Goal: Task Accomplishment & Management: Manage account settings

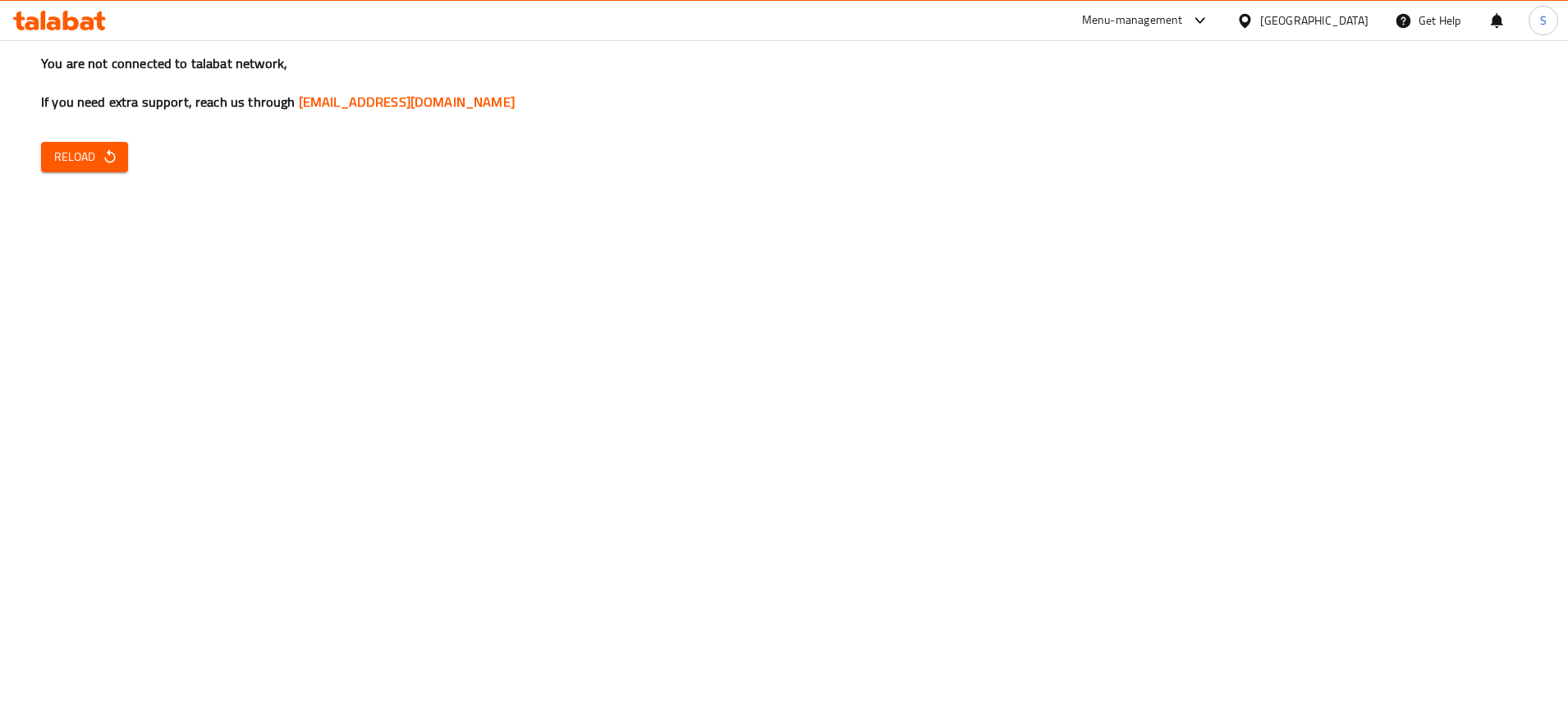
click at [72, 151] on span "Reload" at bounding box center [84, 157] width 61 height 21
click at [88, 169] on button "Reload" at bounding box center [84, 157] width 87 height 30
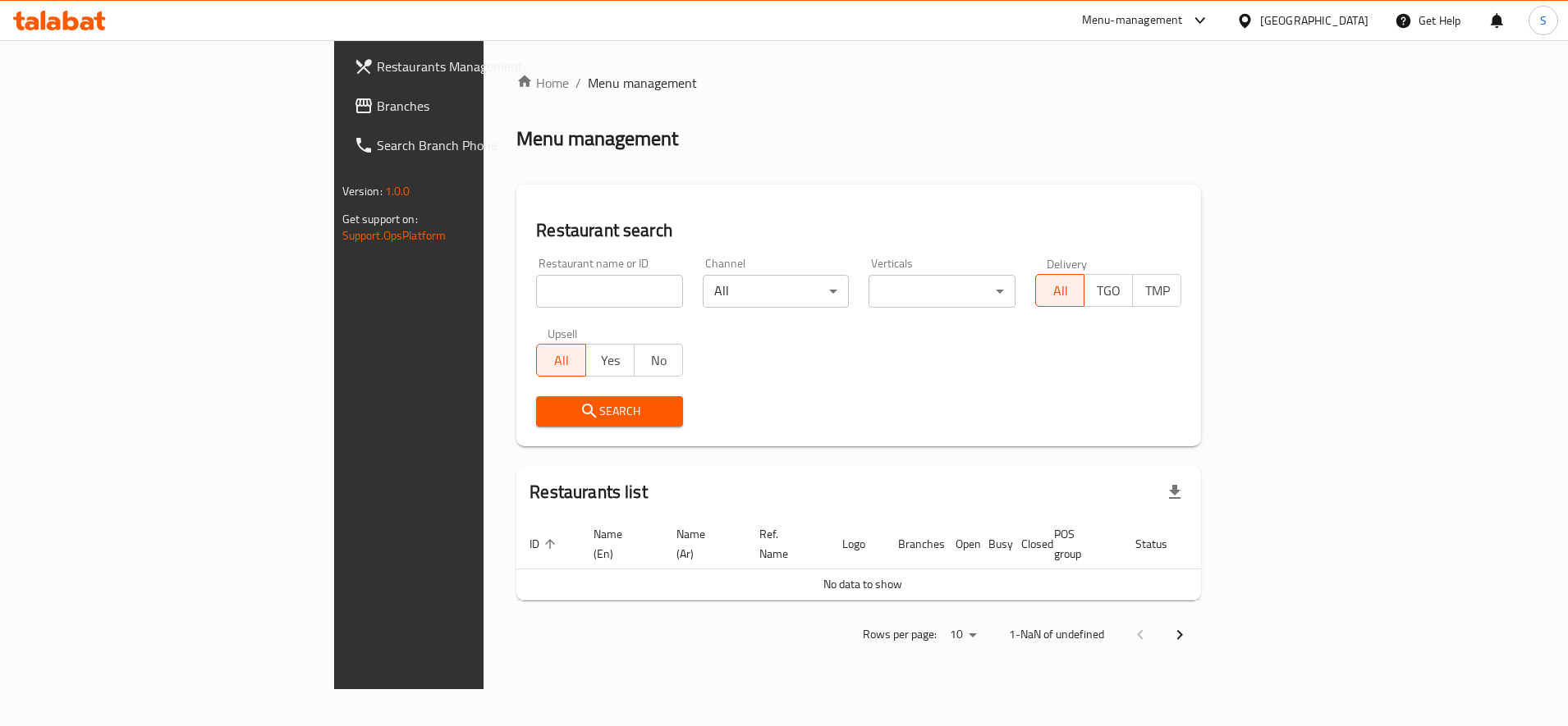
click at [536, 306] on input "search" at bounding box center [609, 291] width 147 height 33
type input "wooden bakery"
click button "Search" at bounding box center [609, 411] width 147 height 30
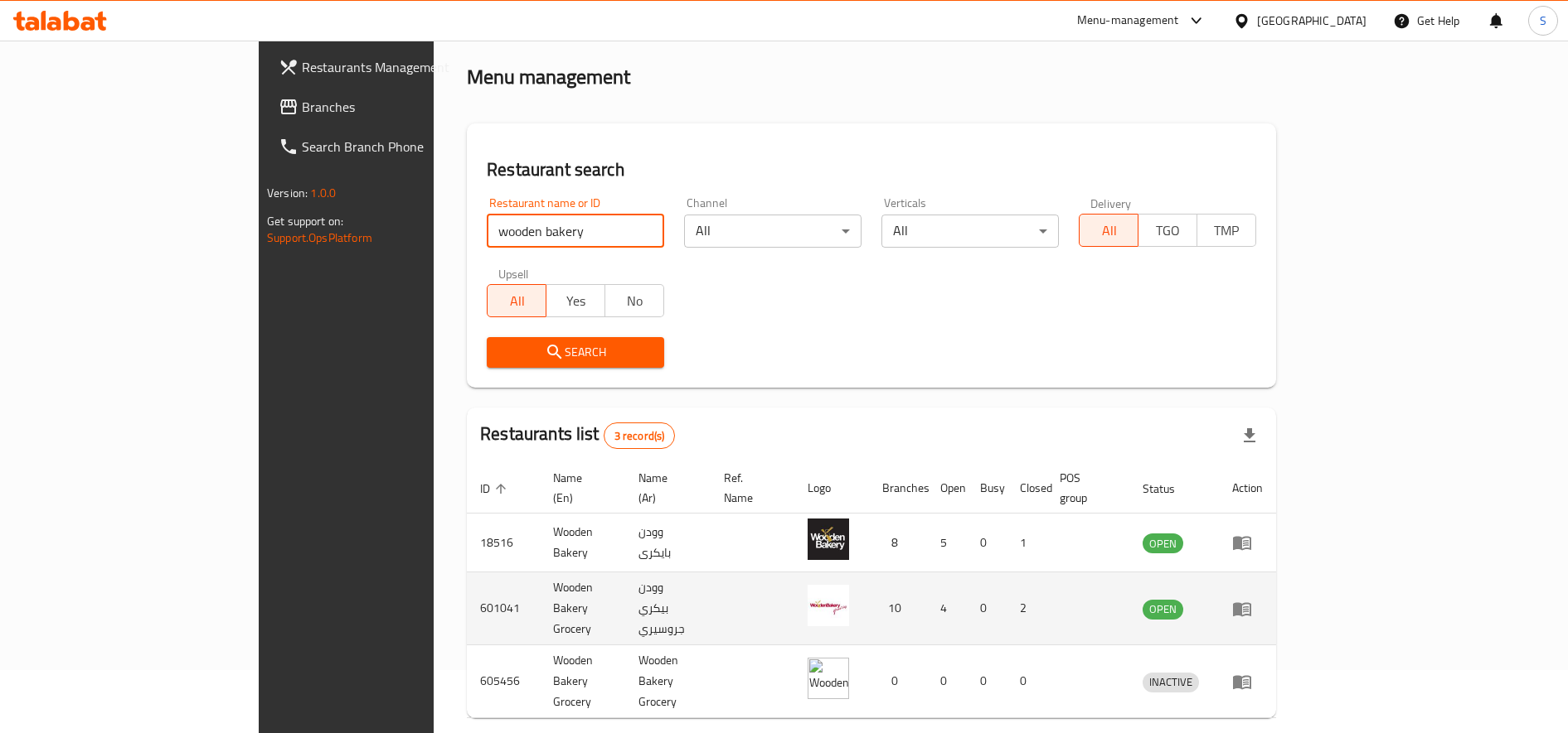
scroll to position [91, 0]
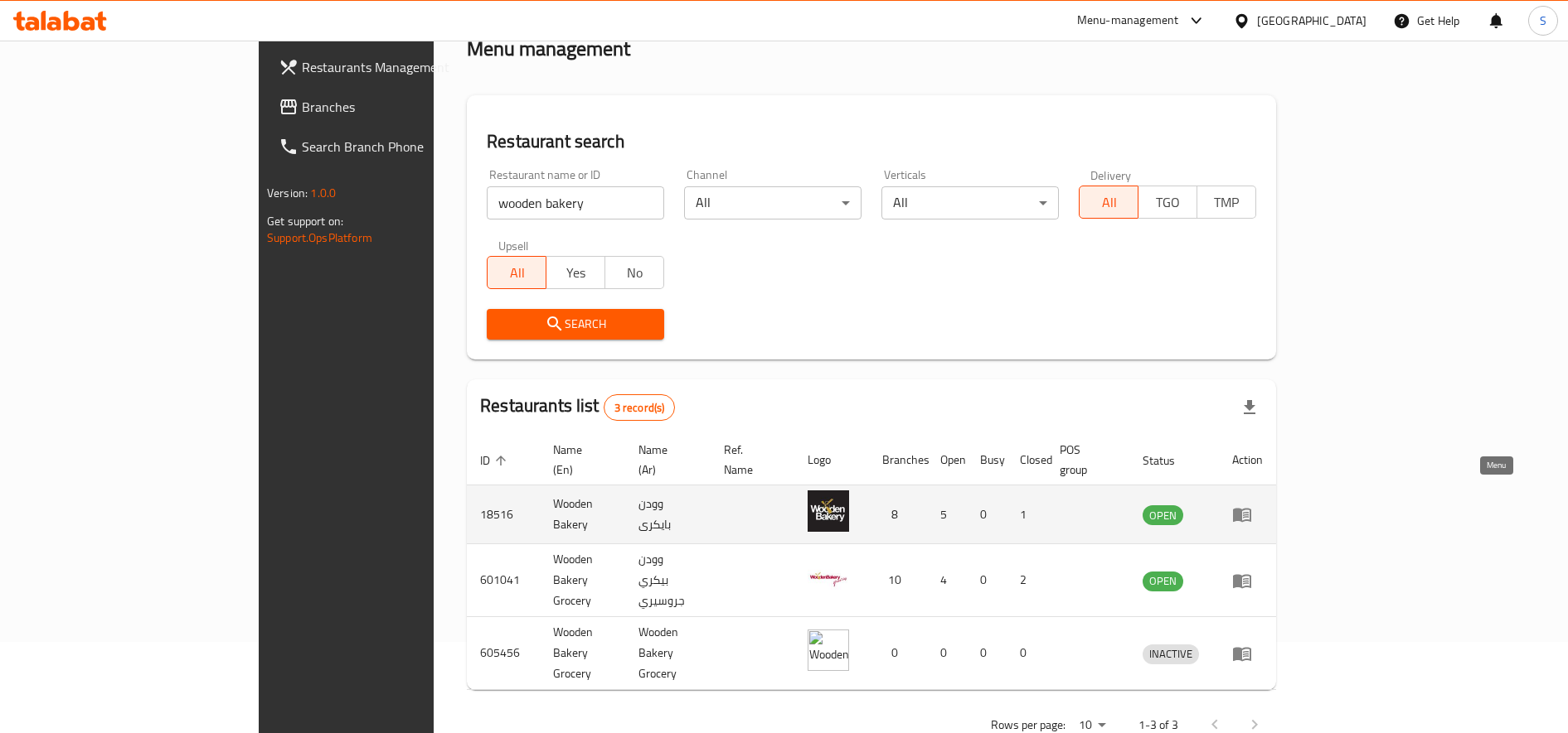
click at [1252, 505] on icon "enhanced table" at bounding box center [1242, 514] width 20 height 20
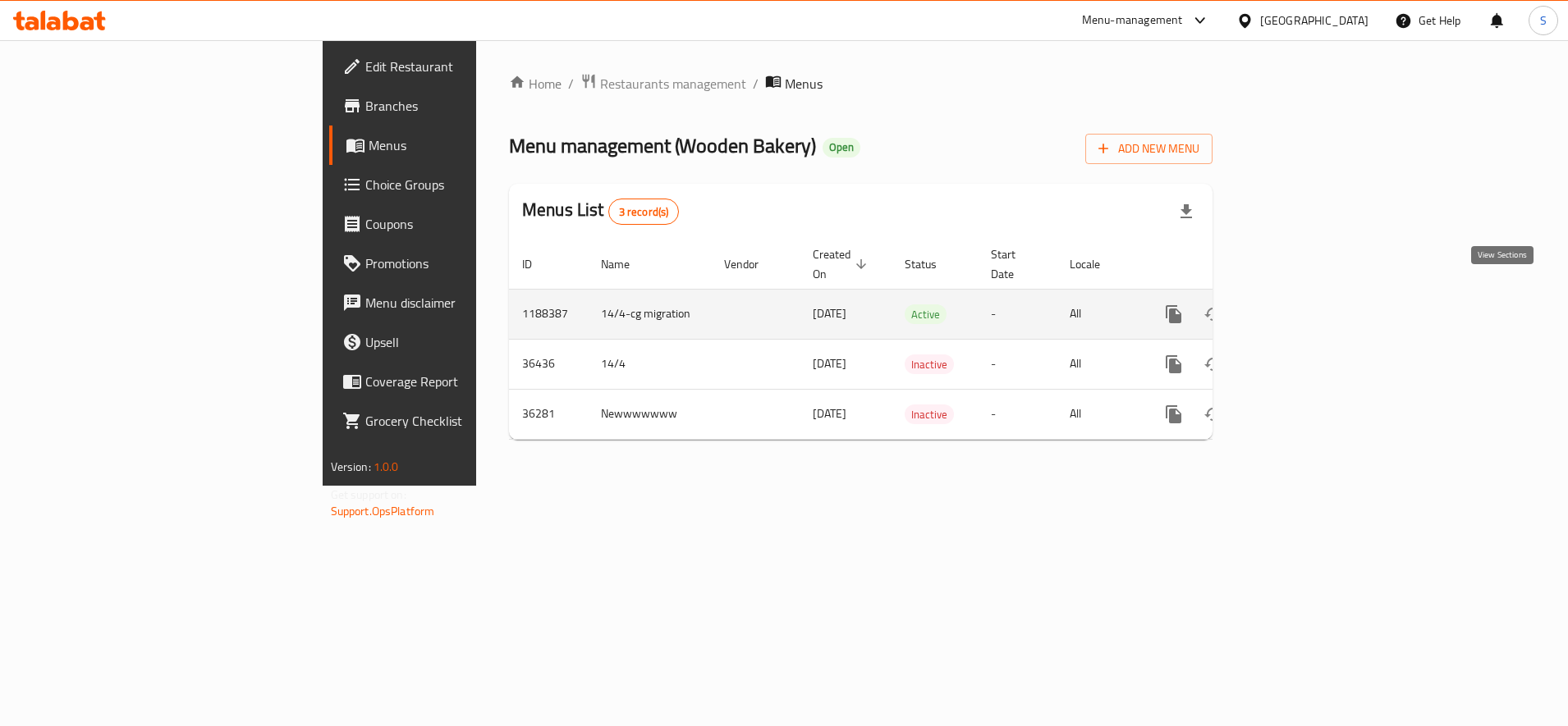
click at [1302, 304] on icon "enhanced table" at bounding box center [1291, 314] width 20 height 20
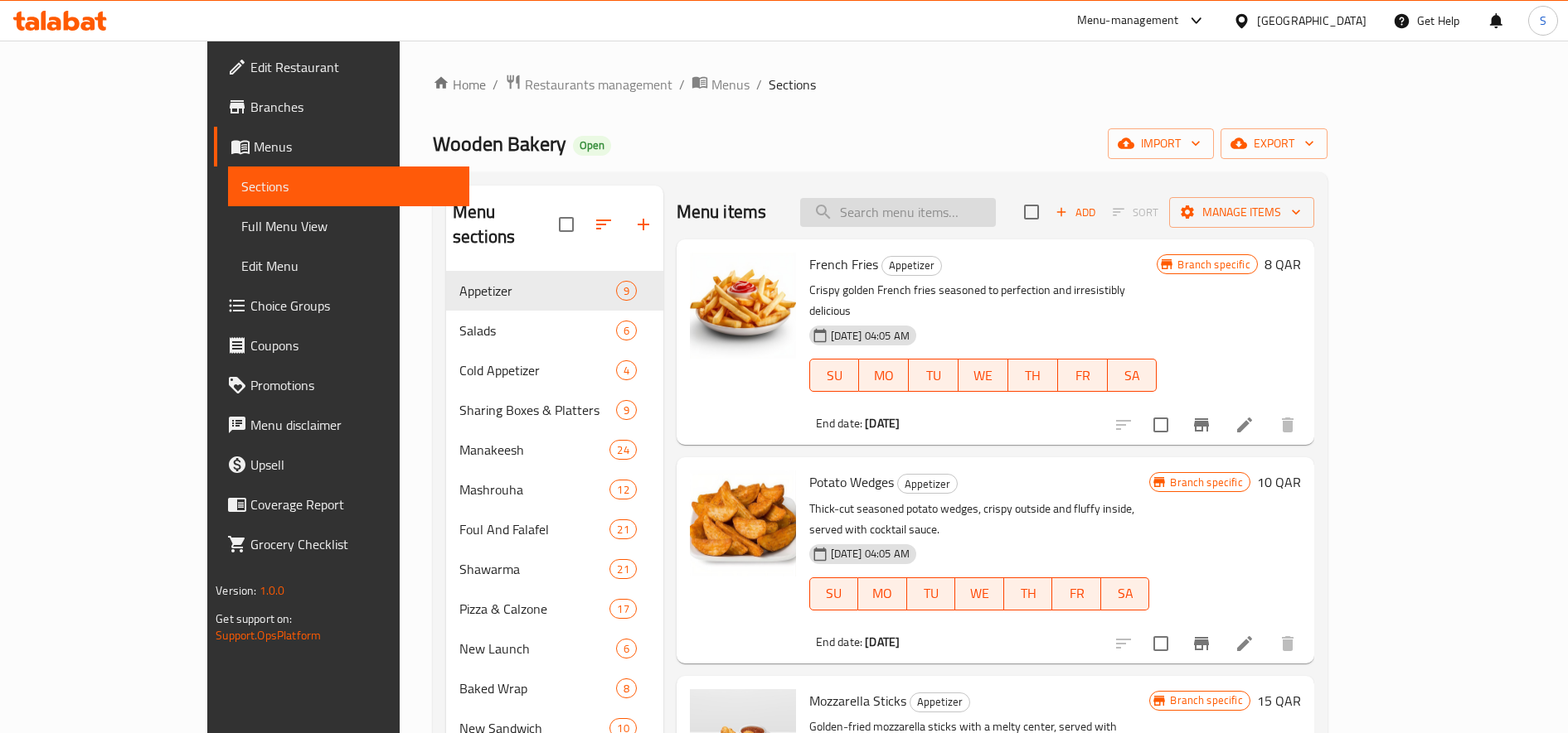
click at [948, 215] on input "search" at bounding box center [898, 212] width 196 height 29
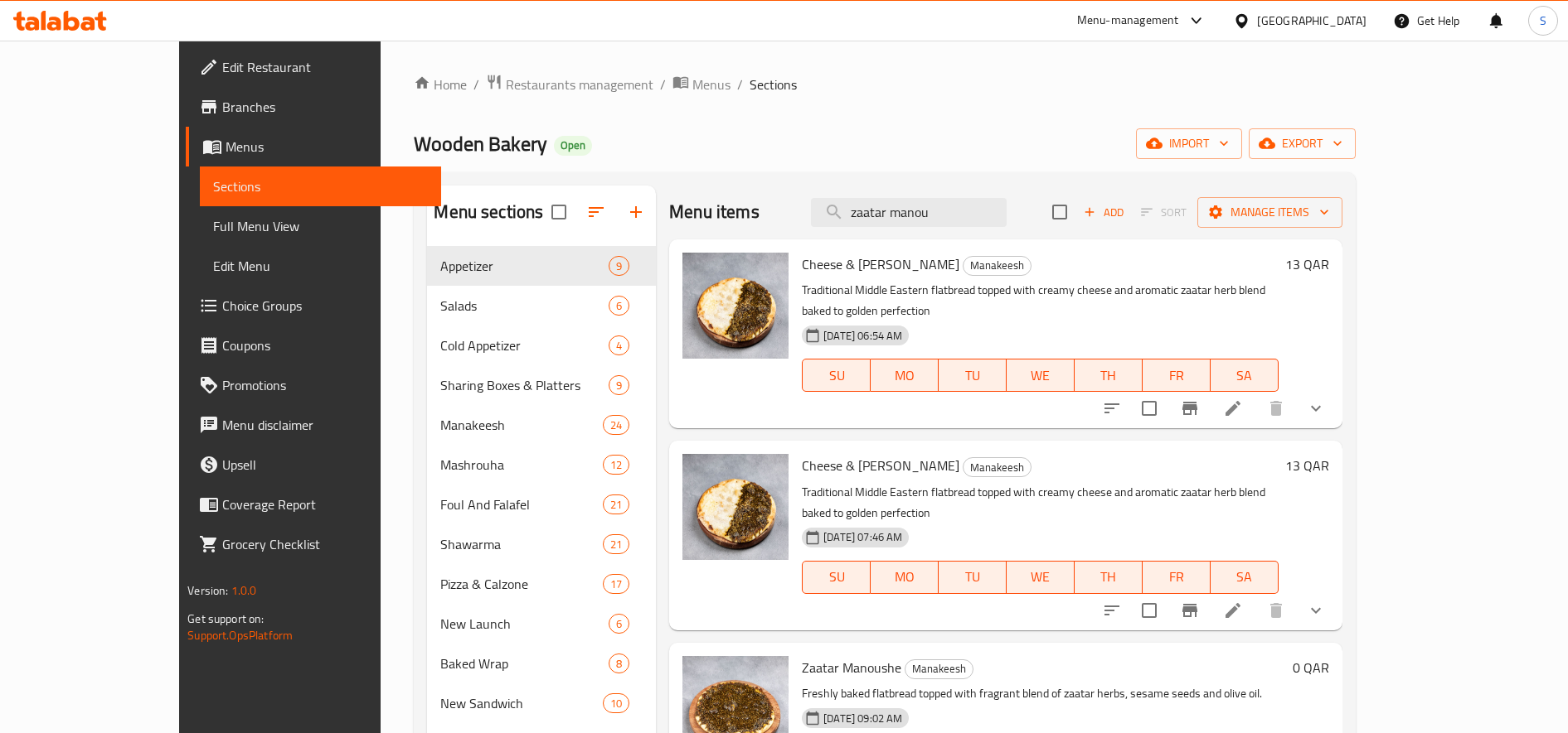
type input "zaatar manou"
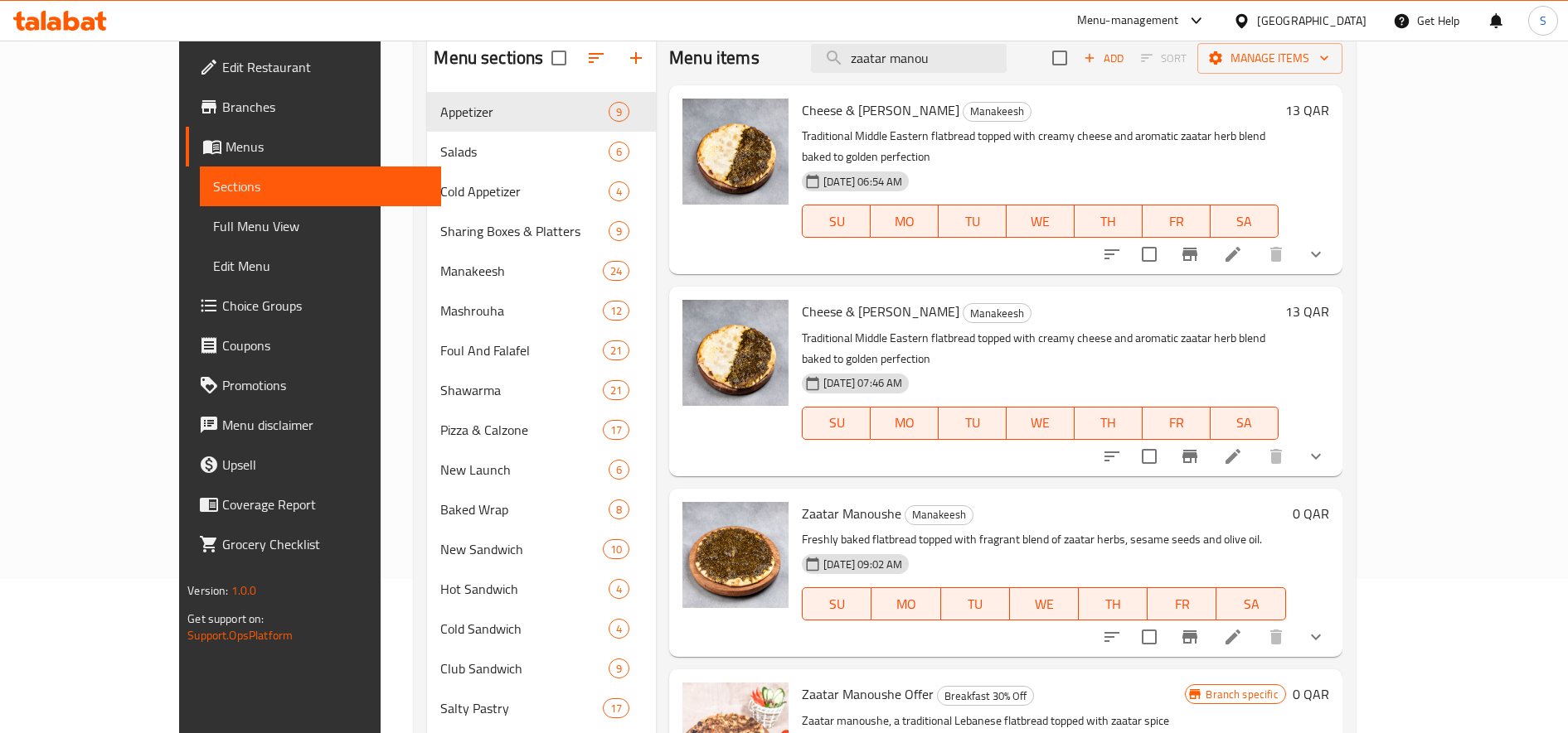
scroll to position [311, 0]
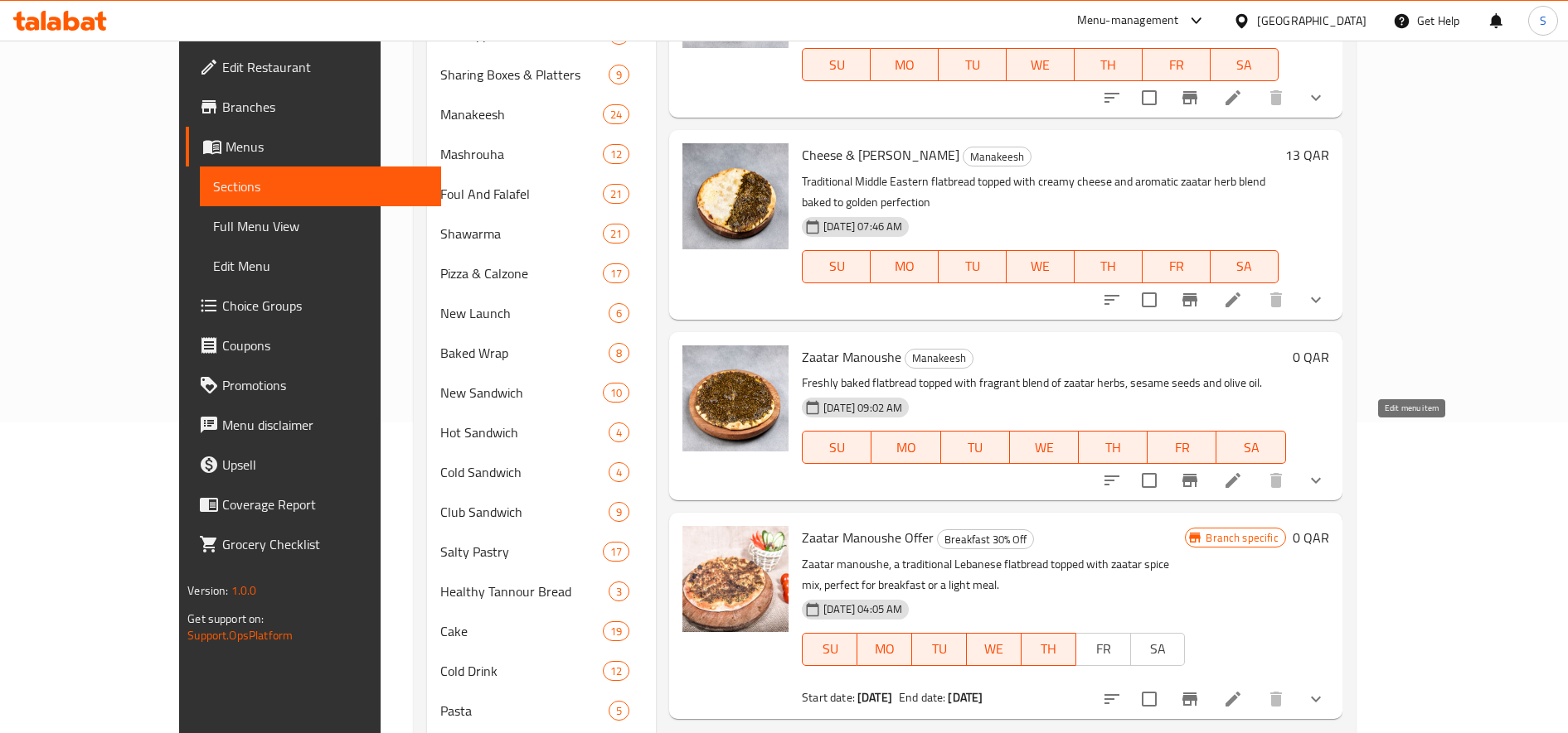
click at [1243, 471] on icon at bounding box center [1232, 480] width 20 height 20
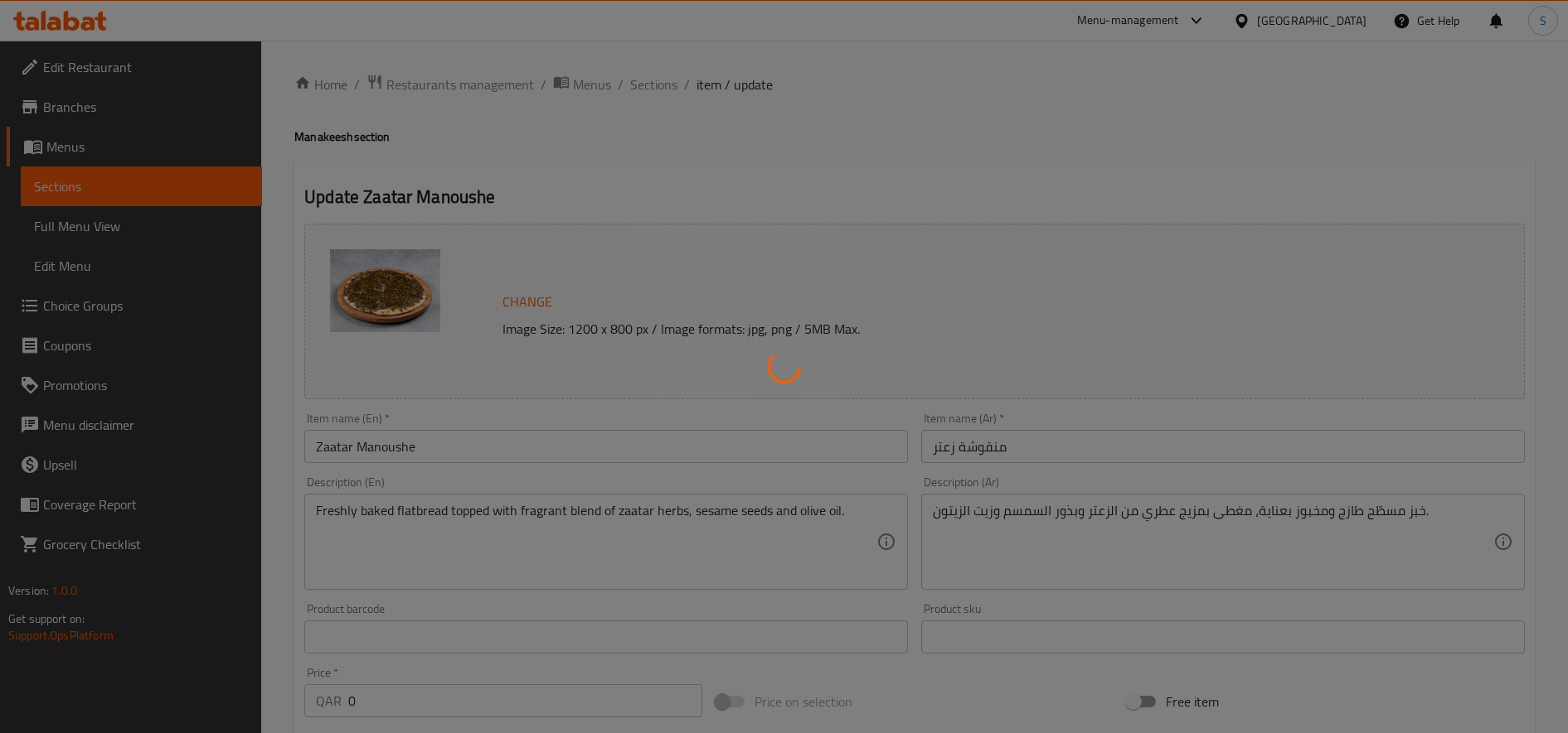
type input "الإضافات:"
type input "0"
type input "7"
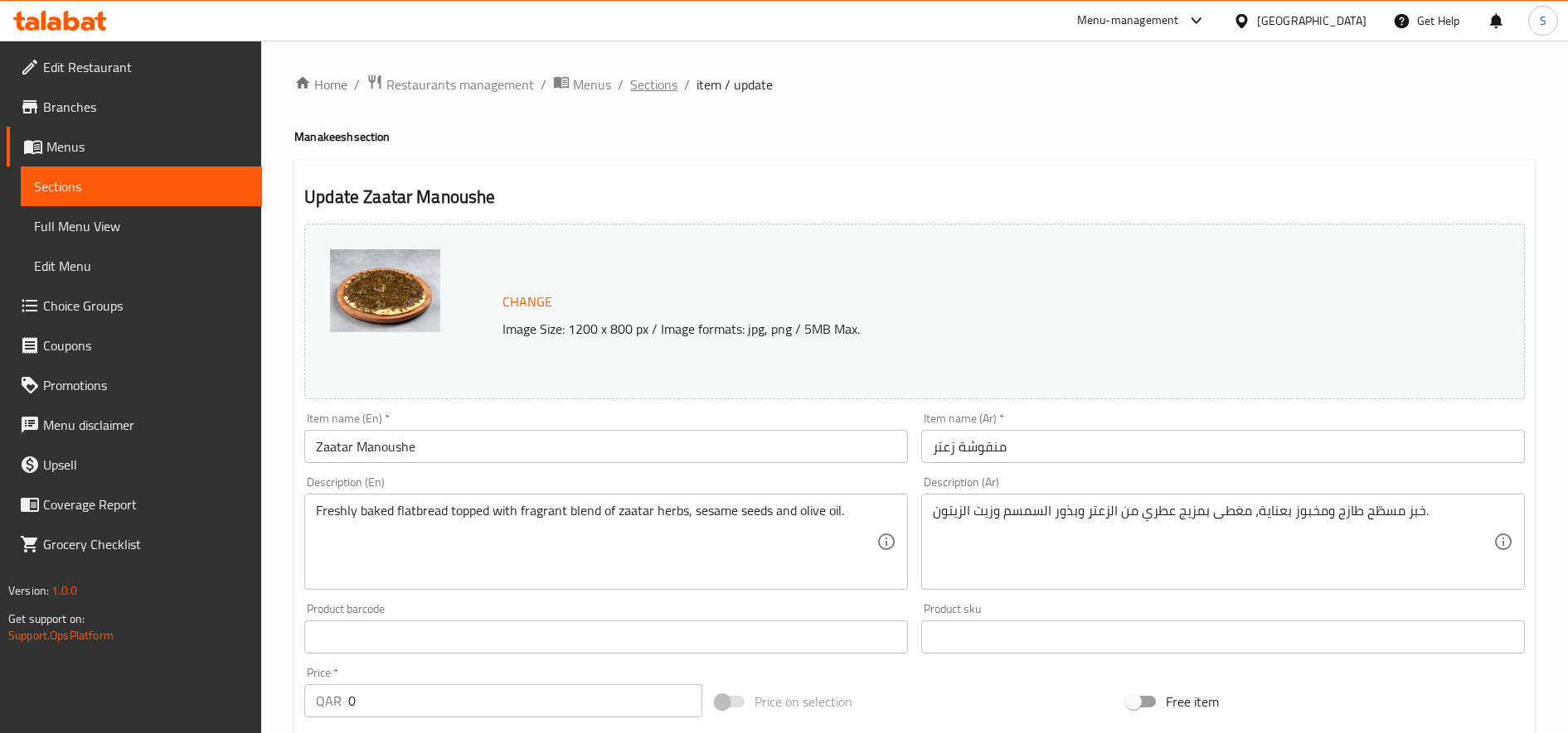
click at [660, 83] on span "Sections" at bounding box center [654, 84] width 47 height 20
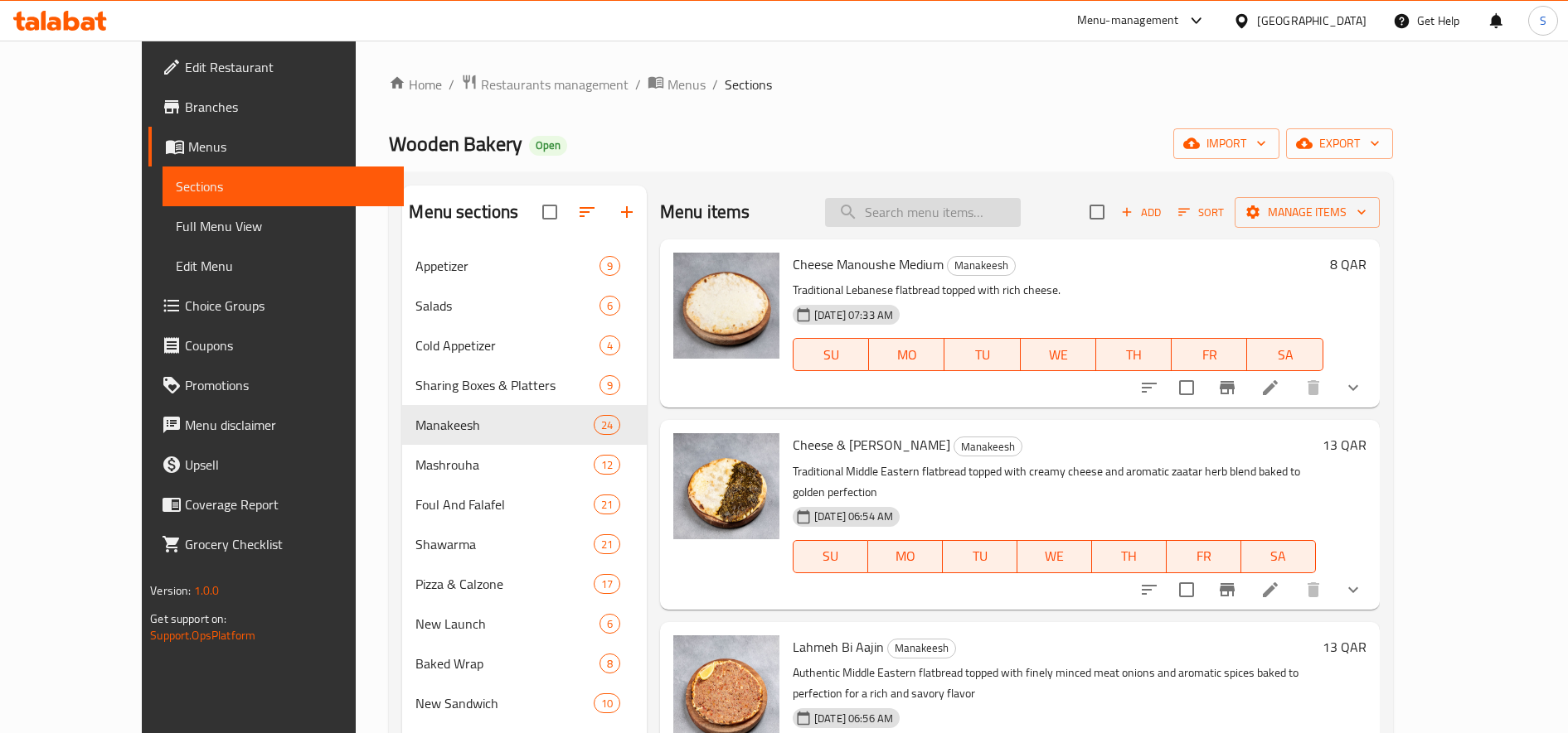
click at [920, 216] on input "search" at bounding box center [922, 212] width 196 height 29
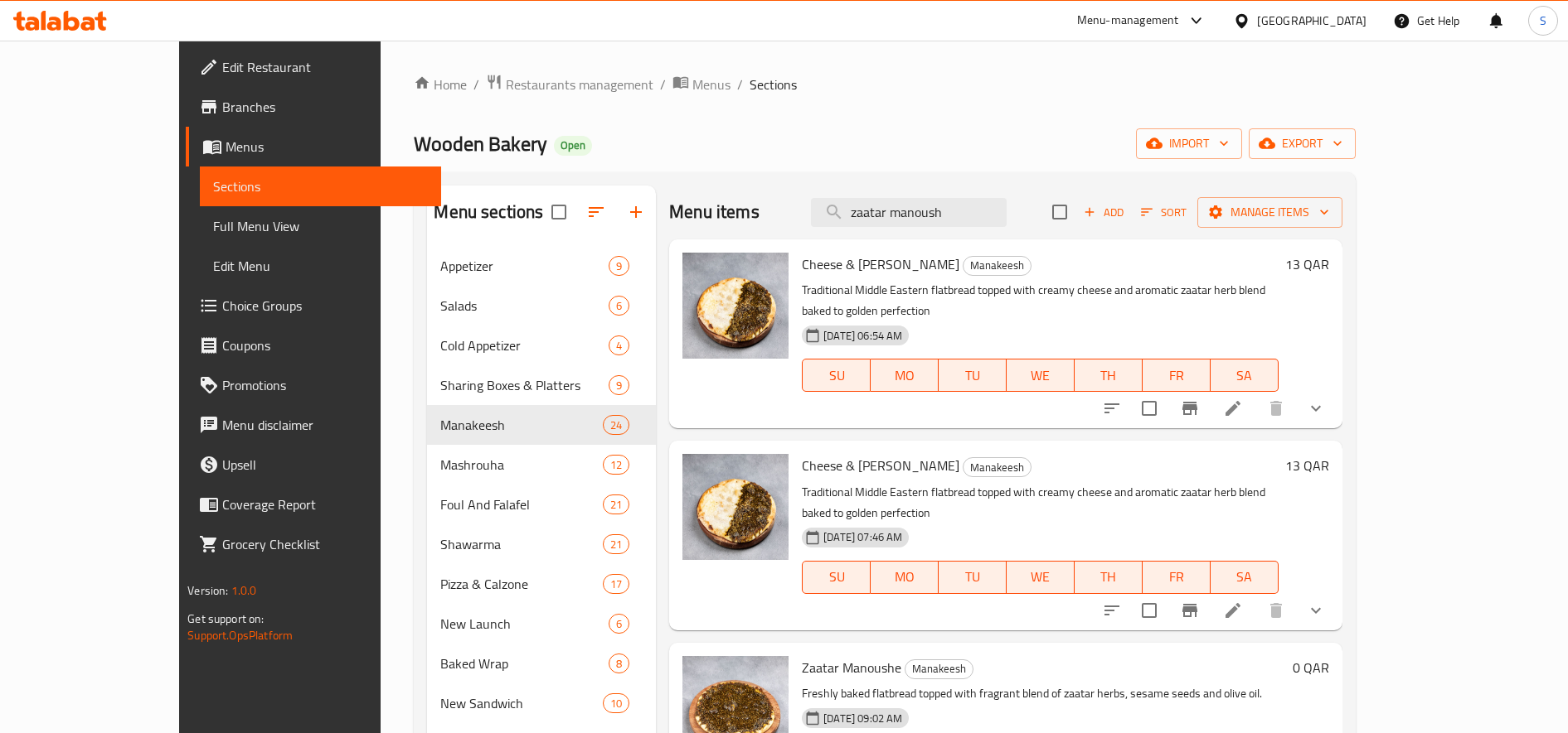
type input "zaatar manoush"
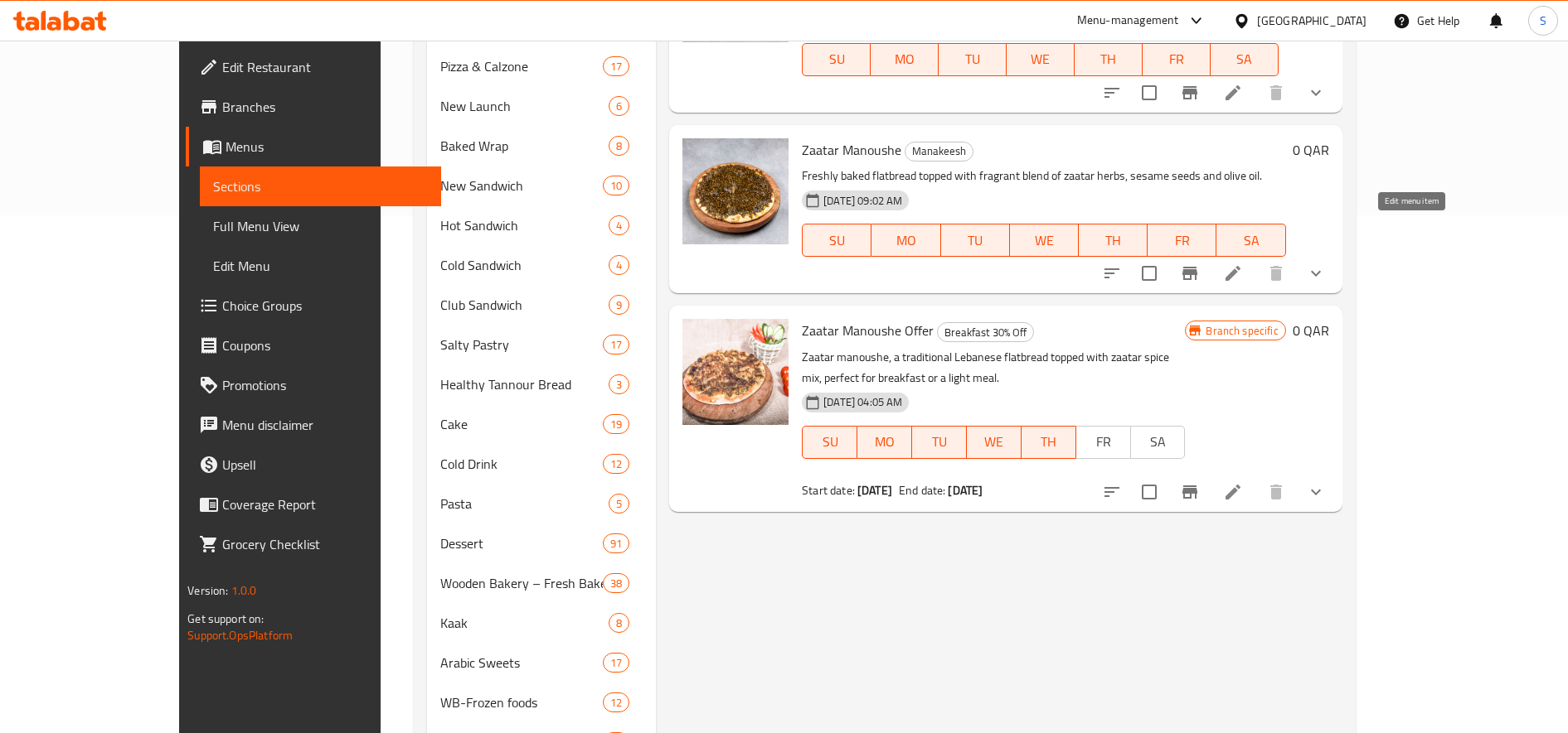
click at [1243, 263] on icon at bounding box center [1232, 273] width 20 height 20
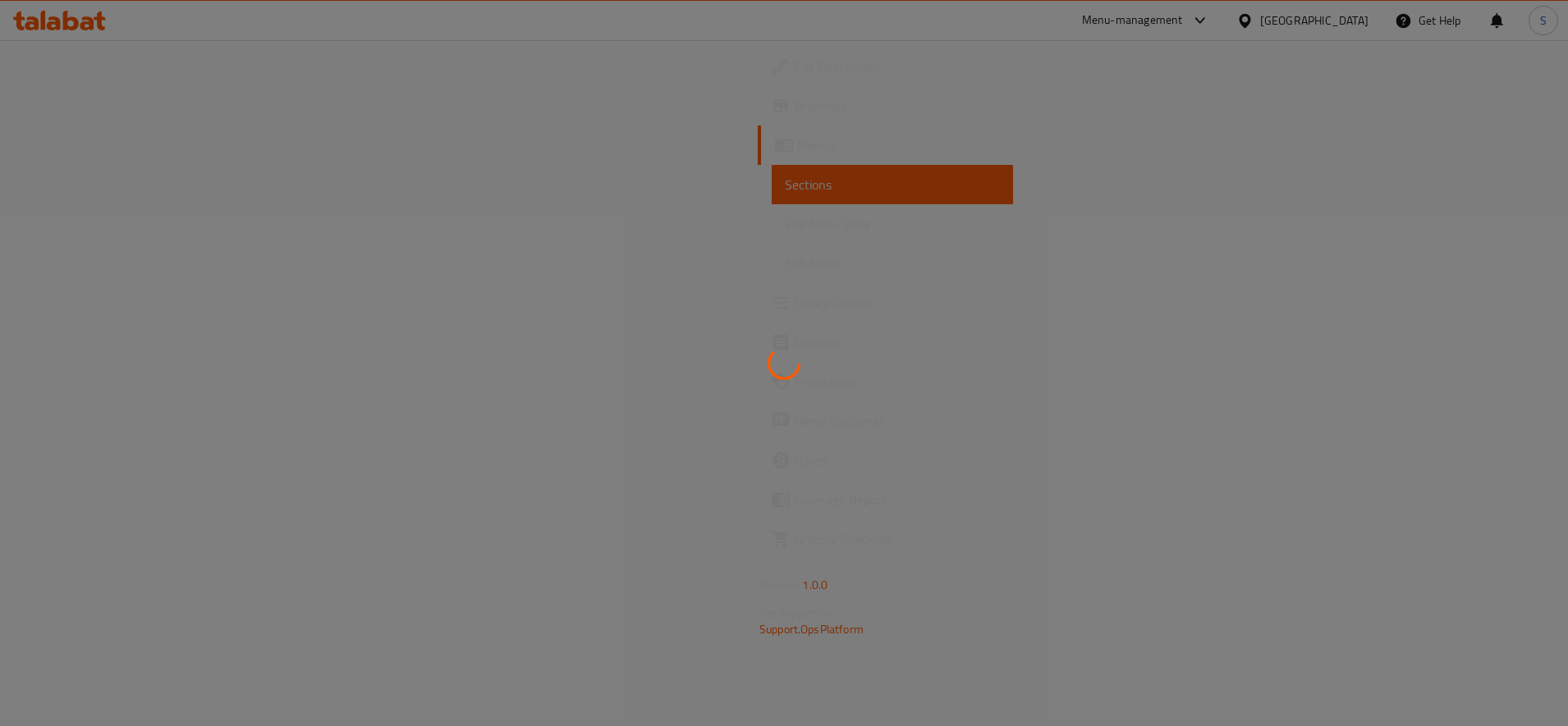
click at [935, 456] on div at bounding box center [784, 363] width 1568 height 726
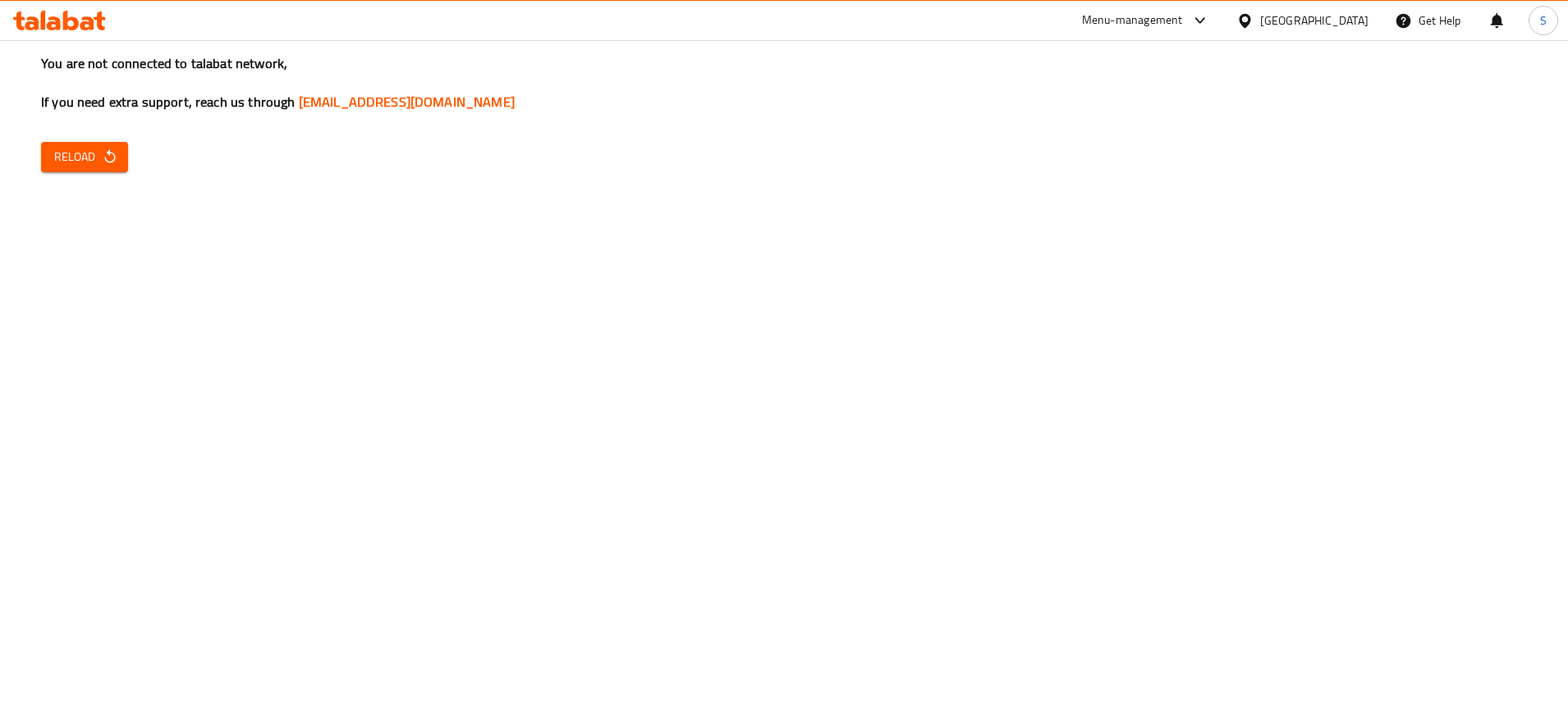
click at [74, 150] on span "Reload" at bounding box center [84, 157] width 61 height 21
click at [101, 143] on button "Reload" at bounding box center [84, 157] width 87 height 30
click at [83, 137] on div "You are not connected to talabat network, If you need extra support, reach us t…" at bounding box center [784, 363] width 1568 height 726
click at [84, 148] on span "Reload" at bounding box center [84, 157] width 61 height 21
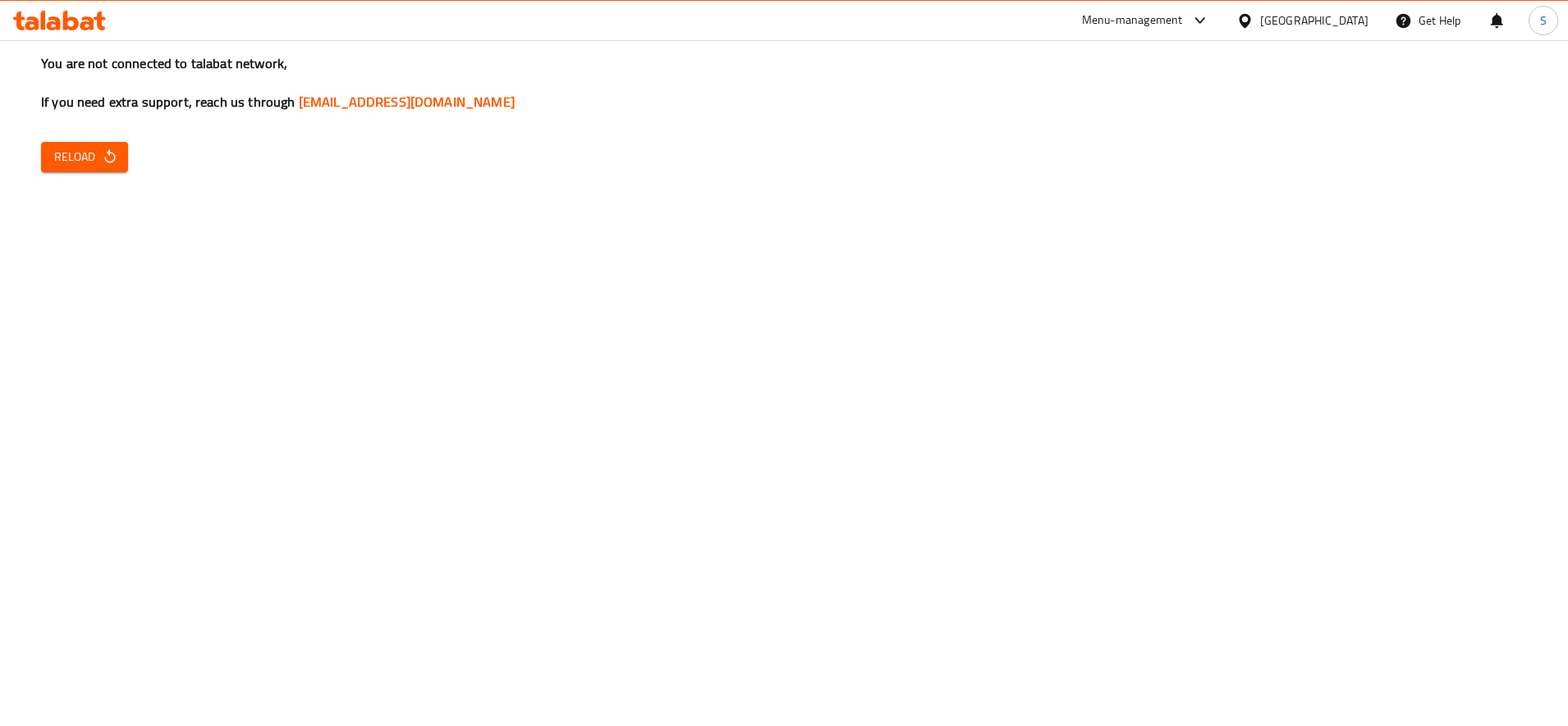
click at [84, 148] on span "Reload" at bounding box center [84, 157] width 61 height 21
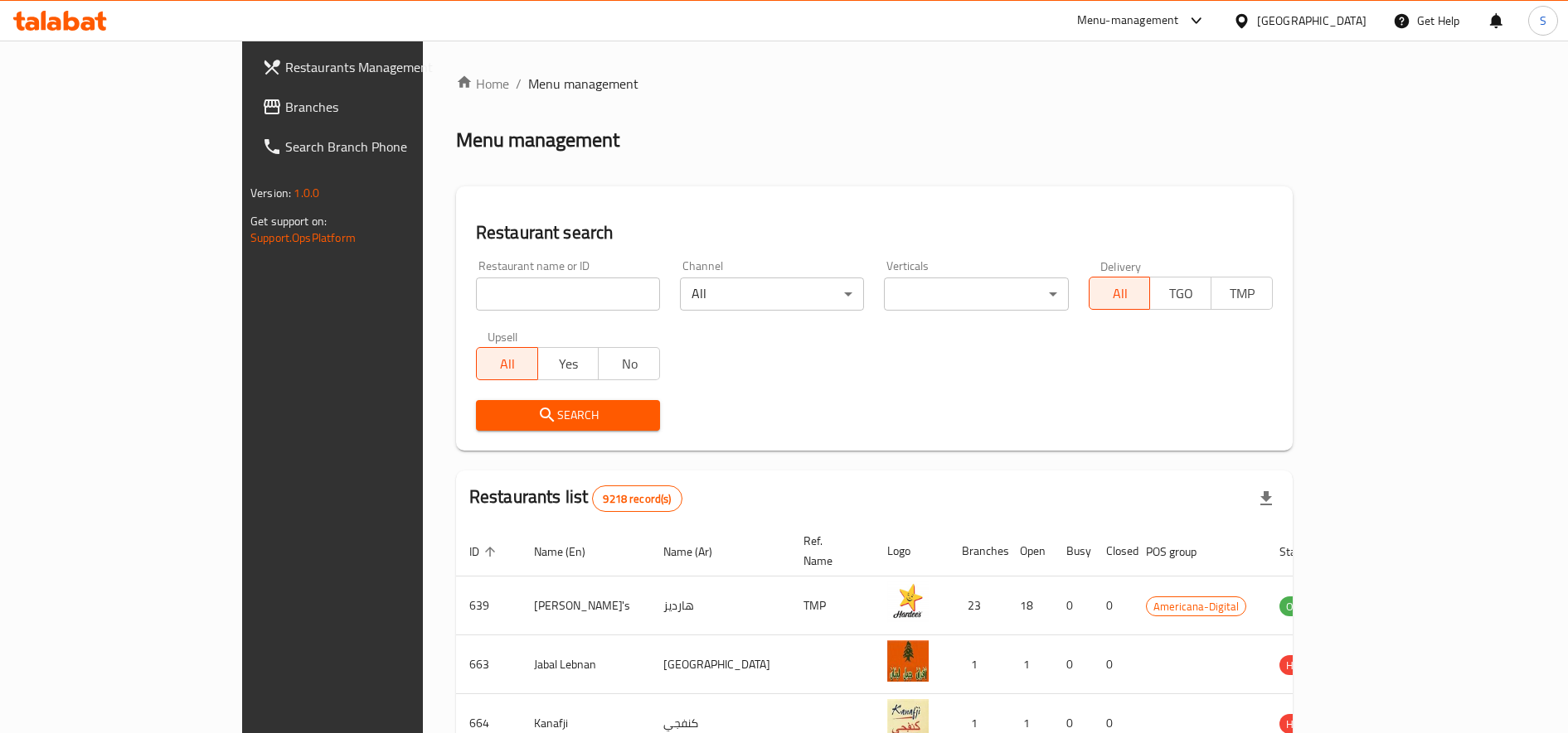
click at [476, 289] on input "search" at bounding box center [568, 294] width 184 height 33
type input "wooden bakery"
click button "Search" at bounding box center [568, 415] width 184 height 31
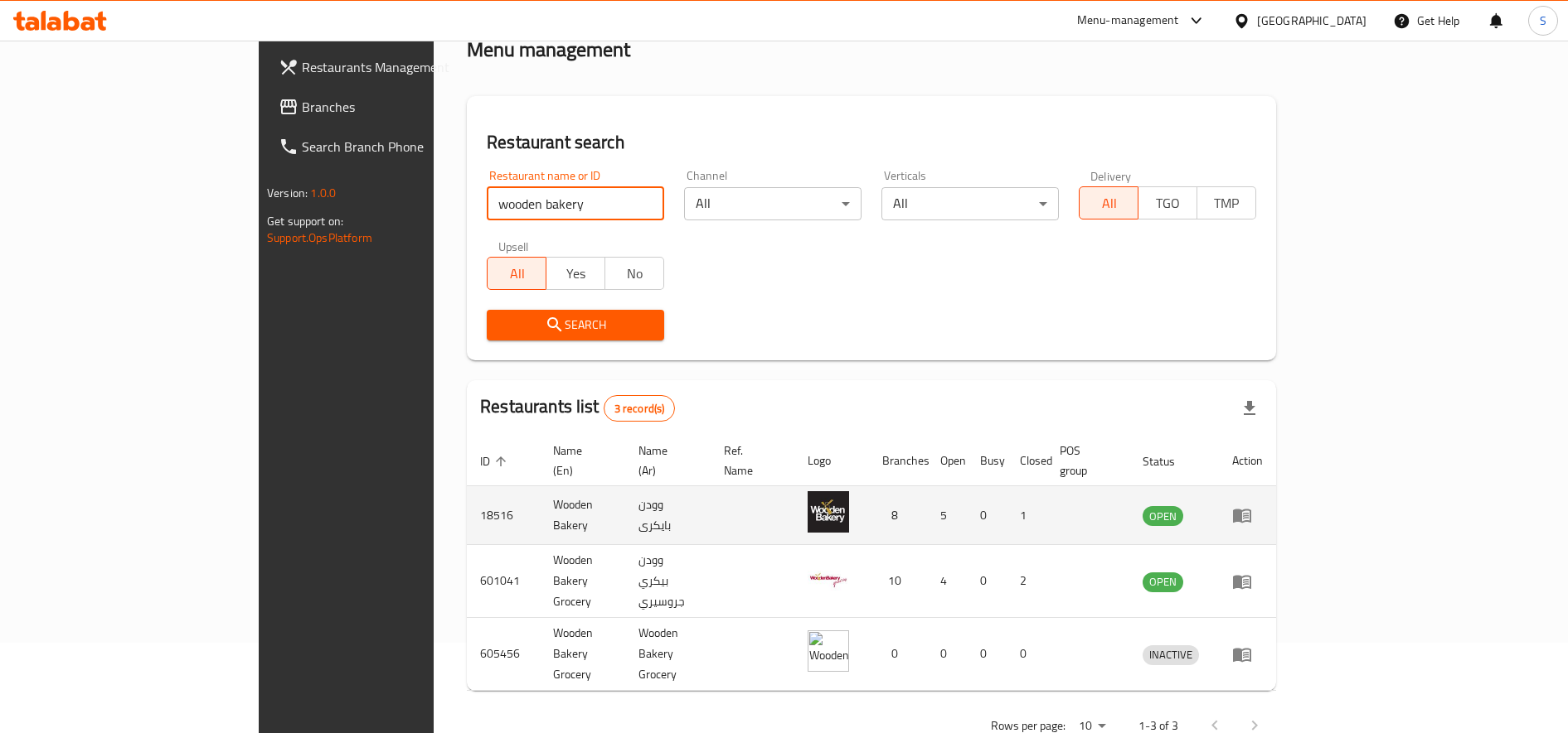
scroll to position [91, 0]
click at [1263, 505] on link "enhanced table" at bounding box center [1247, 514] width 31 height 20
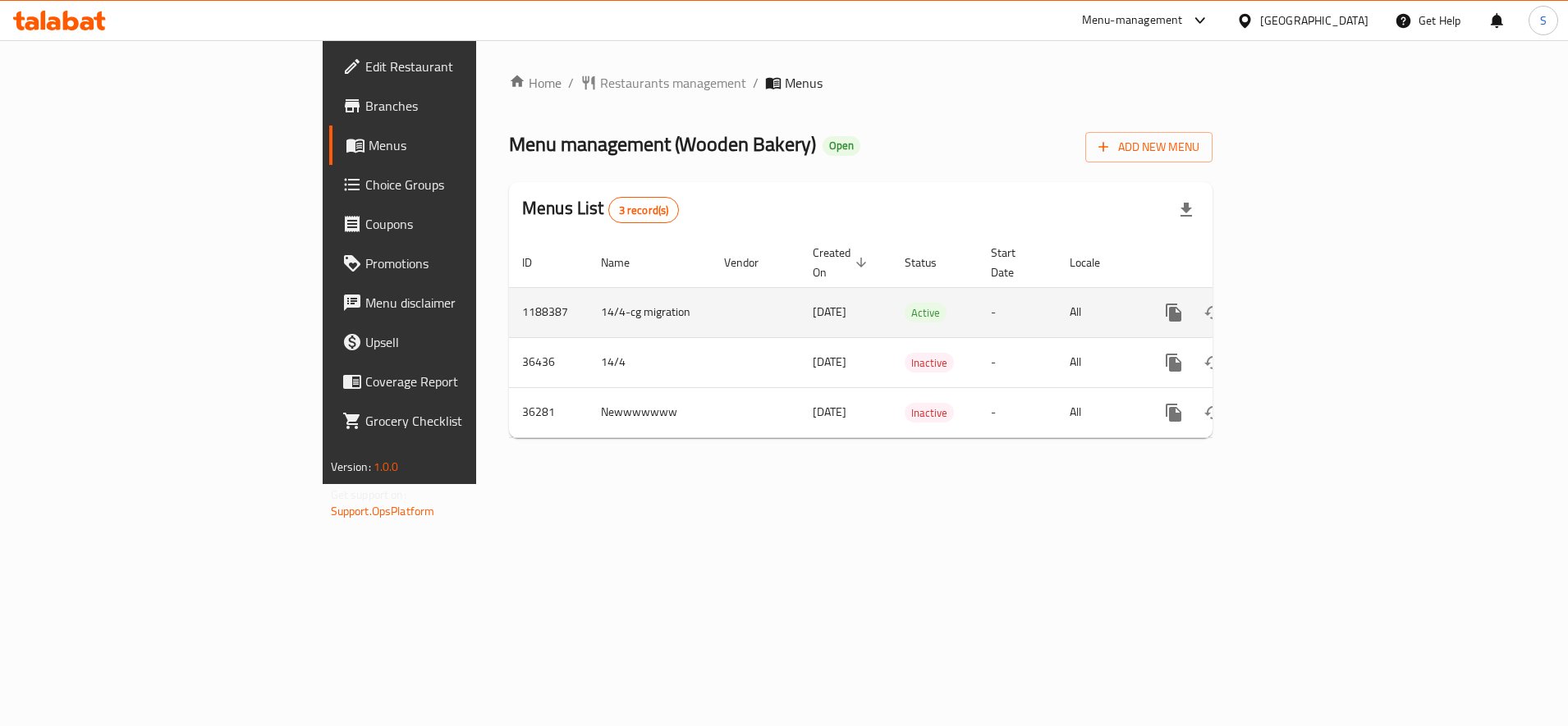
click at [1302, 303] on icon "enhanced table" at bounding box center [1291, 312] width 20 height 20
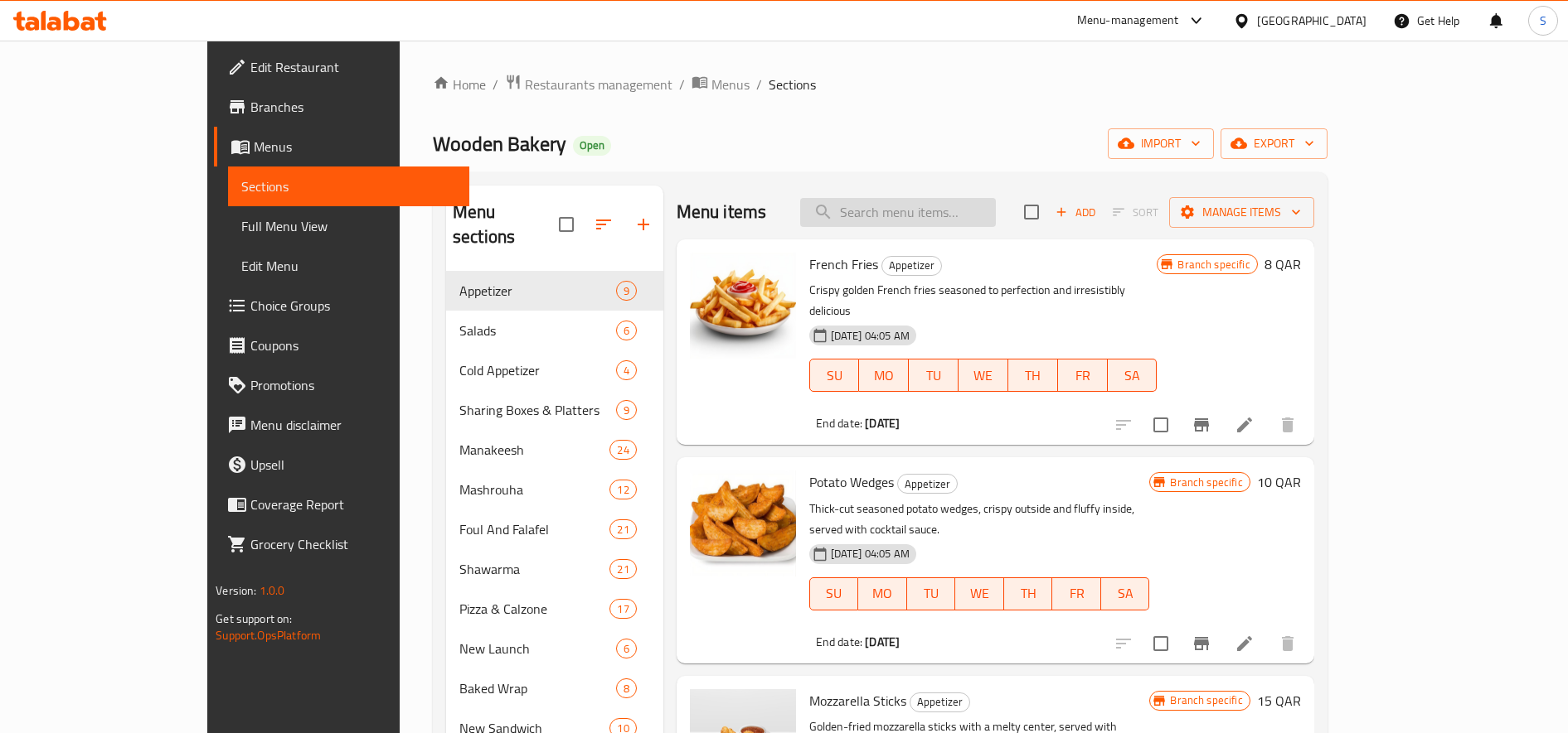
click at [989, 214] on input "search" at bounding box center [898, 212] width 196 height 29
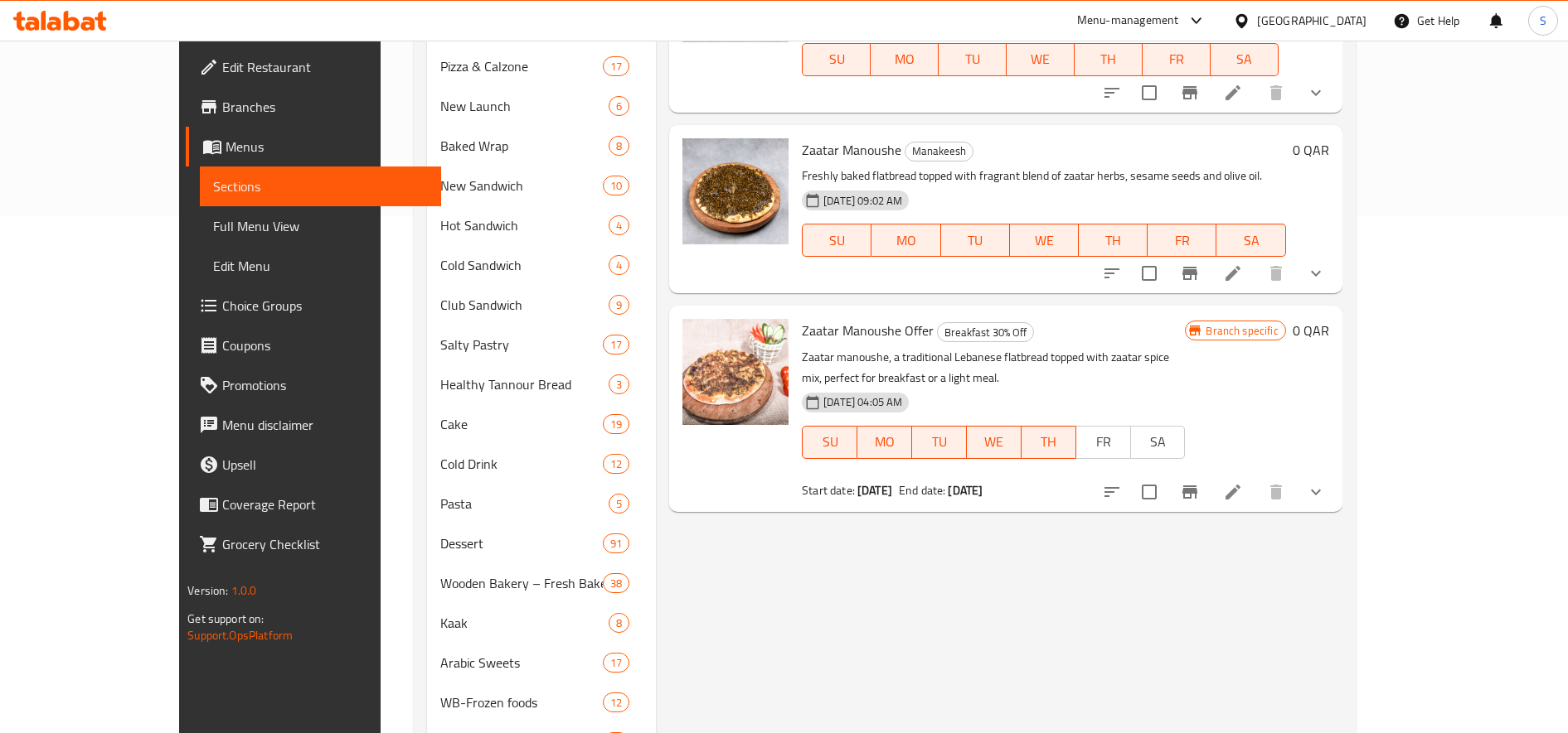
scroll to position [414, 0]
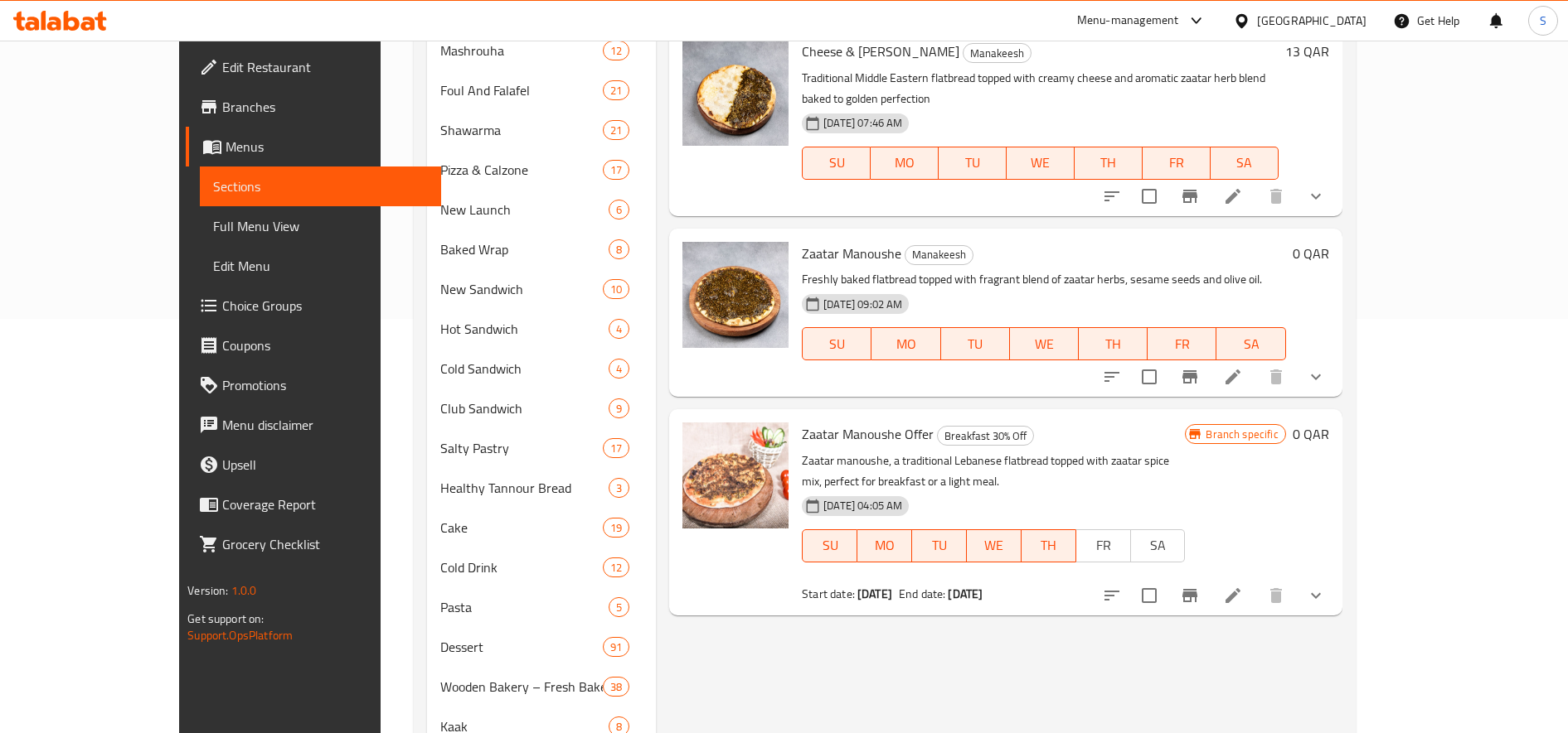
type input "zaatar man"
click at [1240, 370] on icon at bounding box center [1232, 377] width 15 height 15
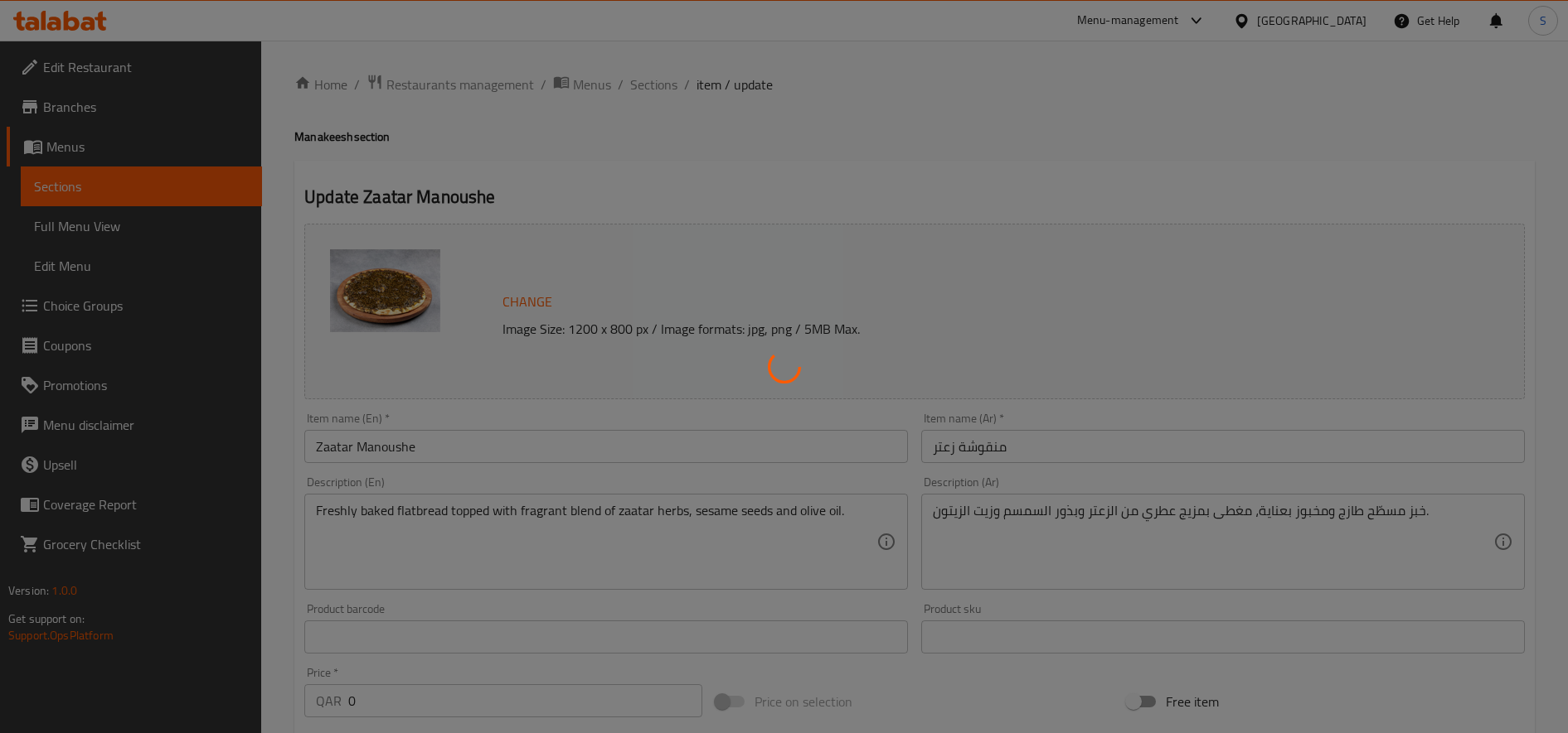
type input "الإضافات:"
type input "0"
type input "7"
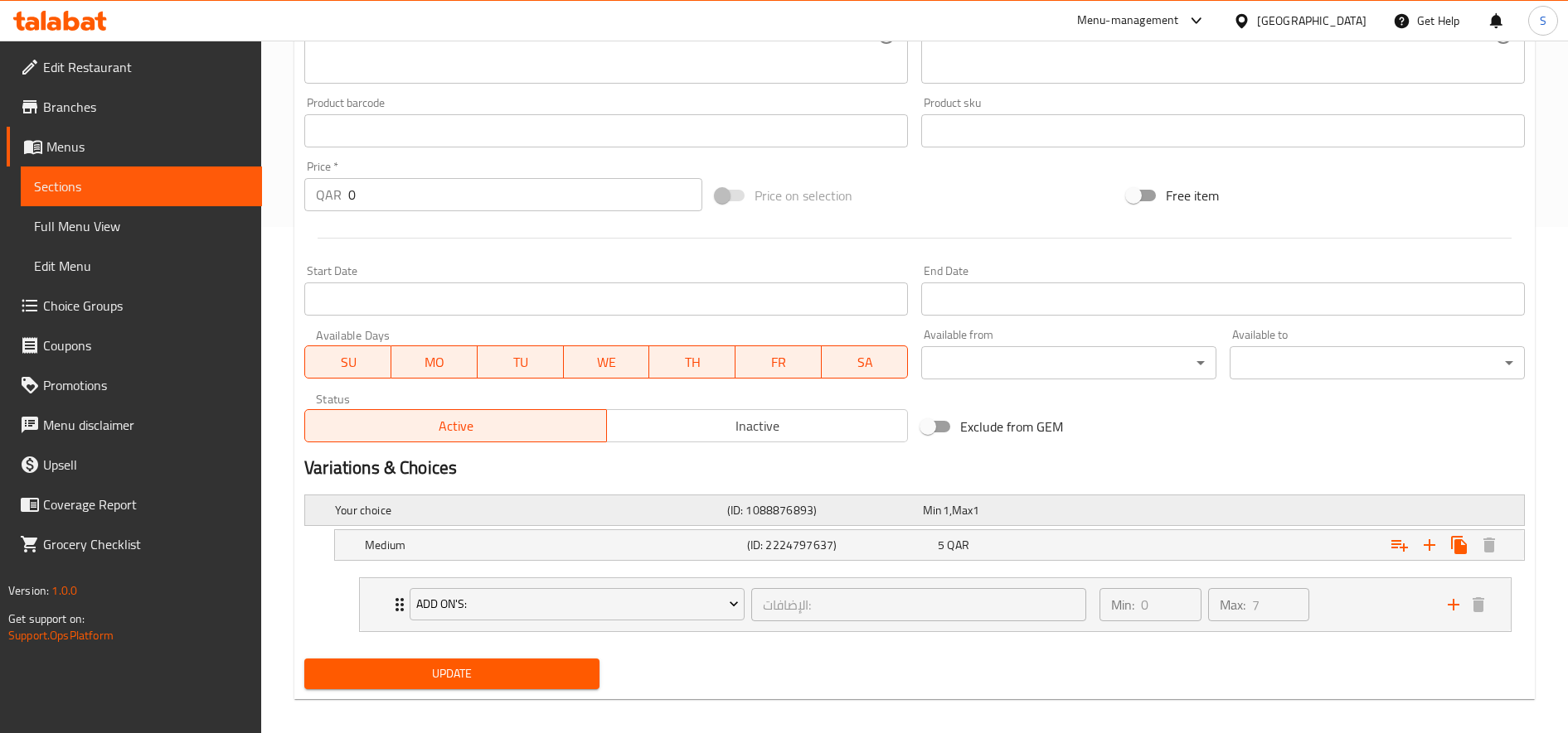
scroll to position [519, 0]
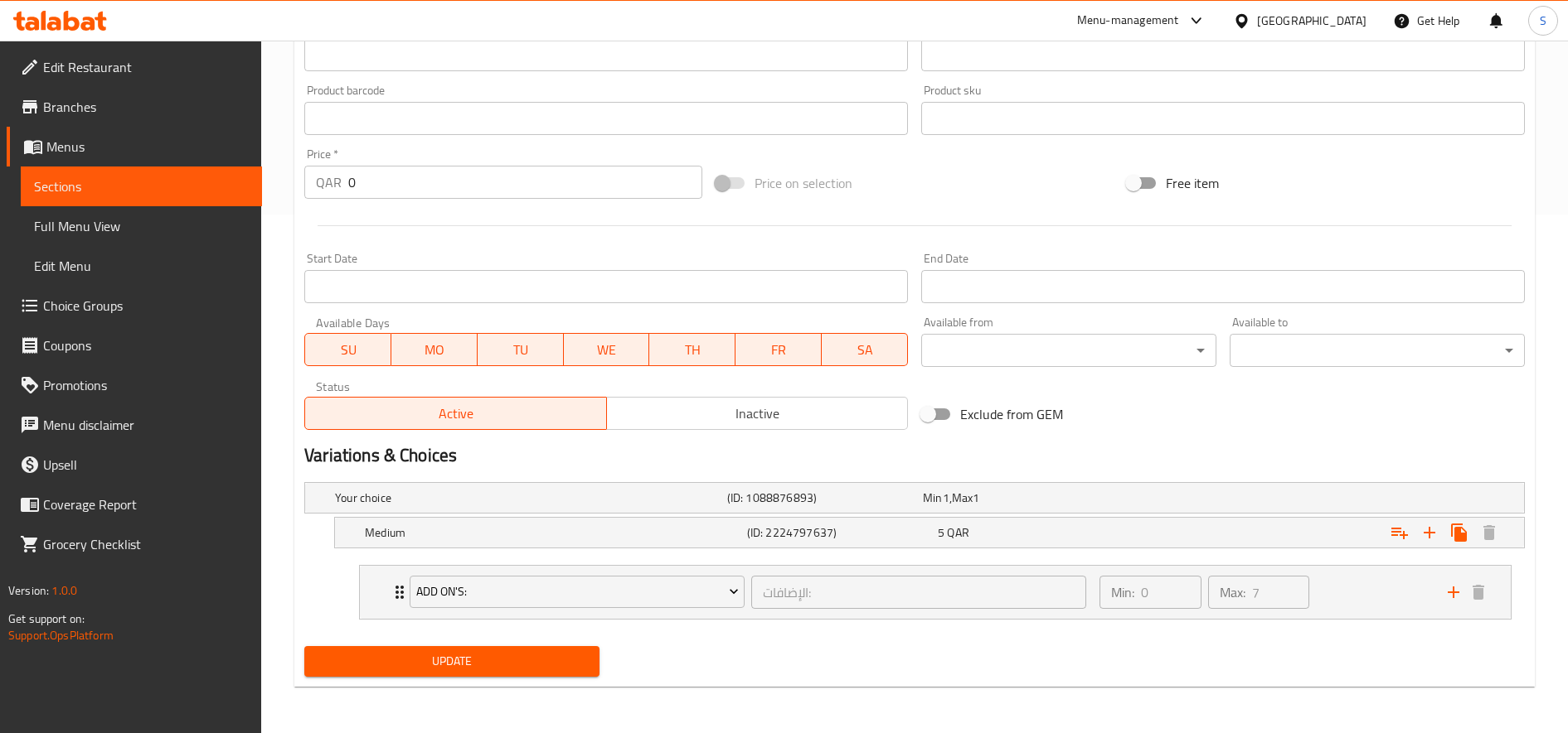
click at [744, 428] on button "Inactive" at bounding box center [757, 413] width 302 height 33
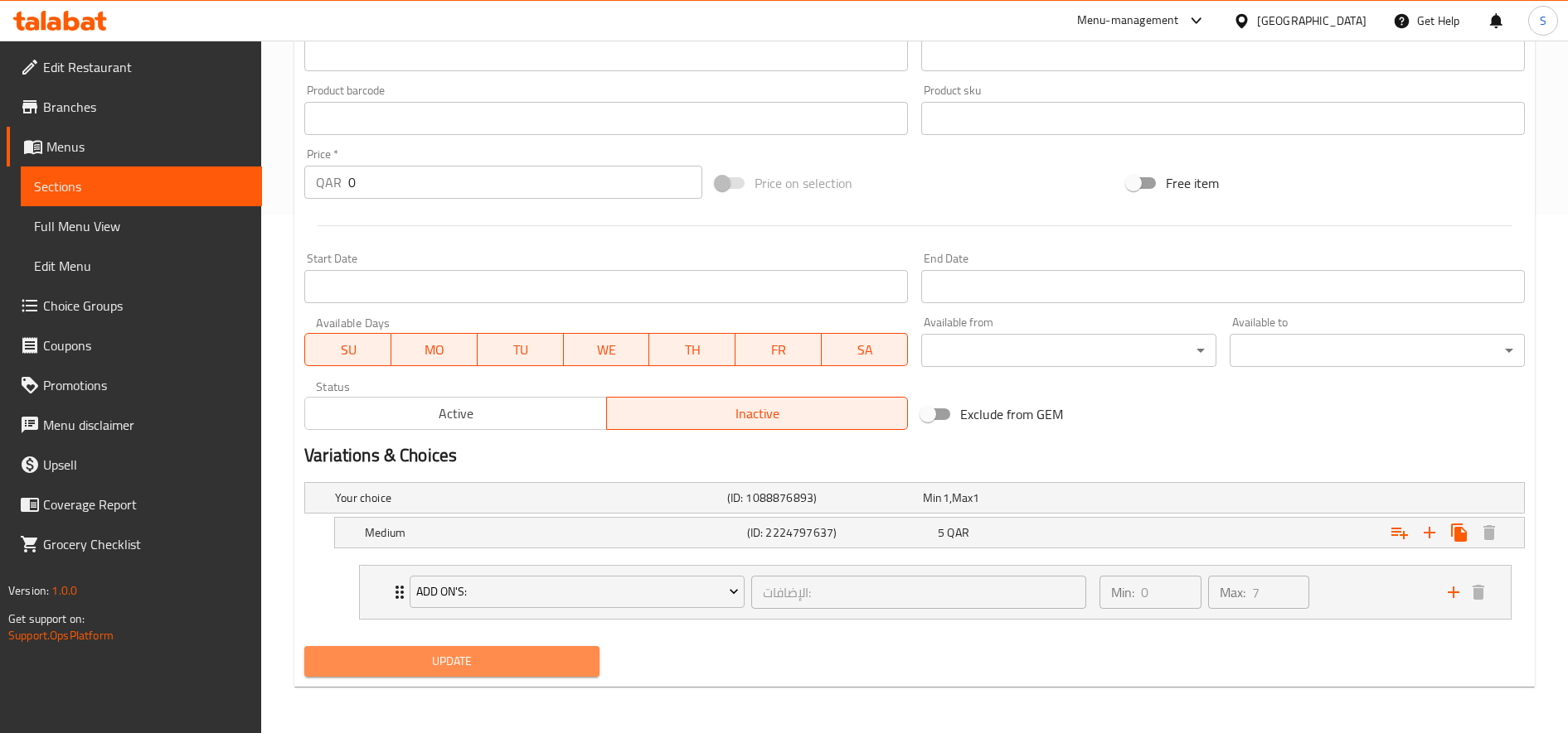
click at [515, 672] on span "Update" at bounding box center [452, 662] width 269 height 21
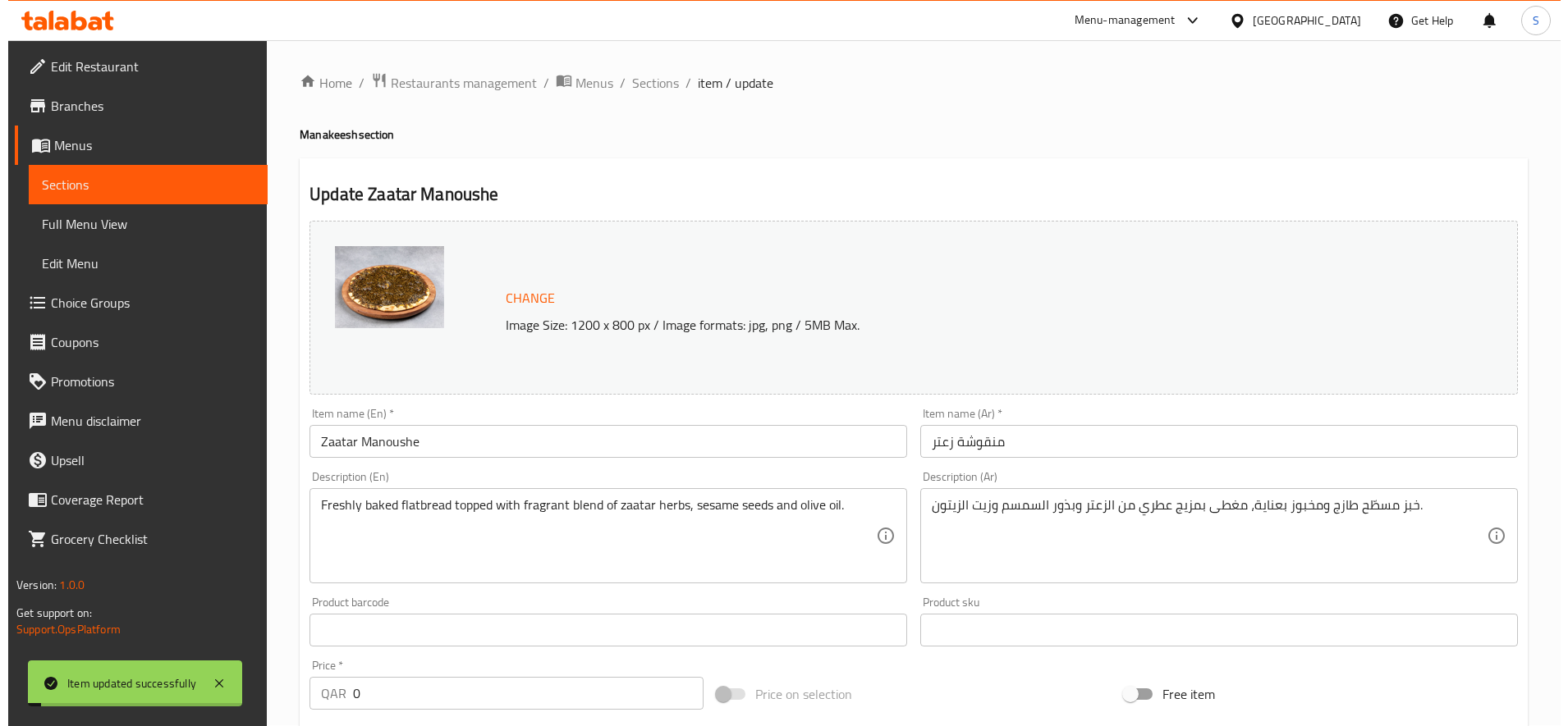
scroll to position [0, 0]
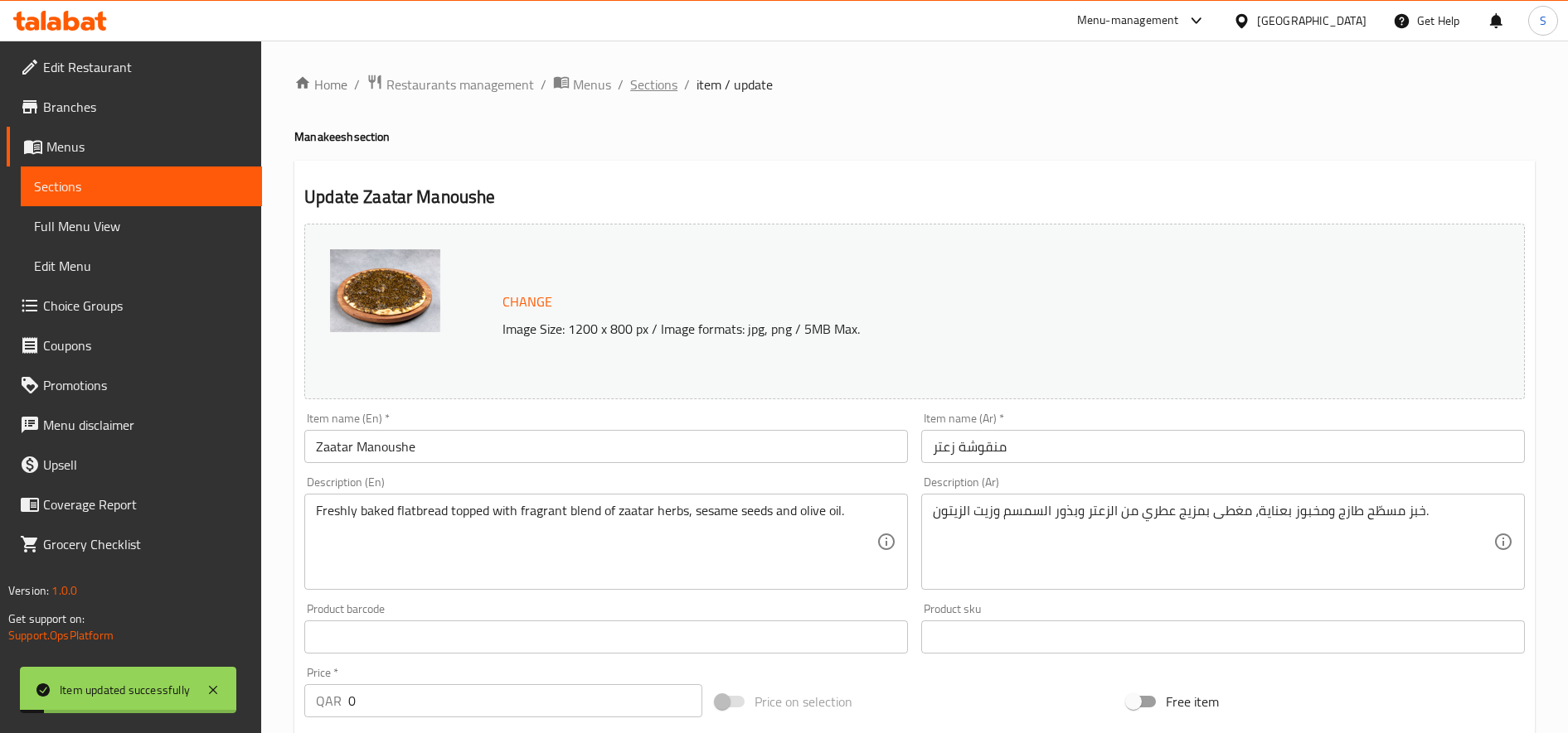
click at [657, 93] on span "Sections" at bounding box center [654, 84] width 47 height 20
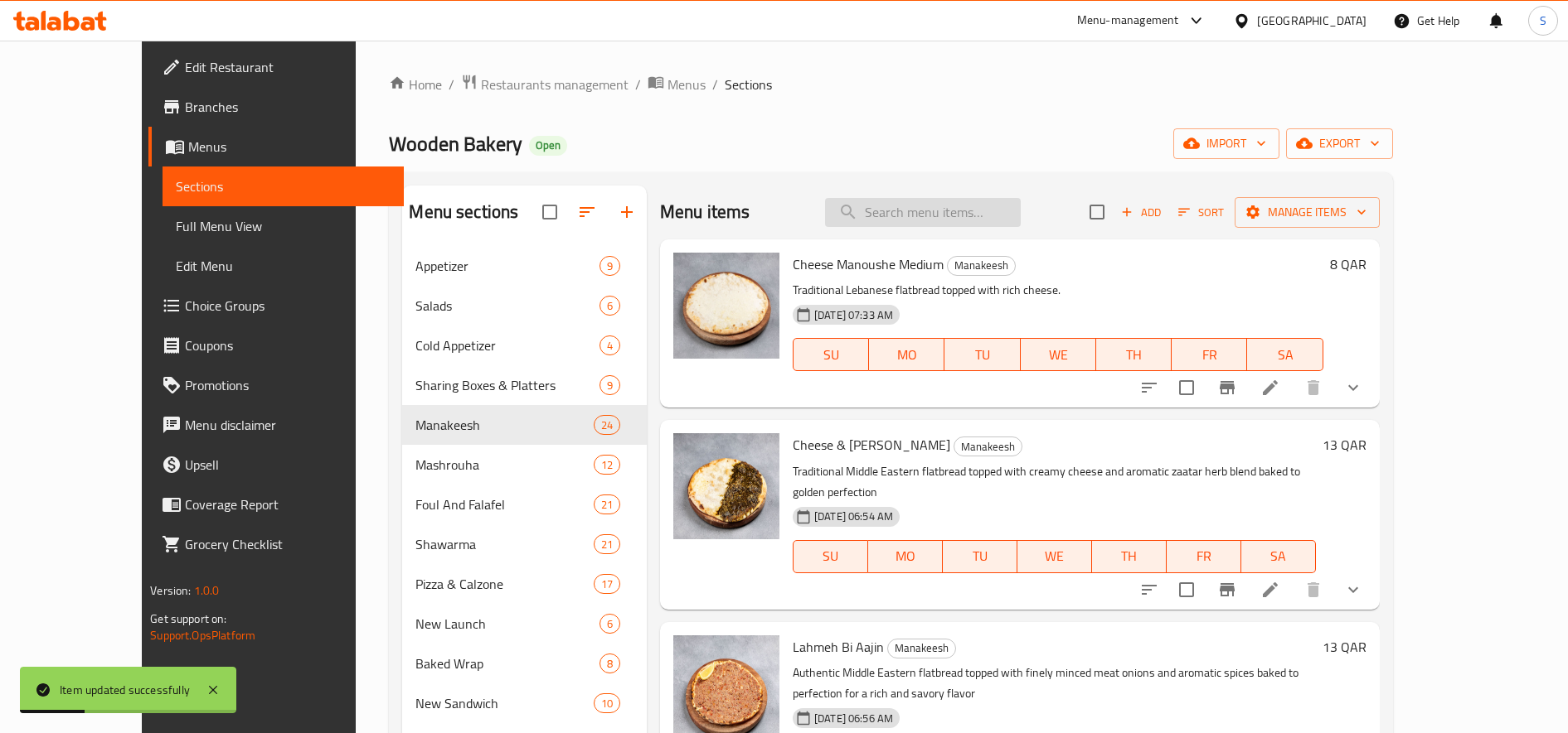
click at [912, 225] on input "search" at bounding box center [922, 212] width 196 height 29
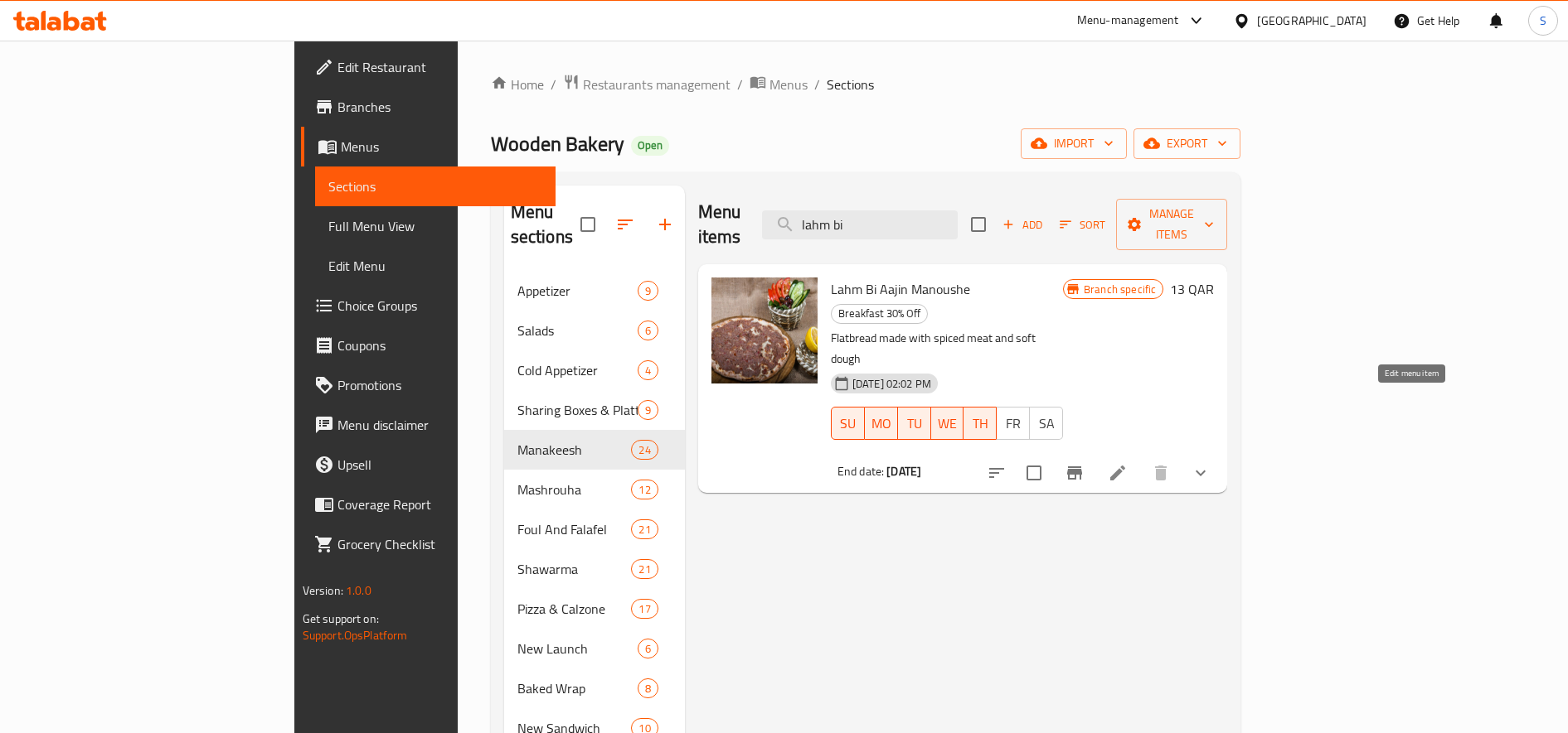
type input "lahm bi"
click at [1128, 464] on icon at bounding box center [1117, 473] width 20 height 20
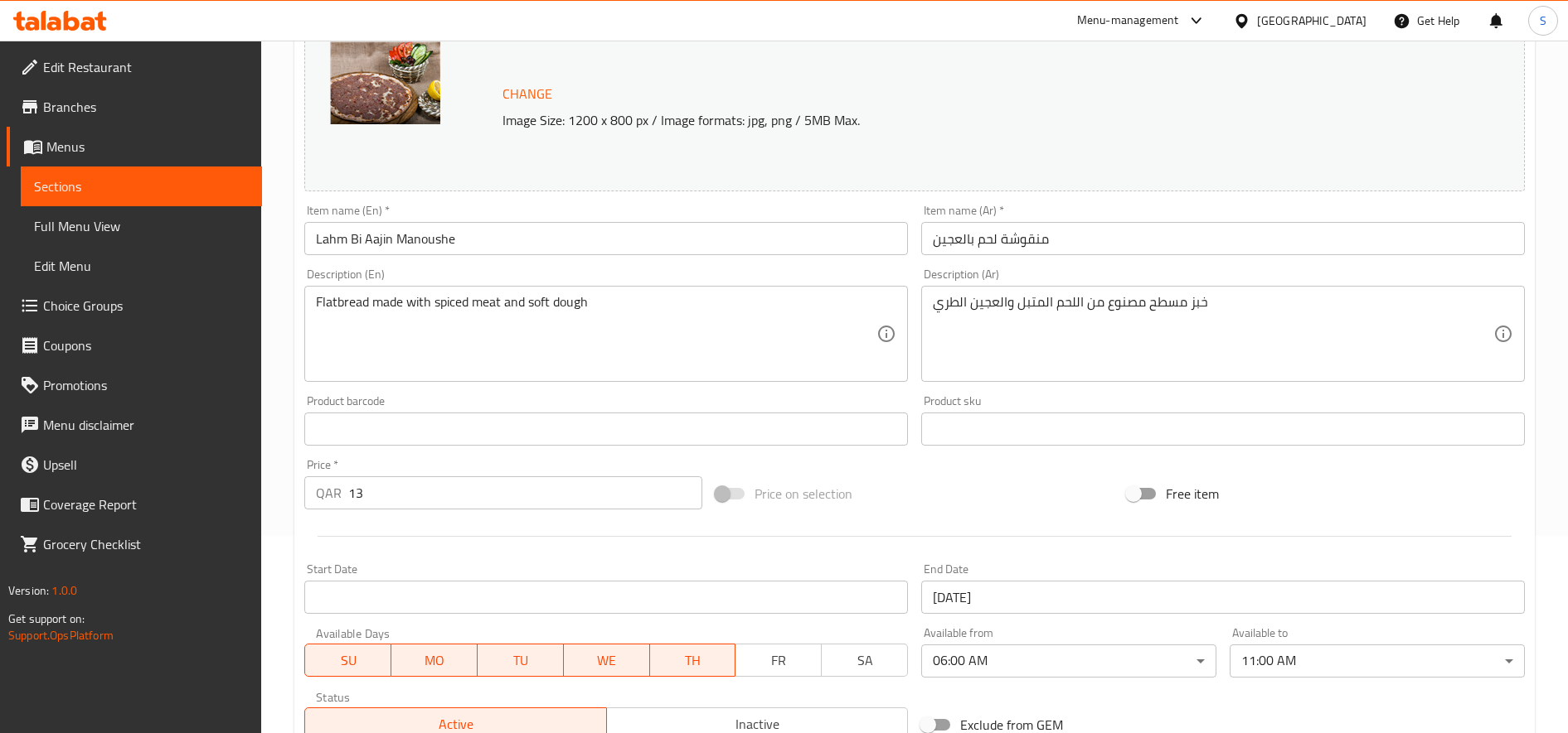
scroll to position [546, 0]
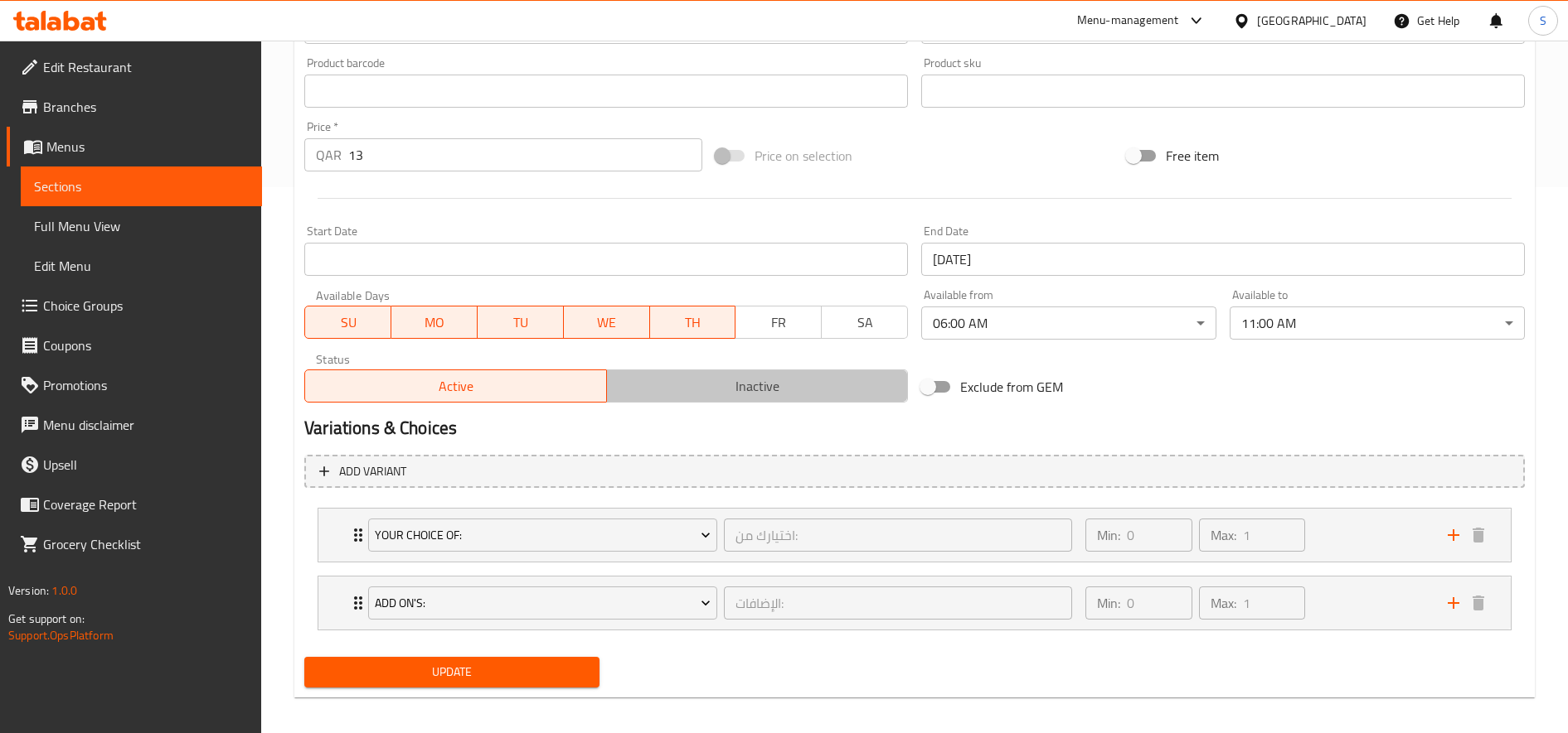
click at [793, 390] on span "Inactive" at bounding box center [757, 386] width 288 height 24
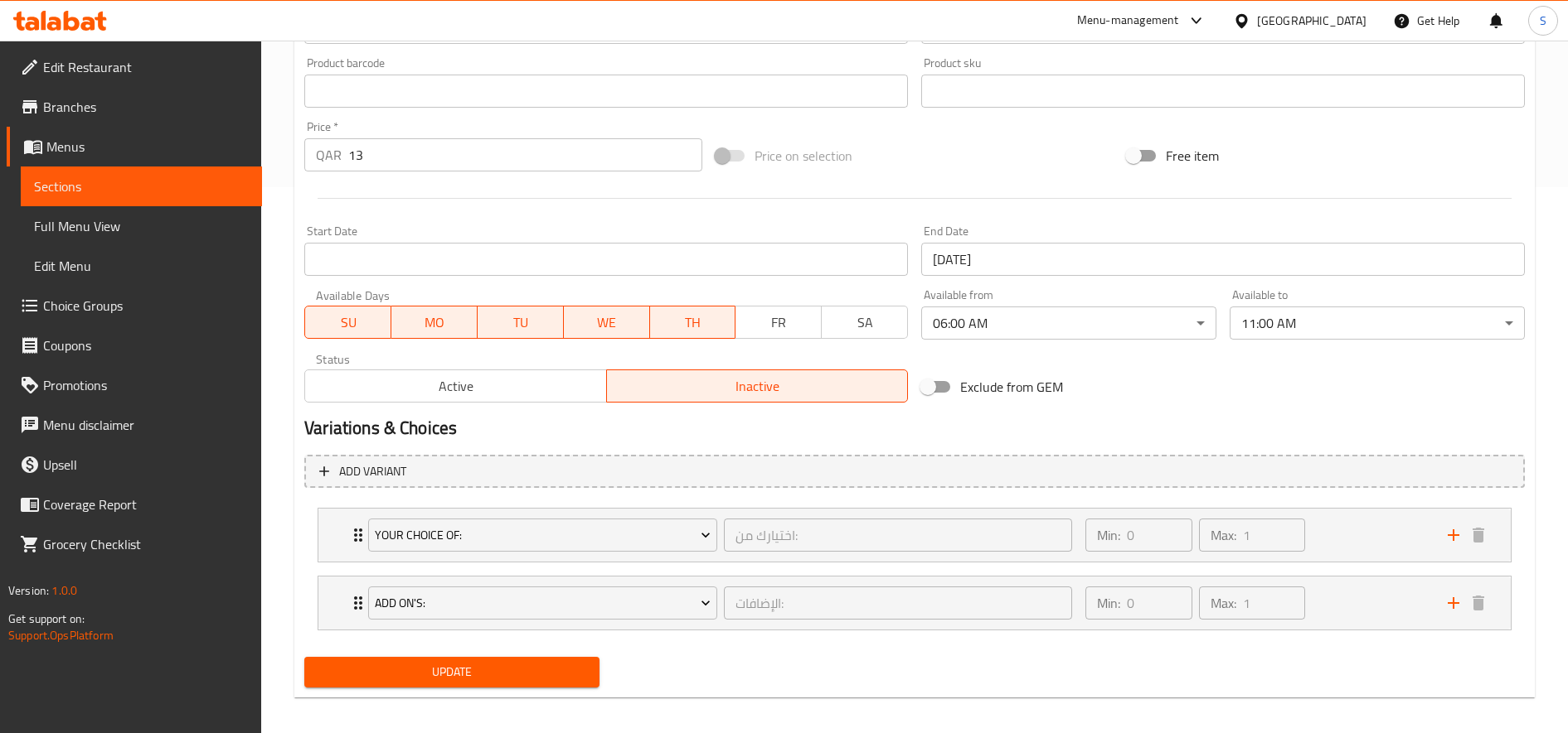
click at [545, 658] on div "Change Image Size: 1200 x 800 px / Image formats: jpg, png / 5MB Max. Item name…" at bounding box center [914, 183] width 1234 height 1024
click at [544, 660] on button "Update" at bounding box center [452, 672] width 295 height 31
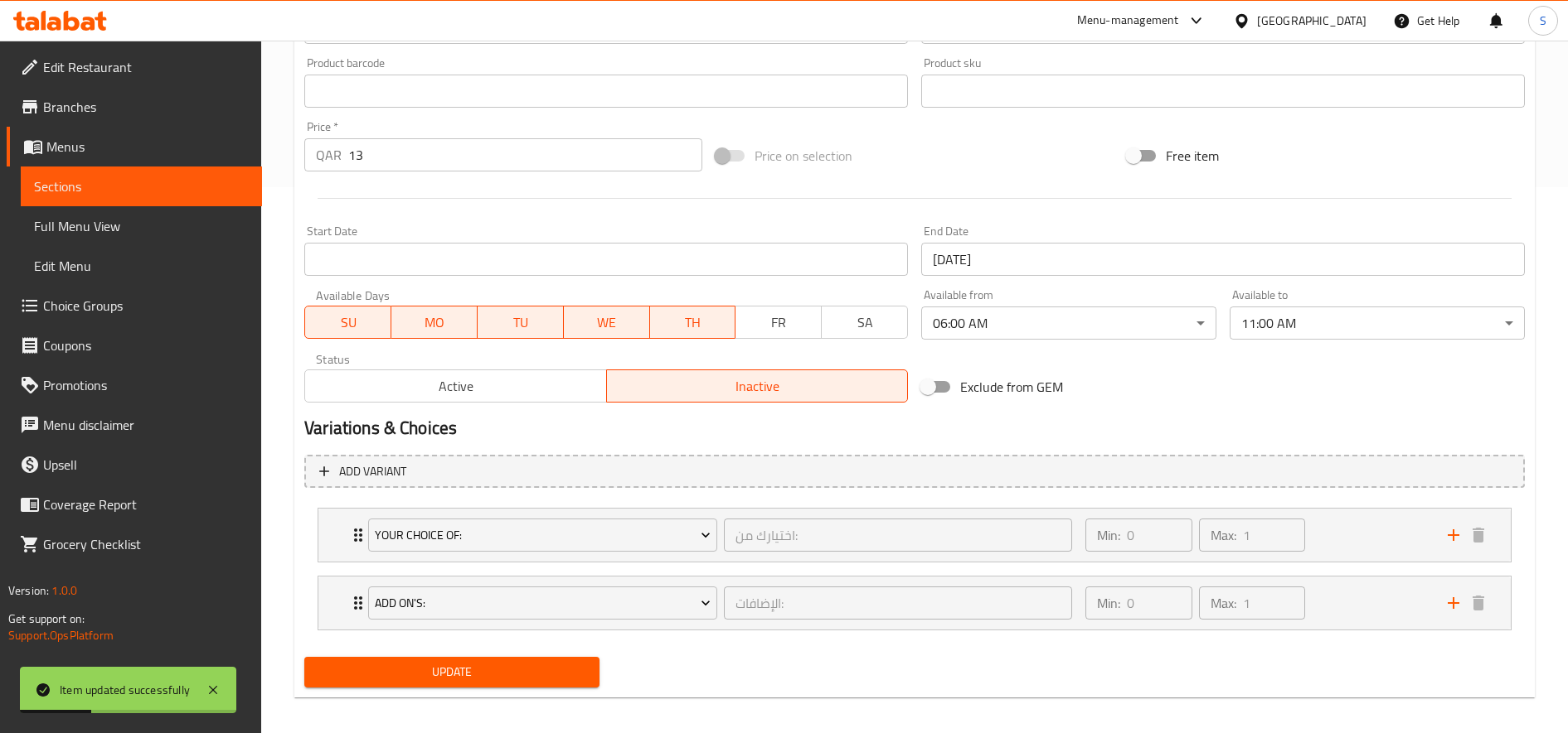
scroll to position [0, 0]
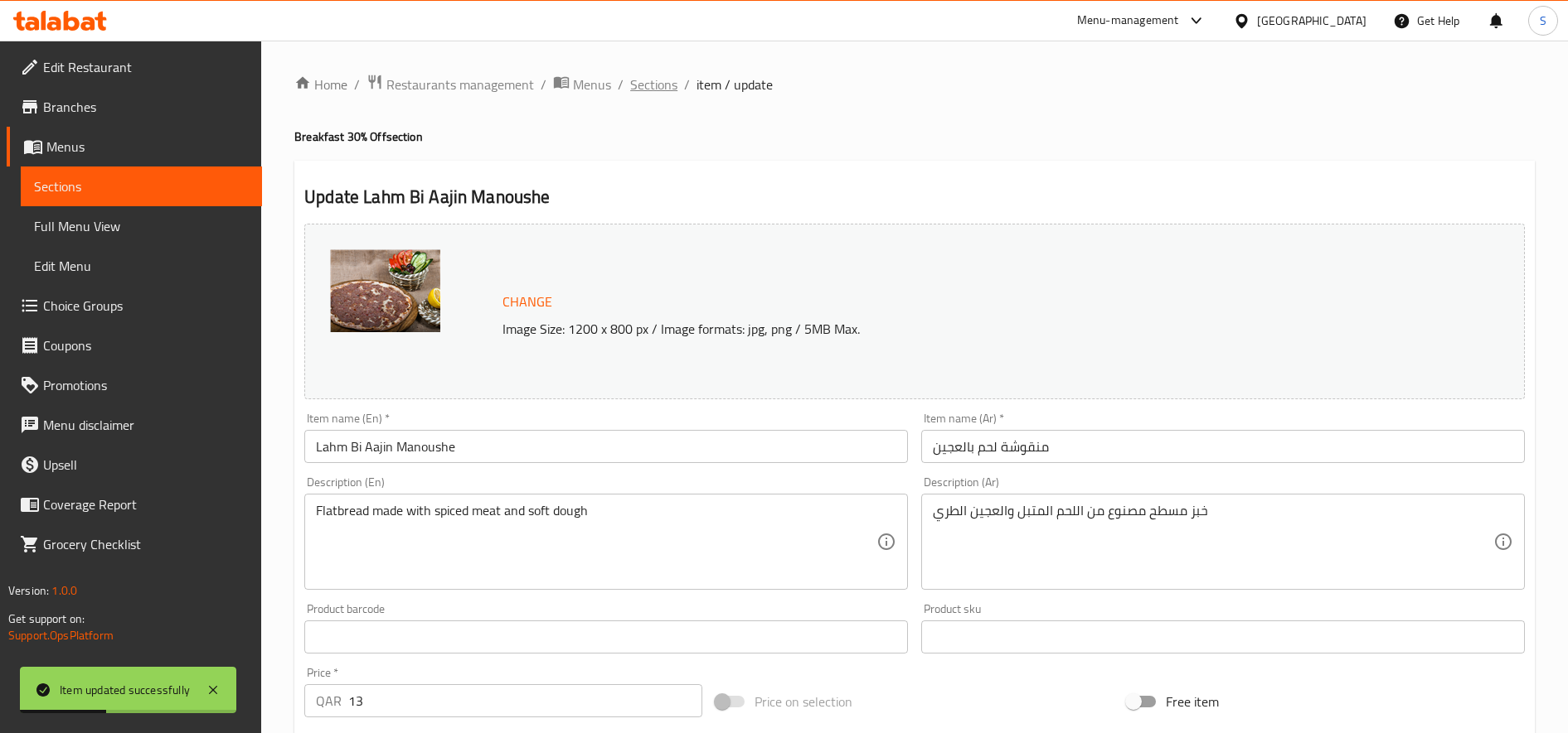
click at [647, 87] on span "Sections" at bounding box center [654, 84] width 47 height 20
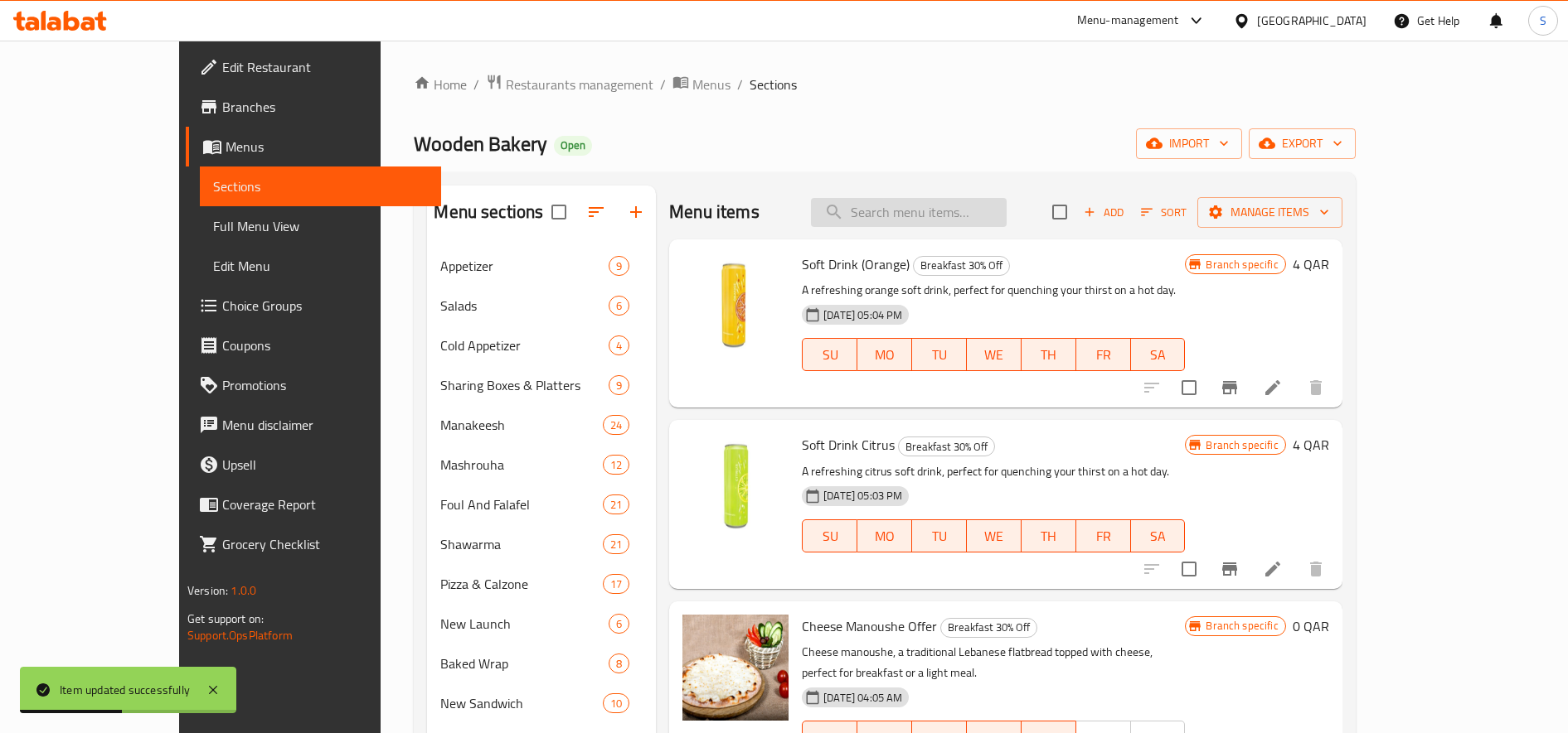
click at [943, 215] on input "search" at bounding box center [908, 212] width 196 height 29
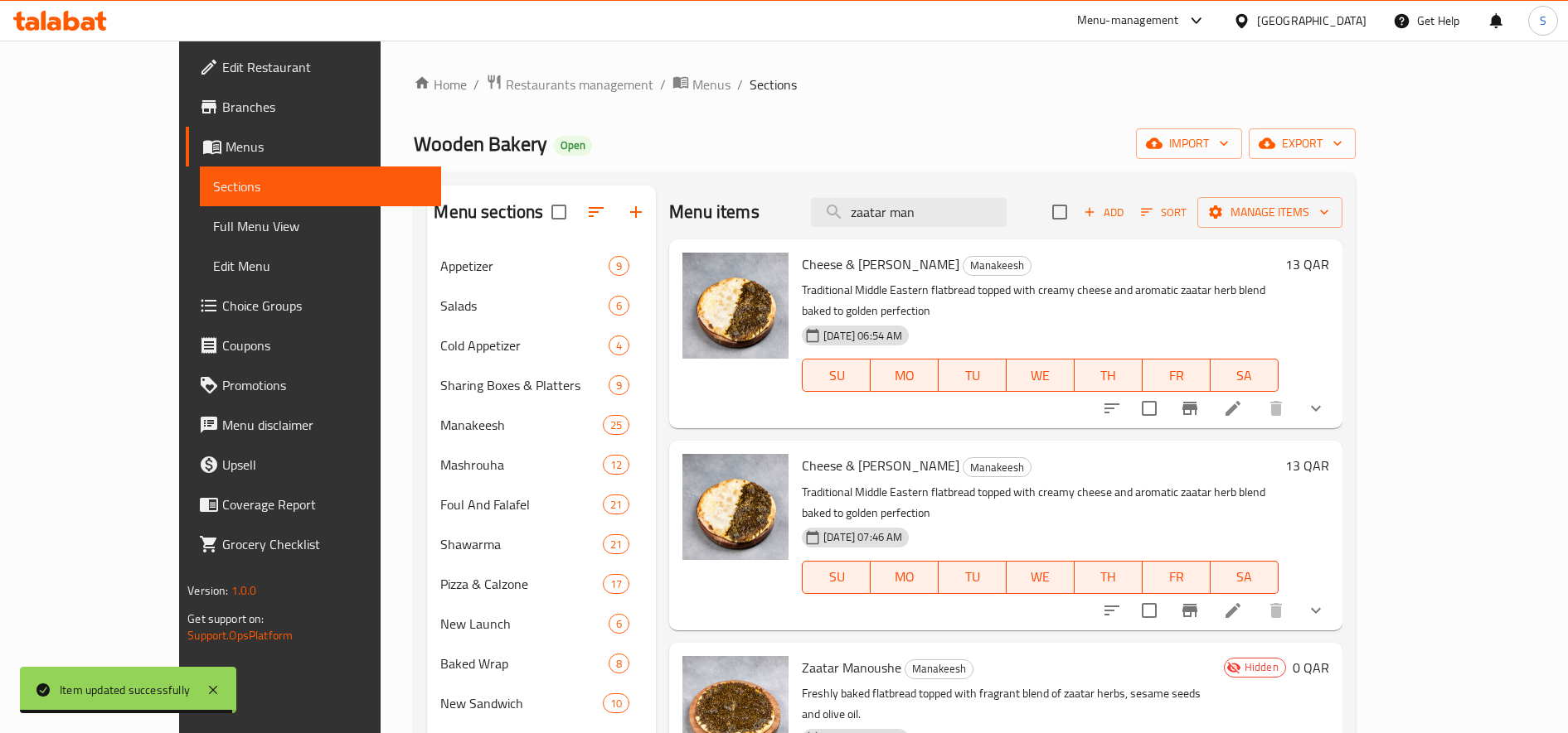
type input "zaatar man"
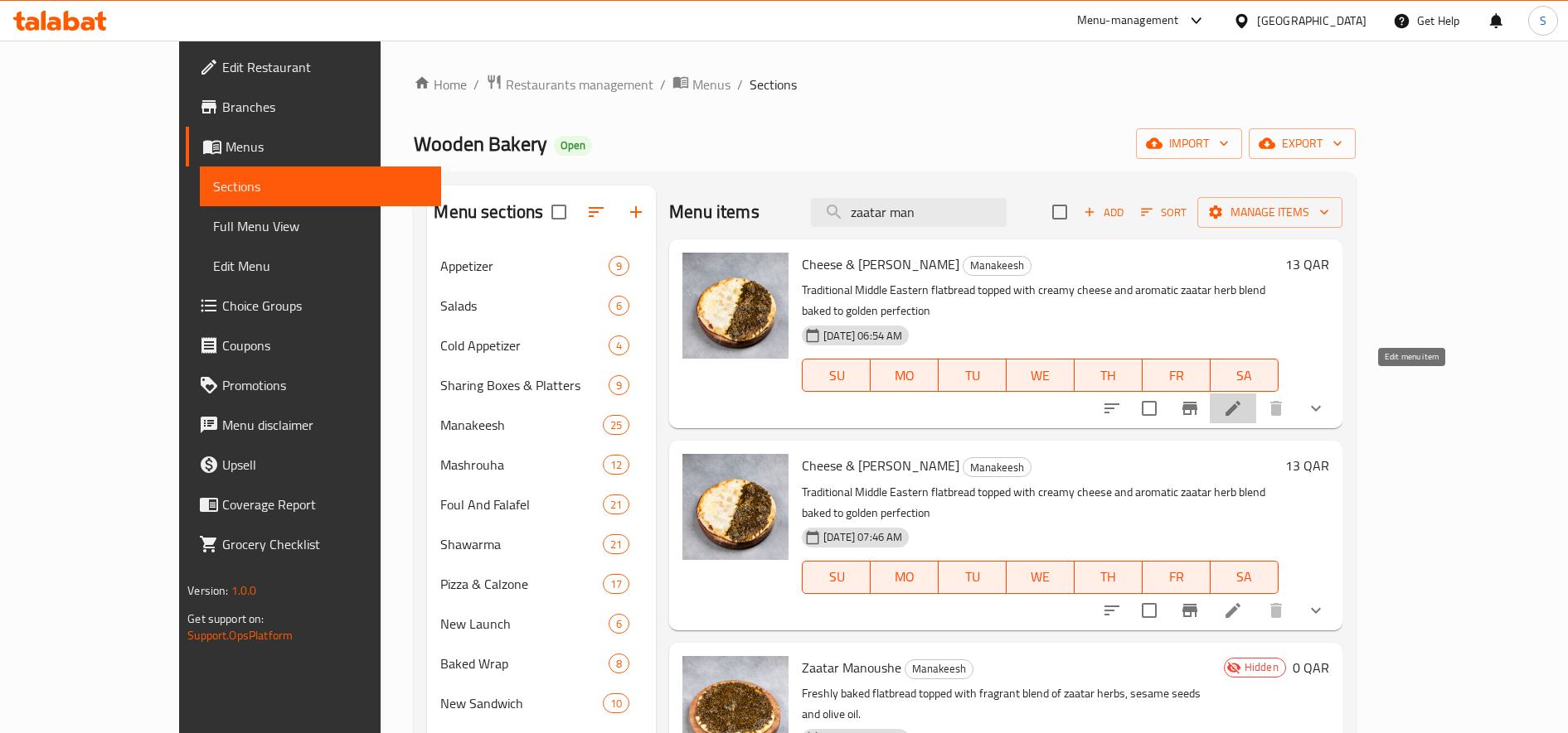
click at [1240, 401] on icon at bounding box center [1232, 408] width 15 height 15
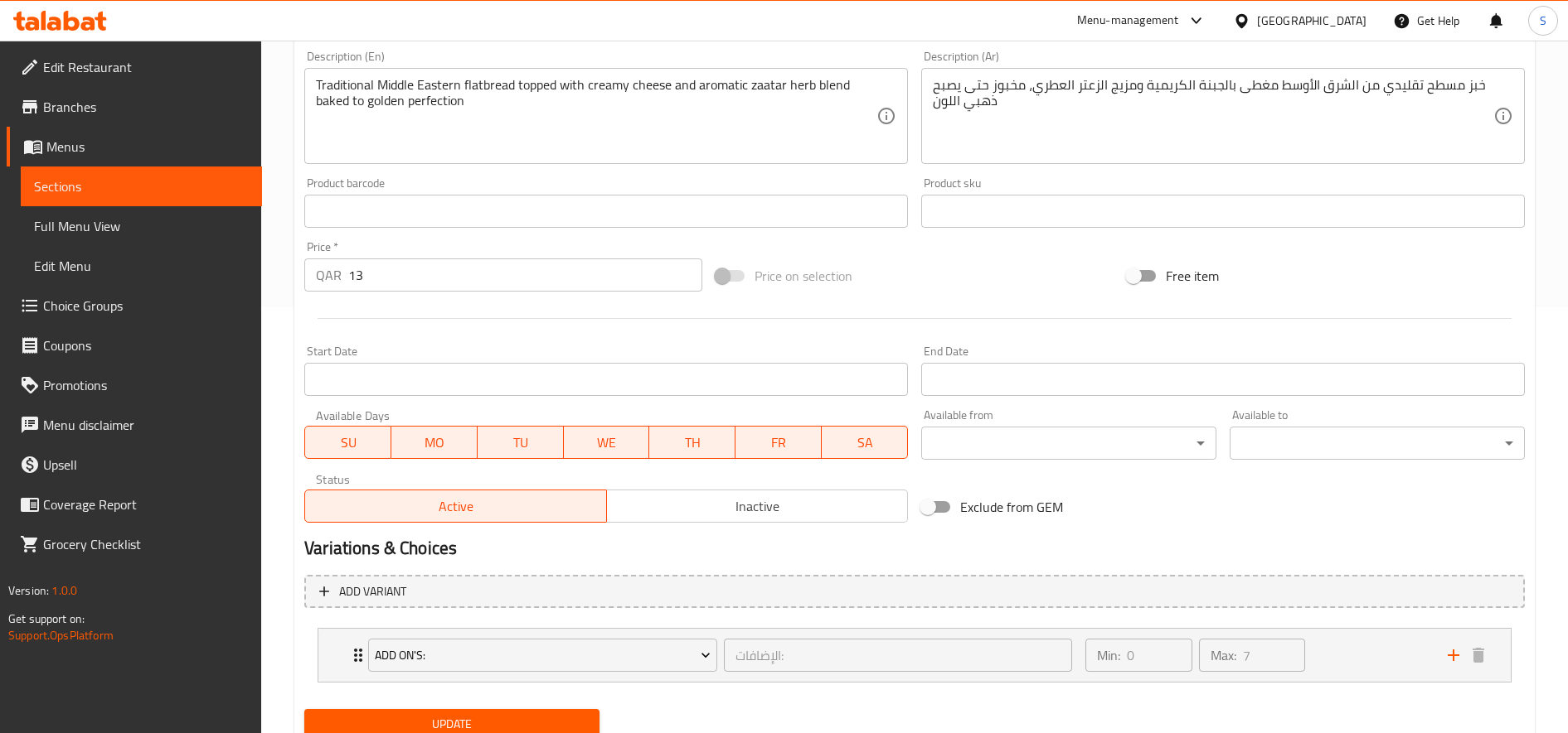
scroll to position [489, 0]
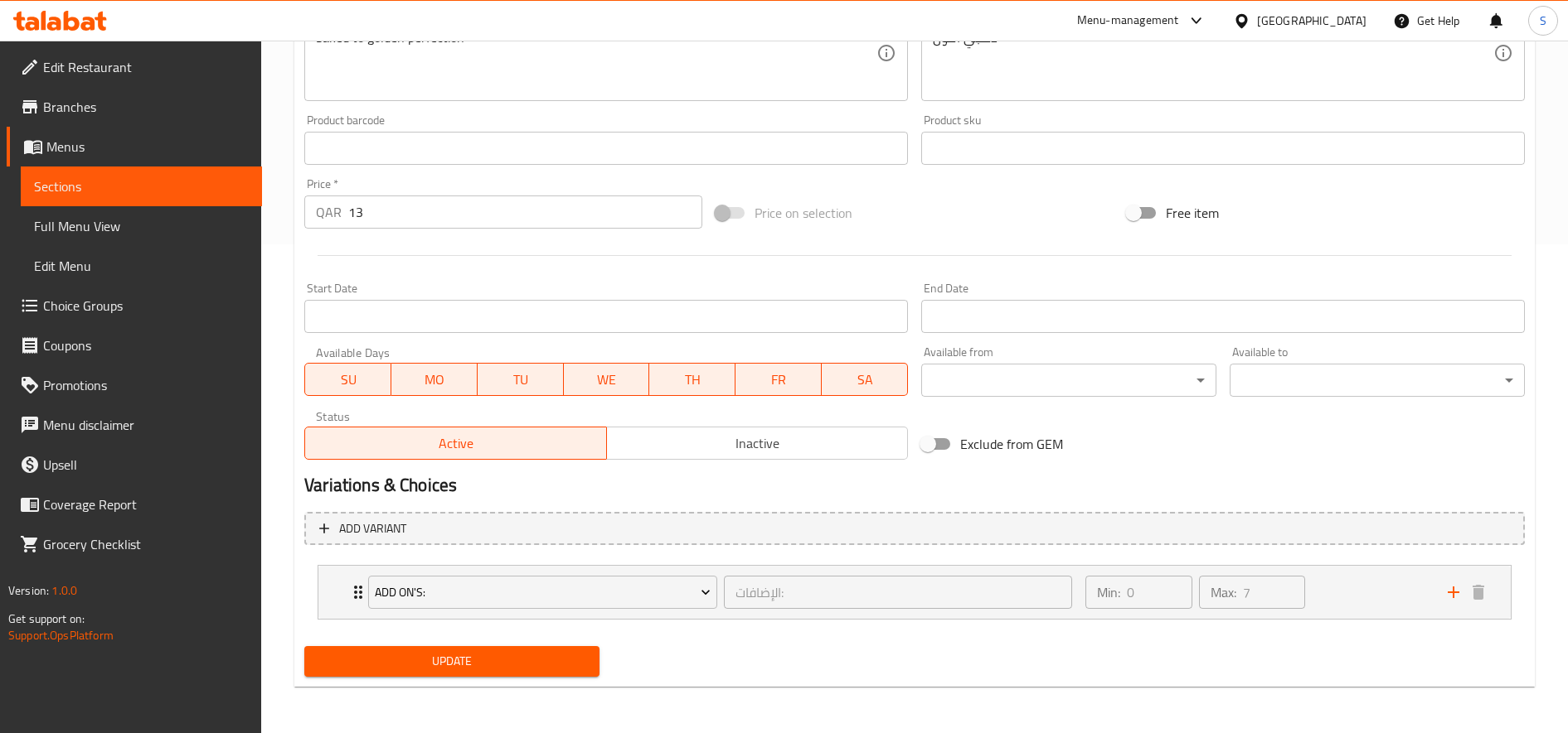
click at [781, 462] on div "Status Active Inactive" at bounding box center [606, 435] width 617 height 63
click at [772, 439] on span "Inactive" at bounding box center [757, 443] width 288 height 24
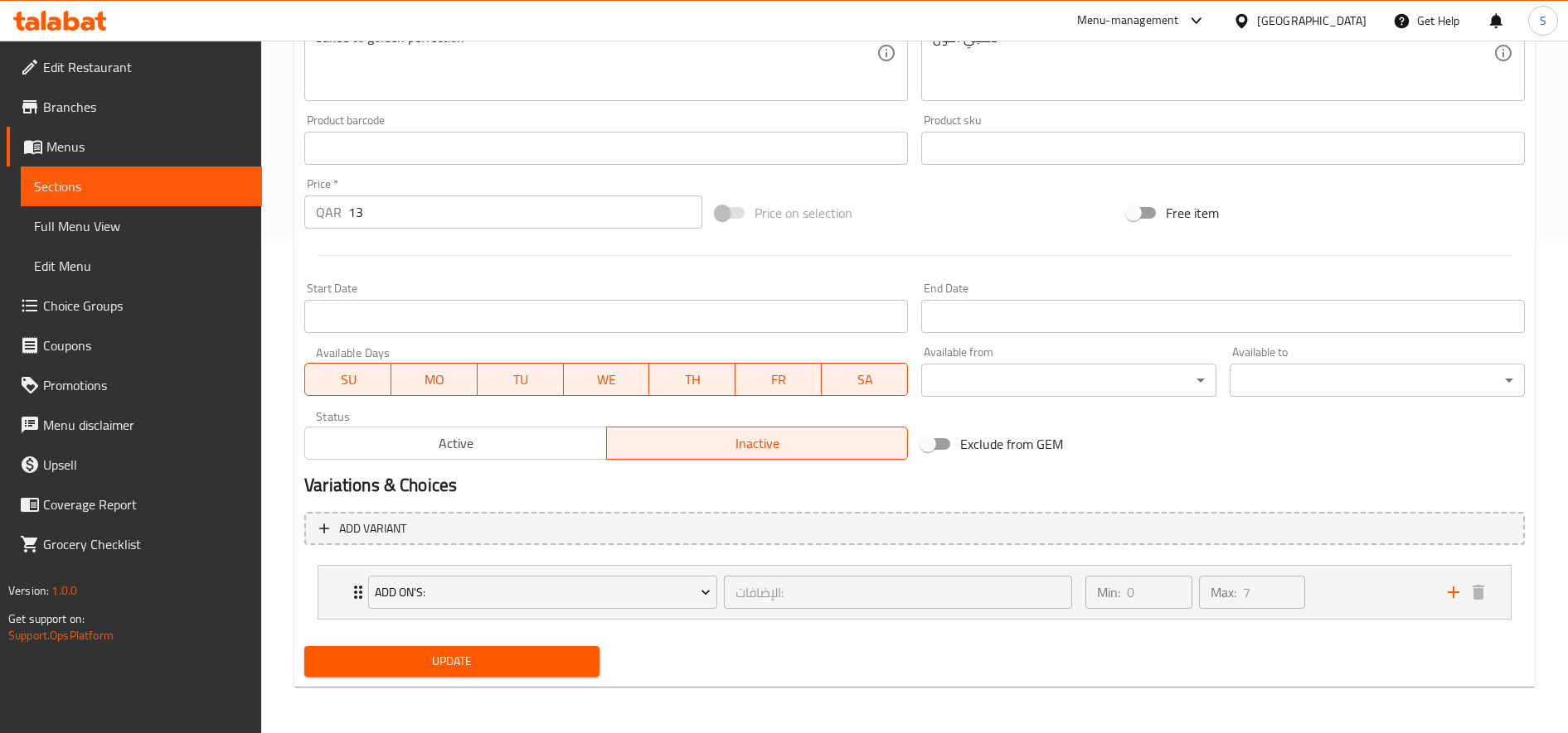
click at [583, 671] on span "Update" at bounding box center [452, 662] width 269 height 21
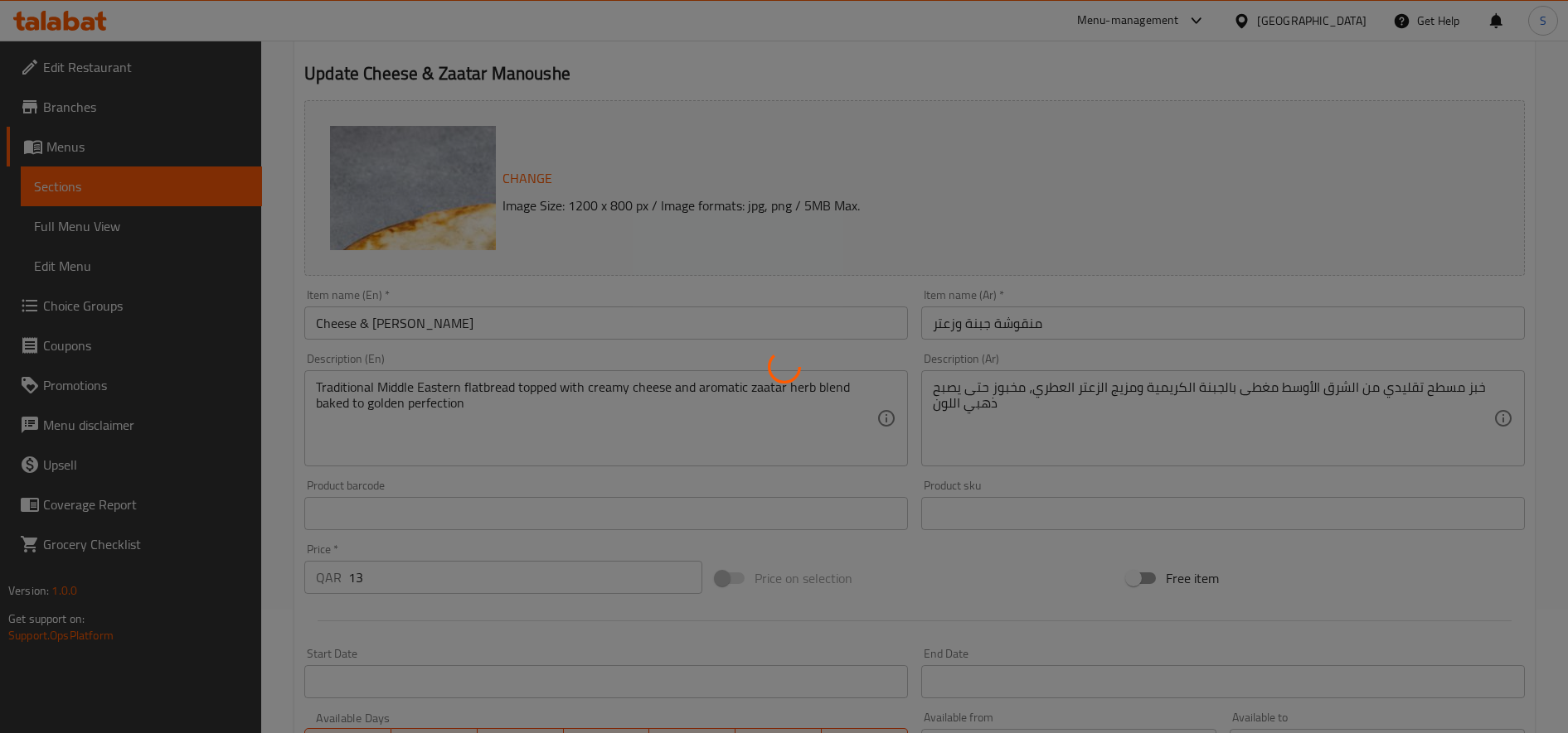
scroll to position [0, 0]
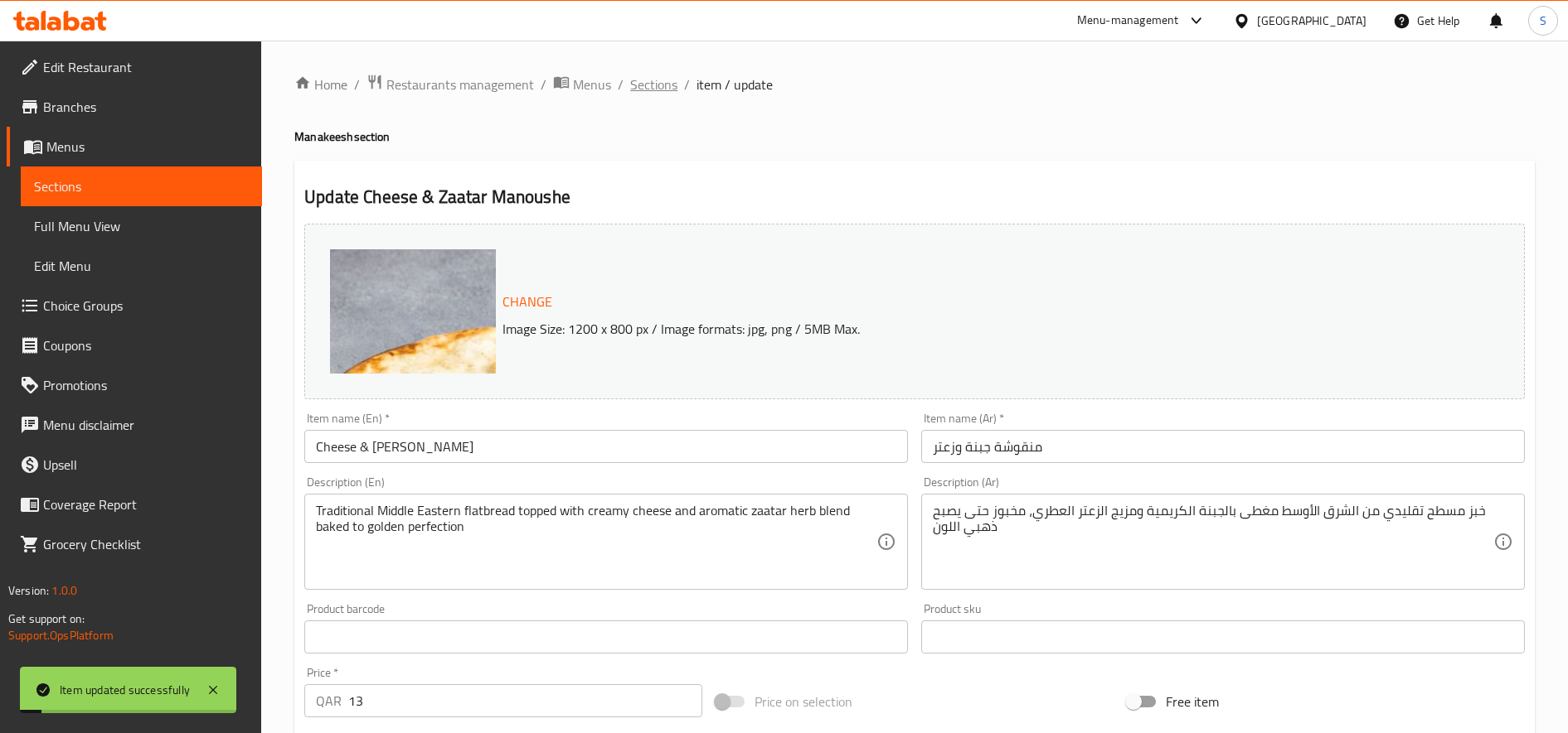
click at [663, 86] on span "Sections" at bounding box center [654, 84] width 47 height 20
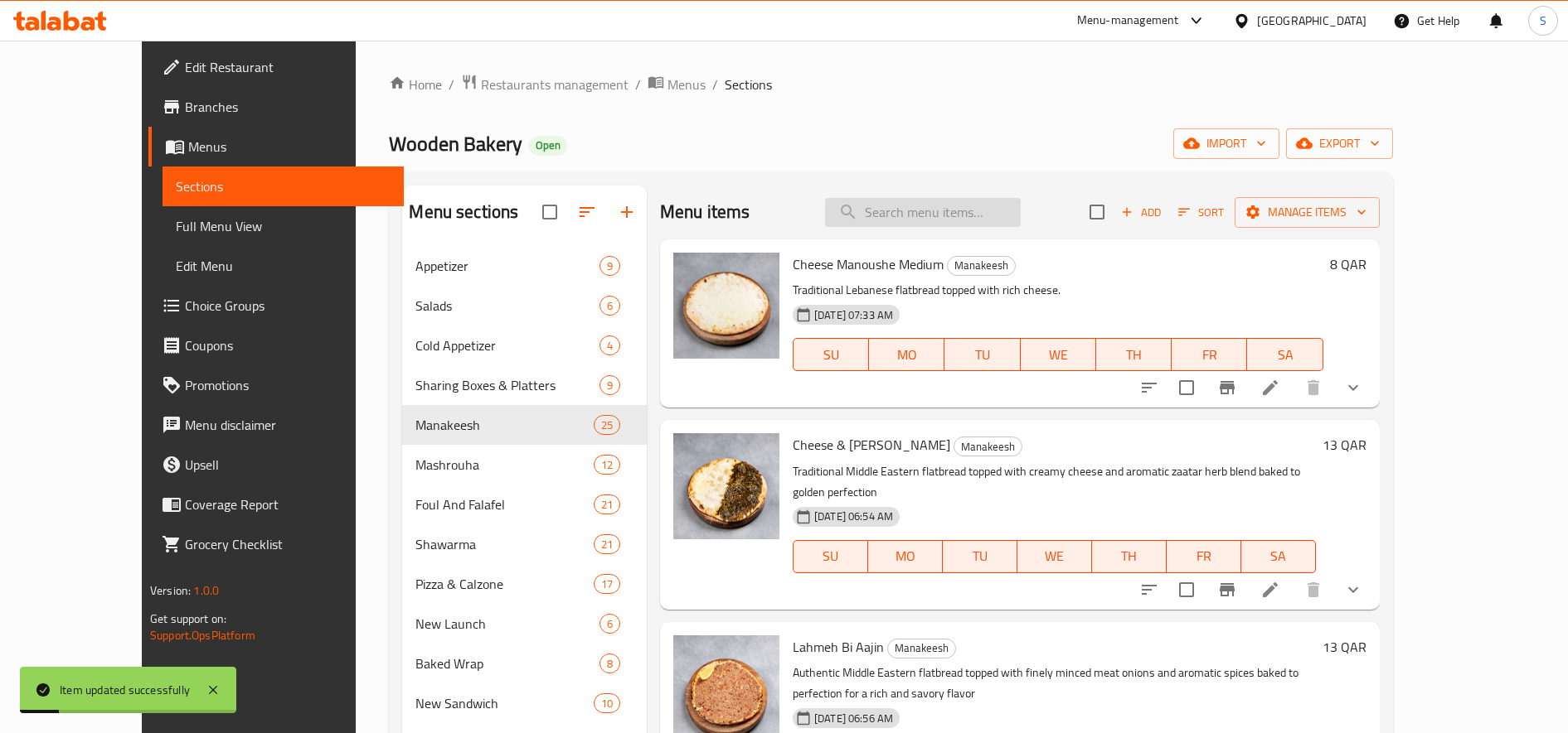
click at [941, 212] on input "search" at bounding box center [922, 212] width 196 height 29
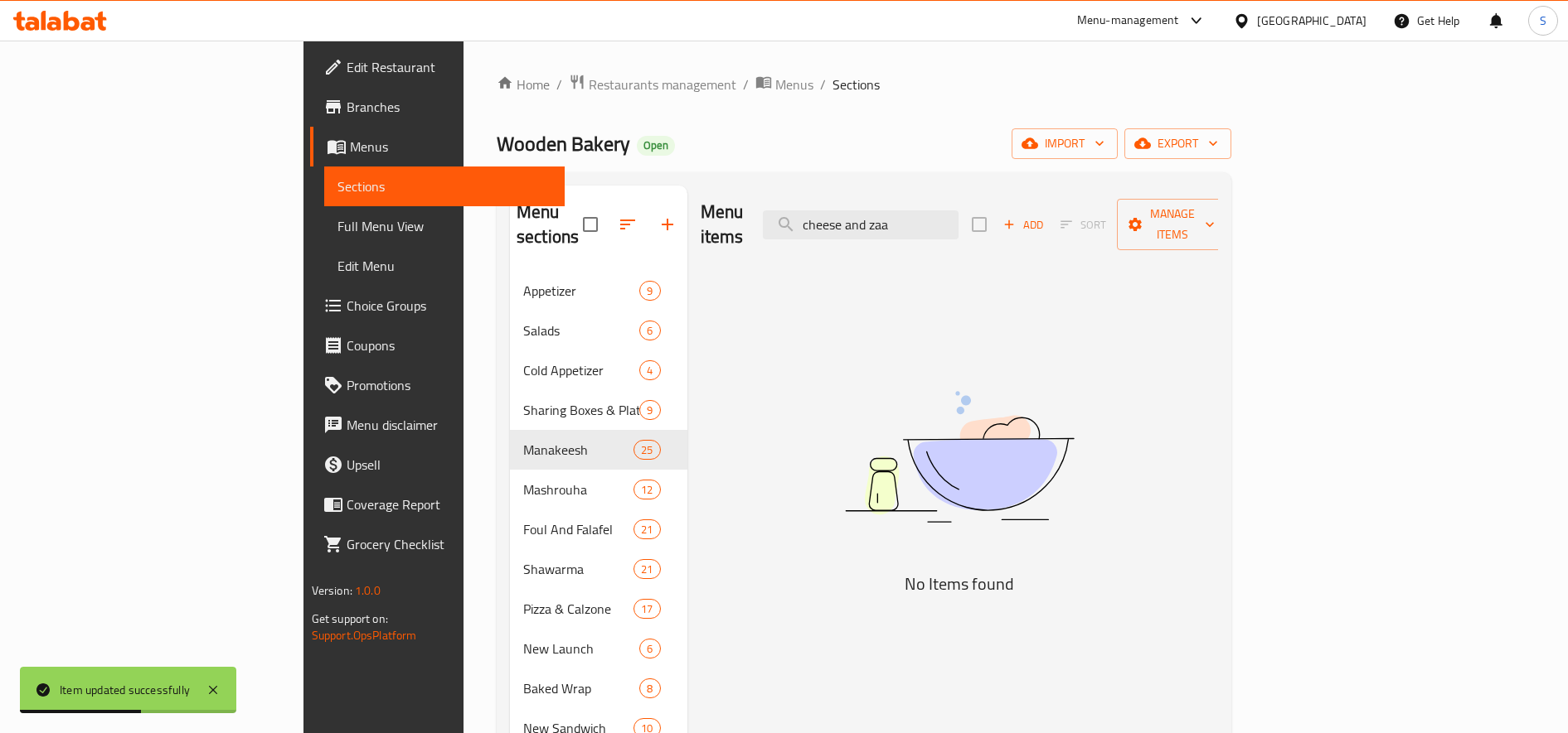
drag, startPoint x: 1045, startPoint y: 208, endPoint x: 658, endPoint y: 207, distance: 387.0
click at [701, 207] on div "Menu items cheese and zaa Add Sort Manage items" at bounding box center [960, 225] width 518 height 79
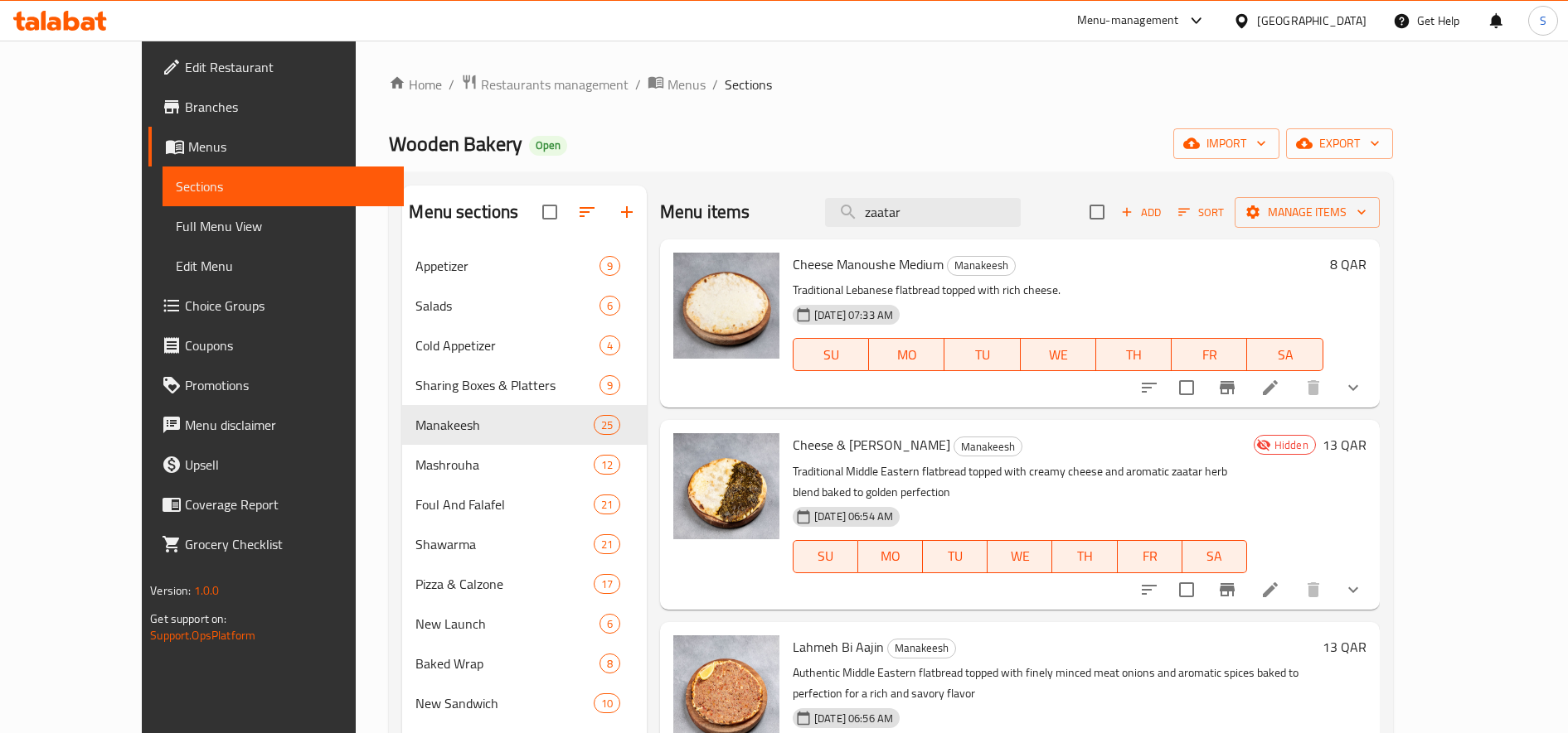
type input "zaatar"
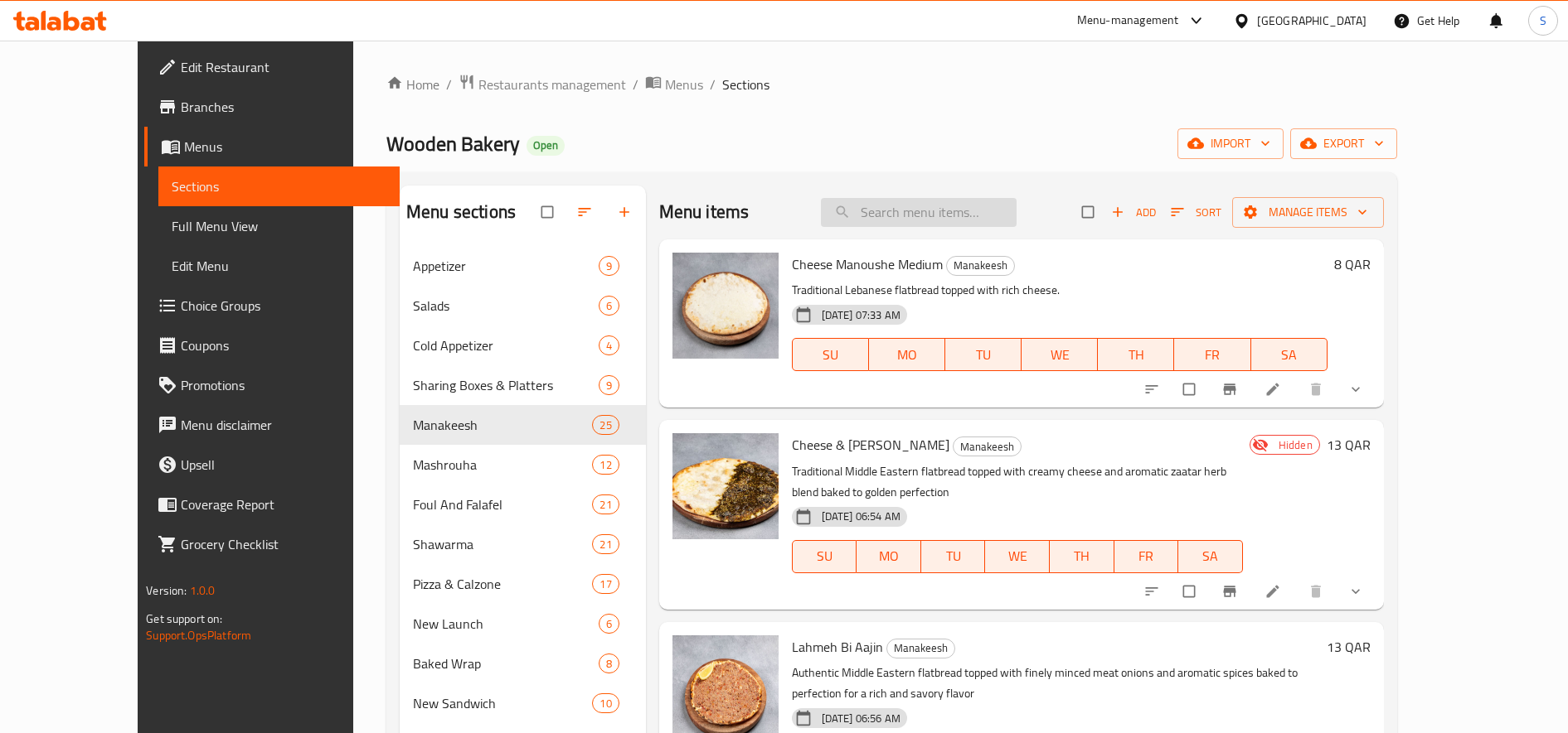
click at [961, 217] on input "search" at bounding box center [918, 212] width 196 height 29
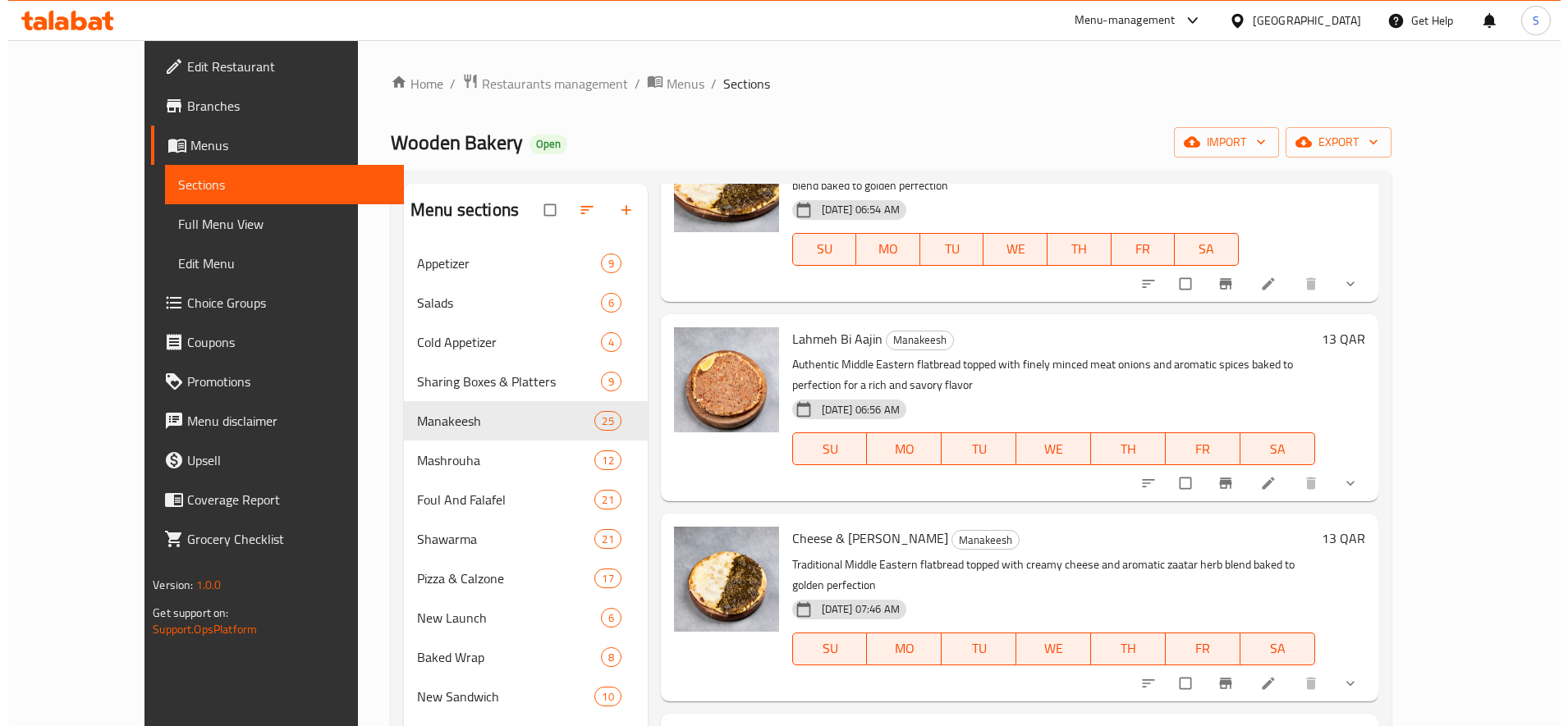
scroll to position [410, 0]
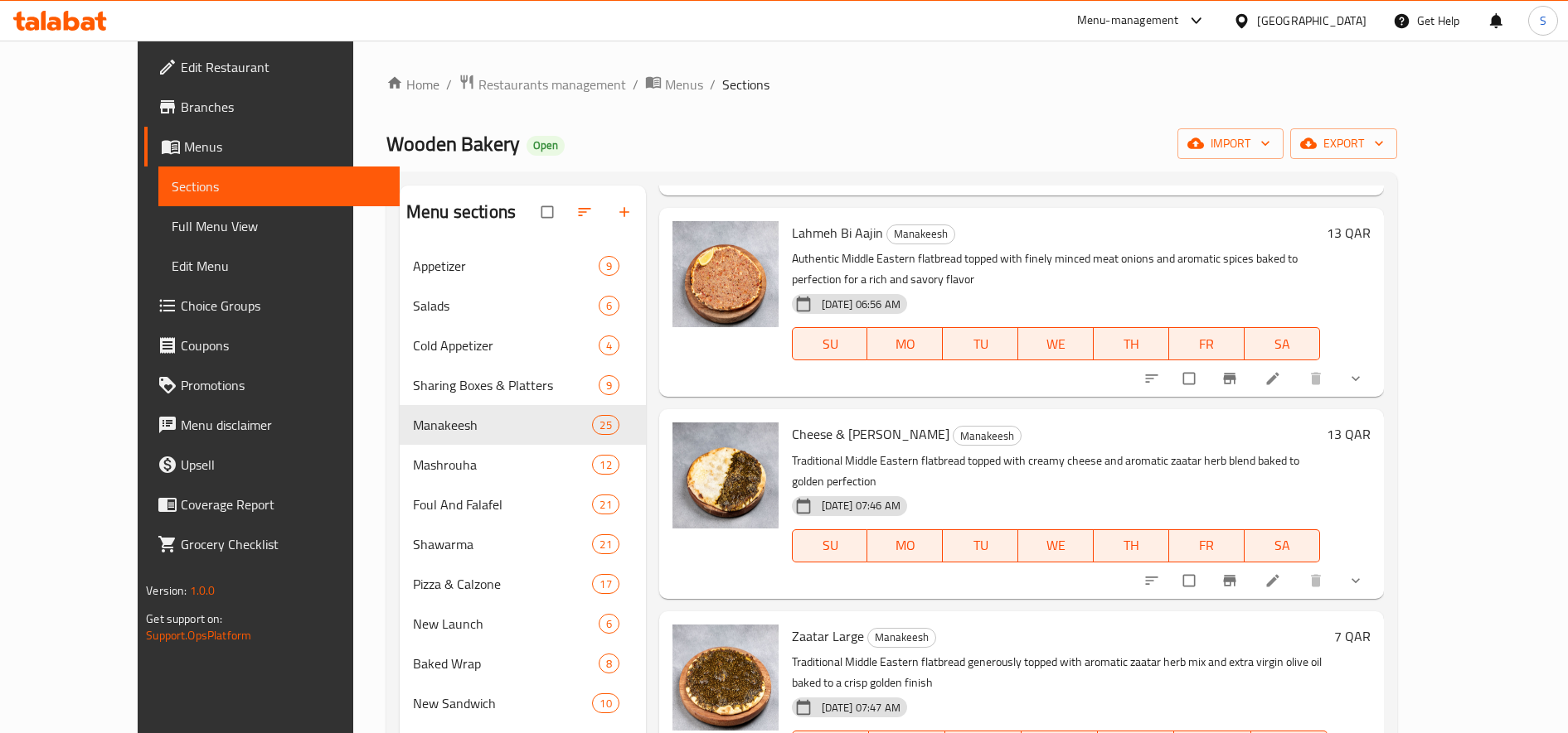
click at [1297, 568] on li at bounding box center [1274, 581] width 47 height 26
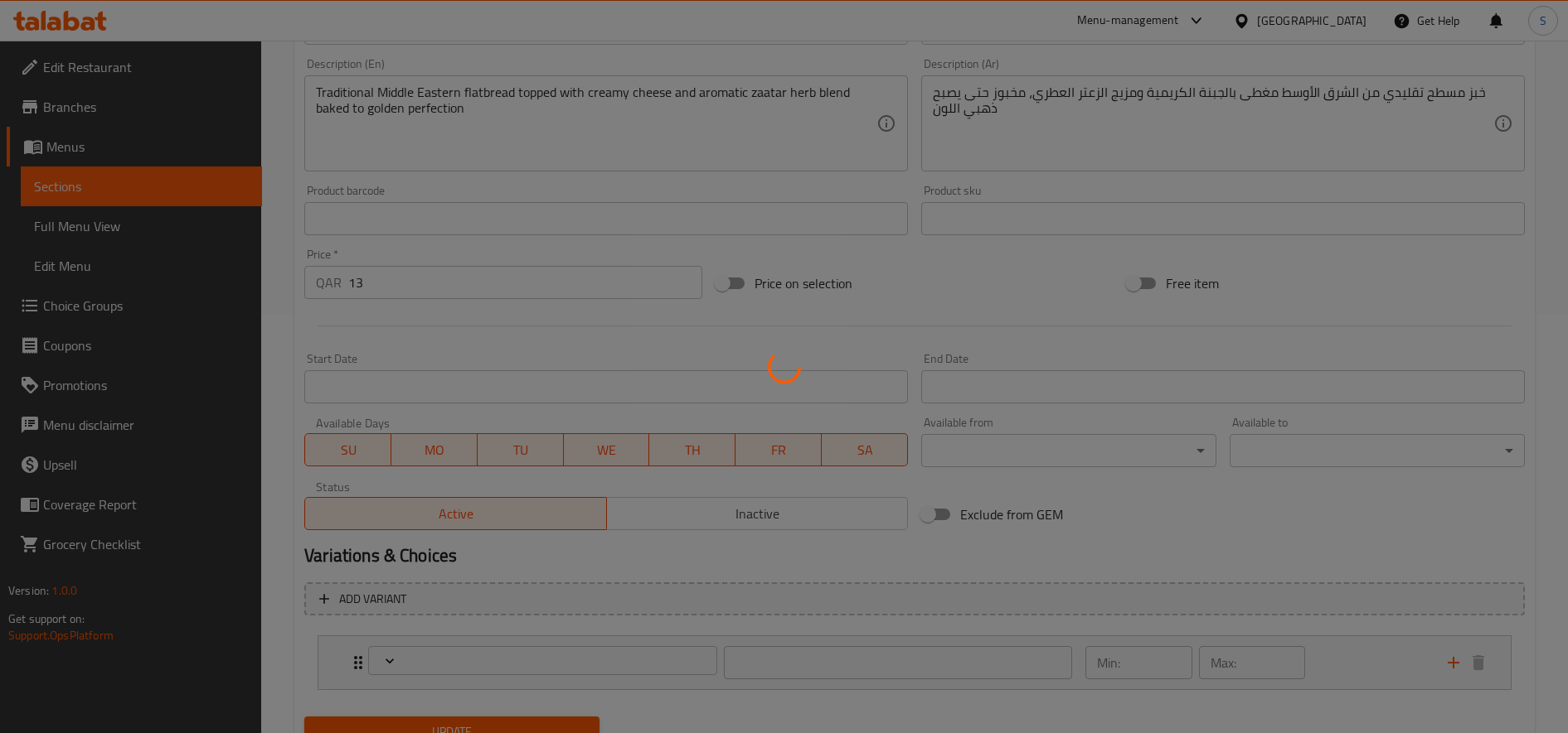
scroll to position [489, 0]
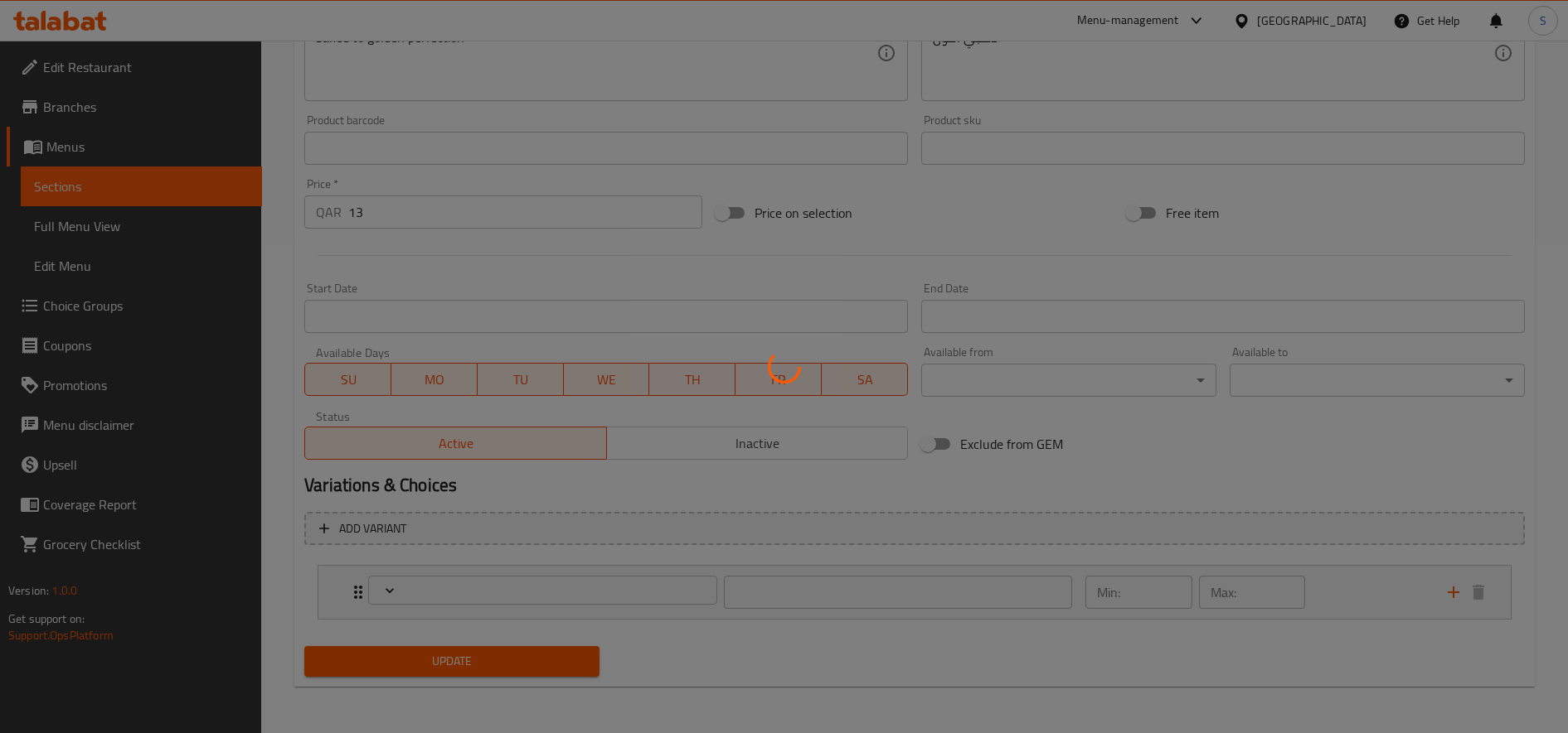
type input "الإضافات:"
type input "0"
type input "7"
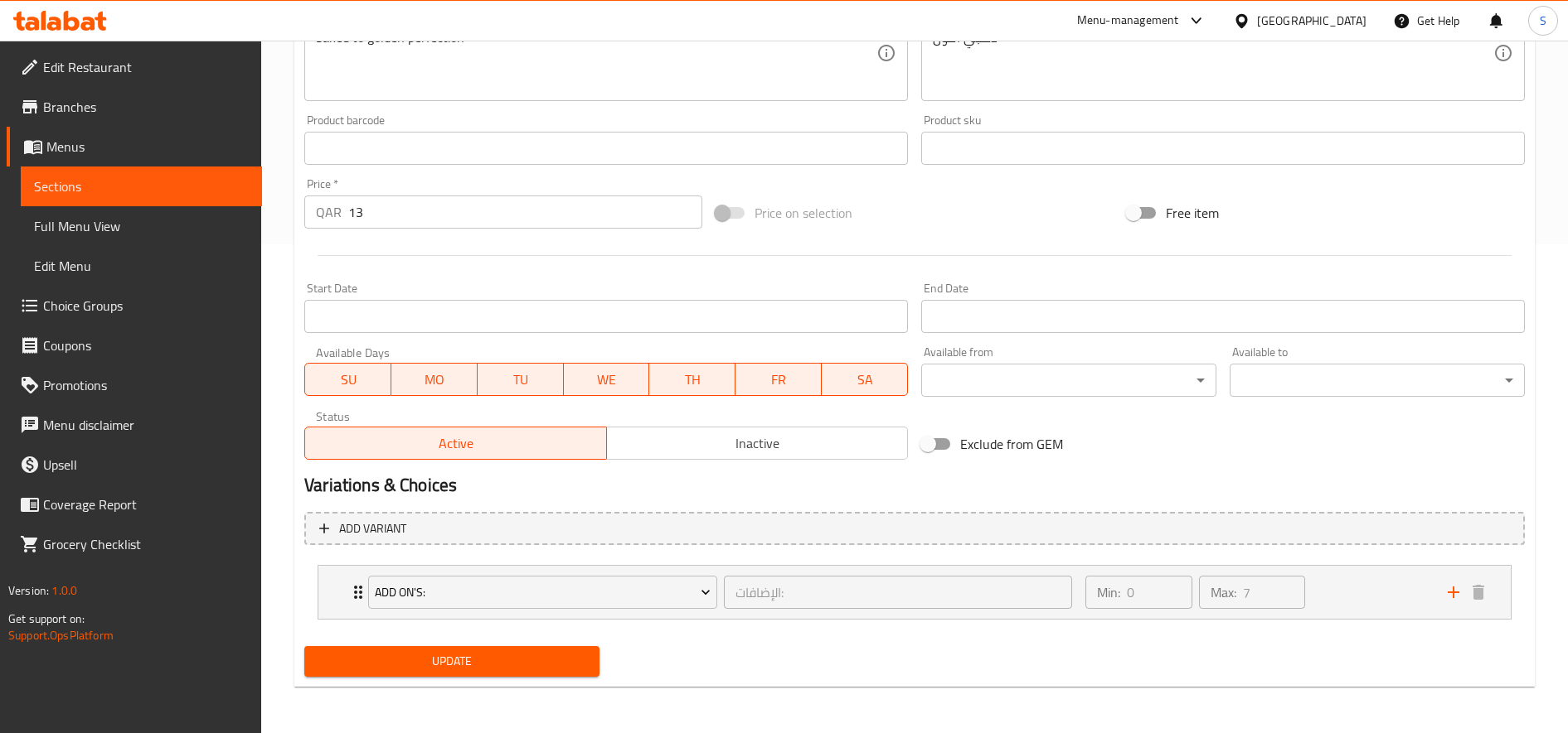
click at [787, 459] on button "Inactive" at bounding box center [757, 443] width 302 height 33
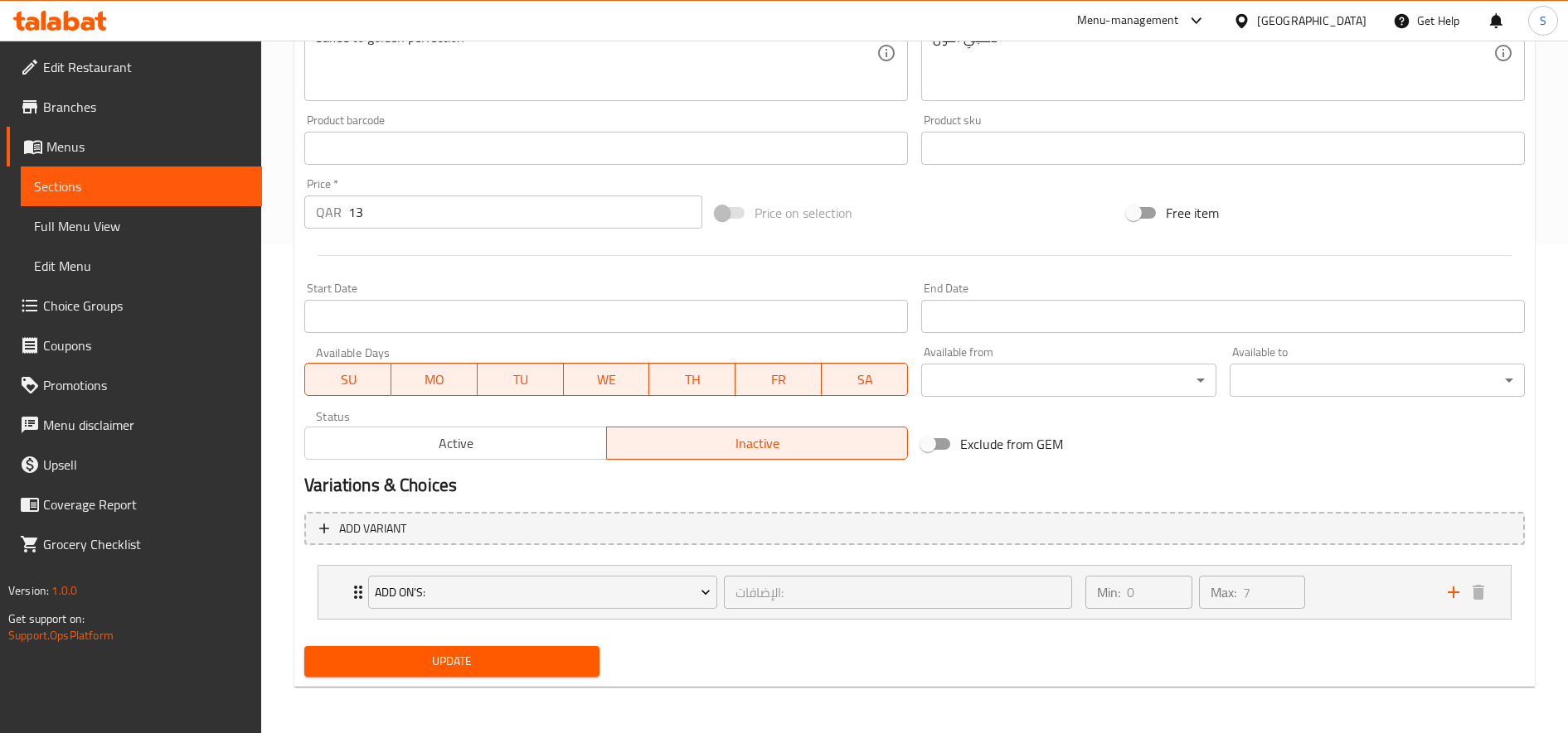
click at [507, 659] on span "Update" at bounding box center [452, 662] width 269 height 21
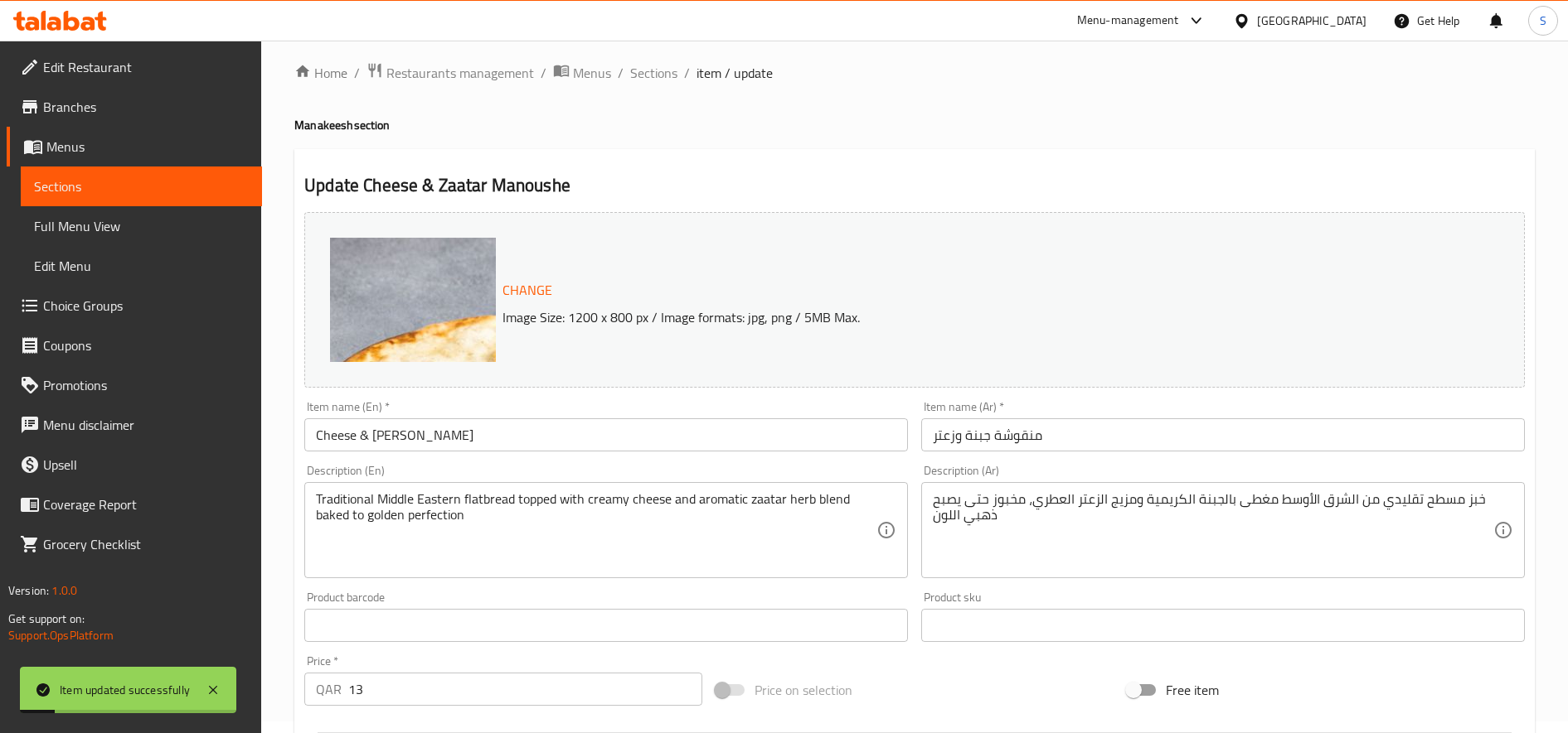
scroll to position [0, 0]
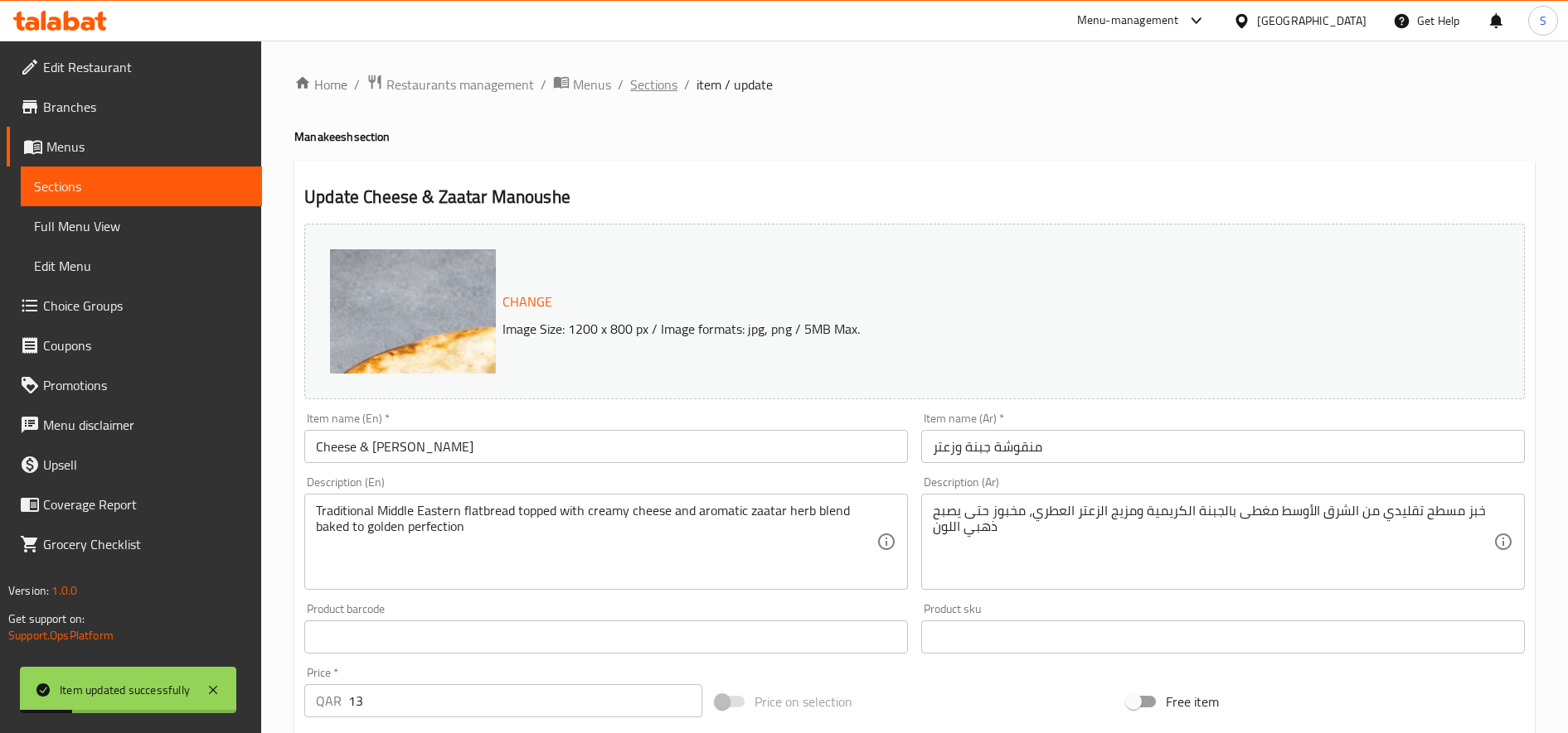
click at [669, 88] on span "Sections" at bounding box center [654, 84] width 47 height 20
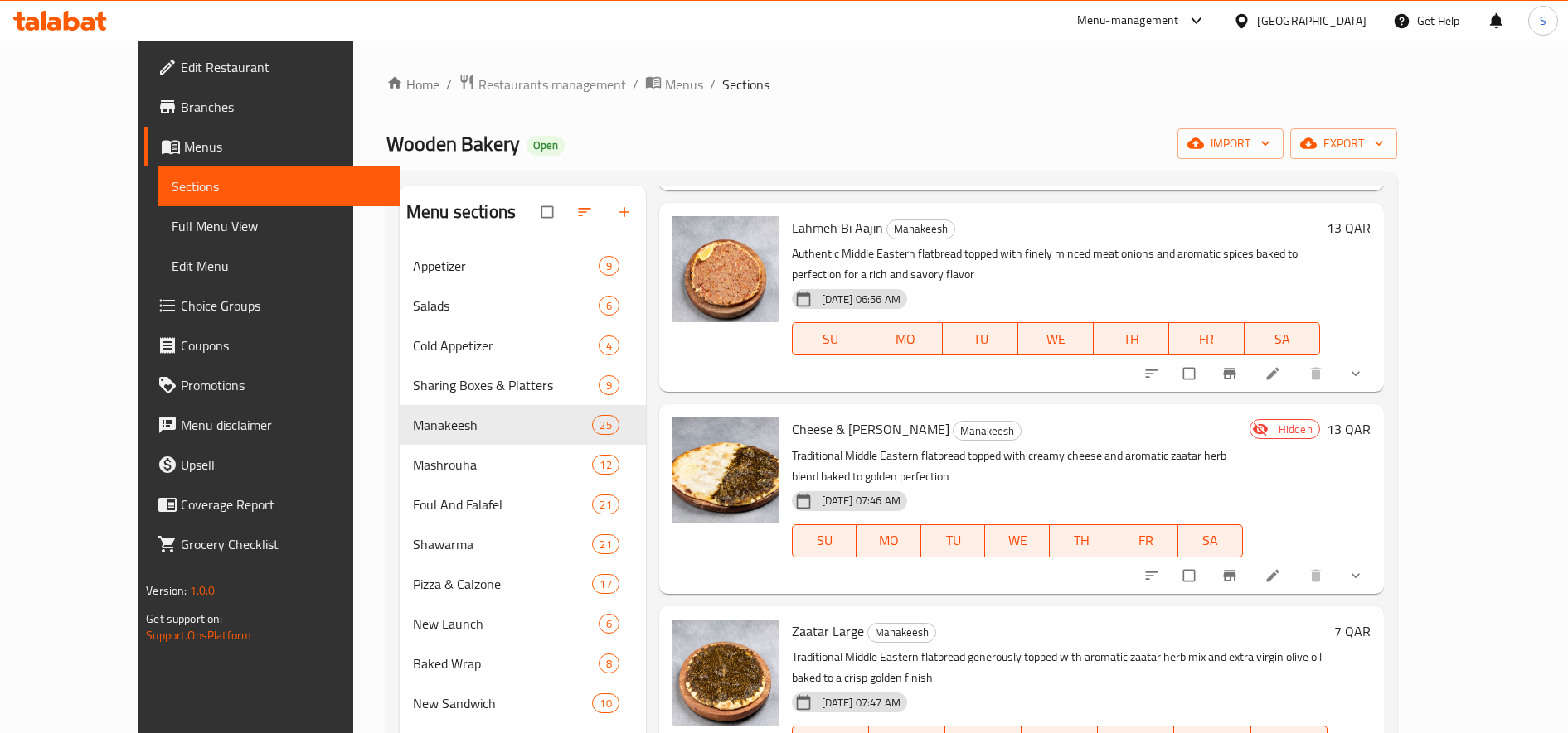
scroll to position [622, 0]
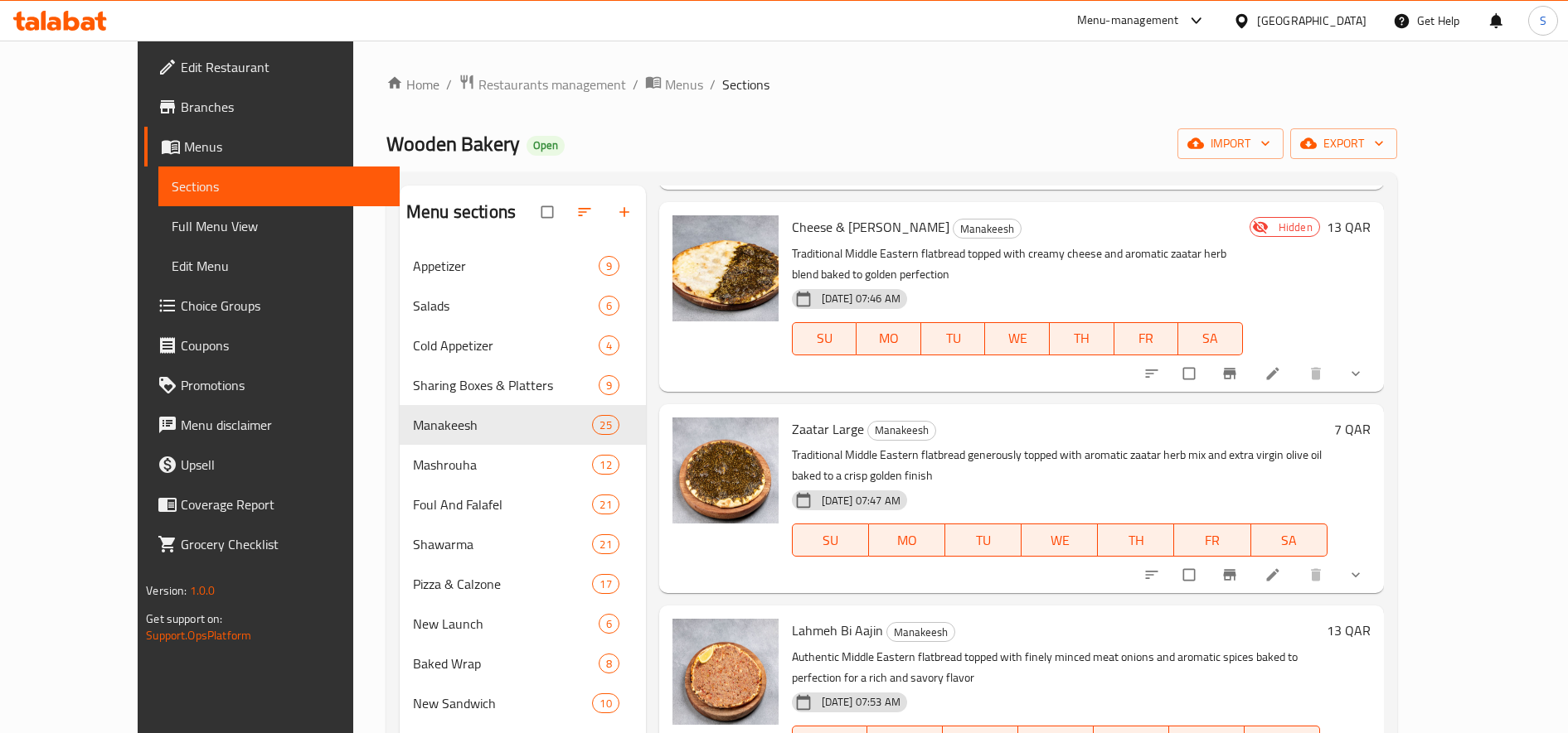
click at [1297, 562] on li at bounding box center [1274, 575] width 47 height 26
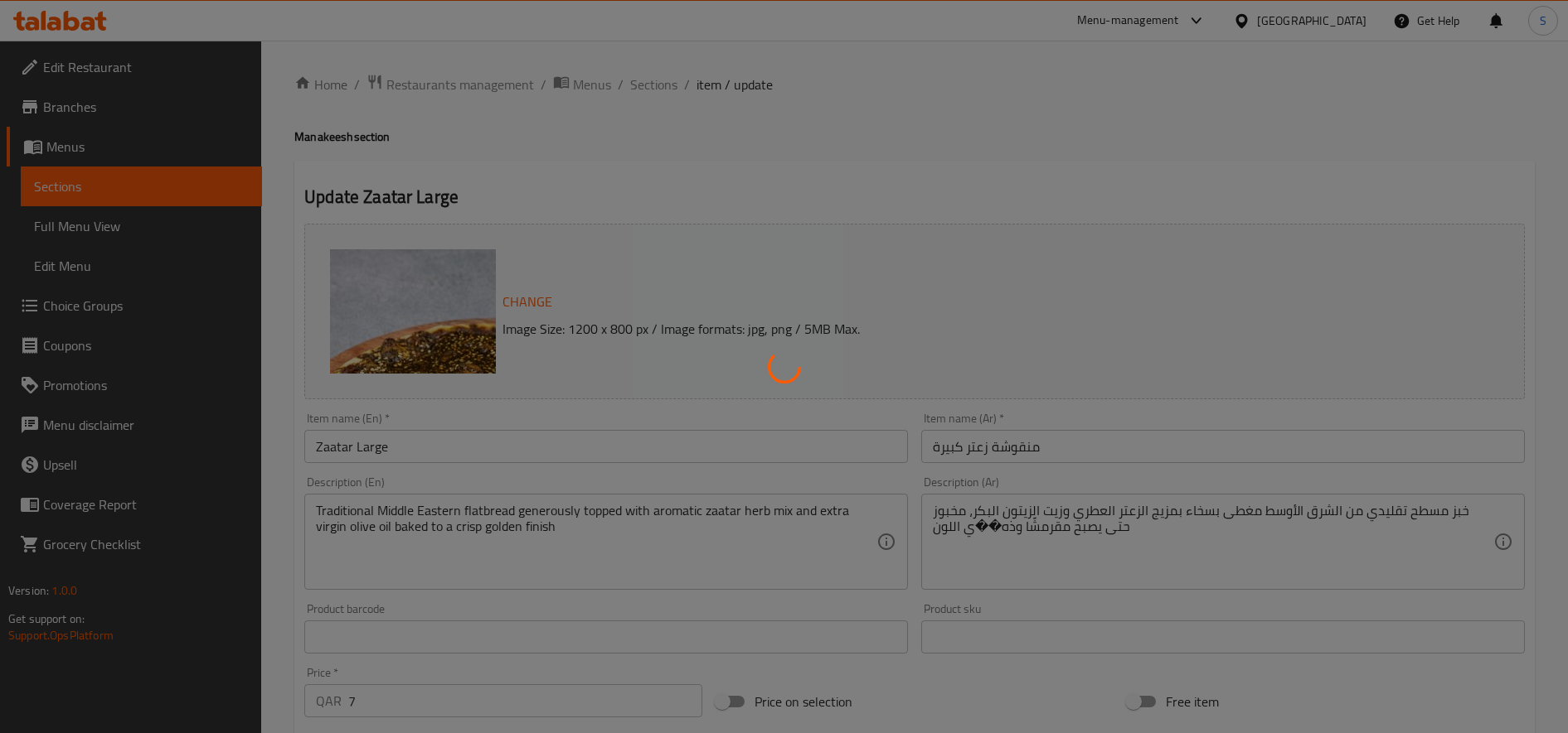
type input "الإضافات:"
type input "0"
type input "7"
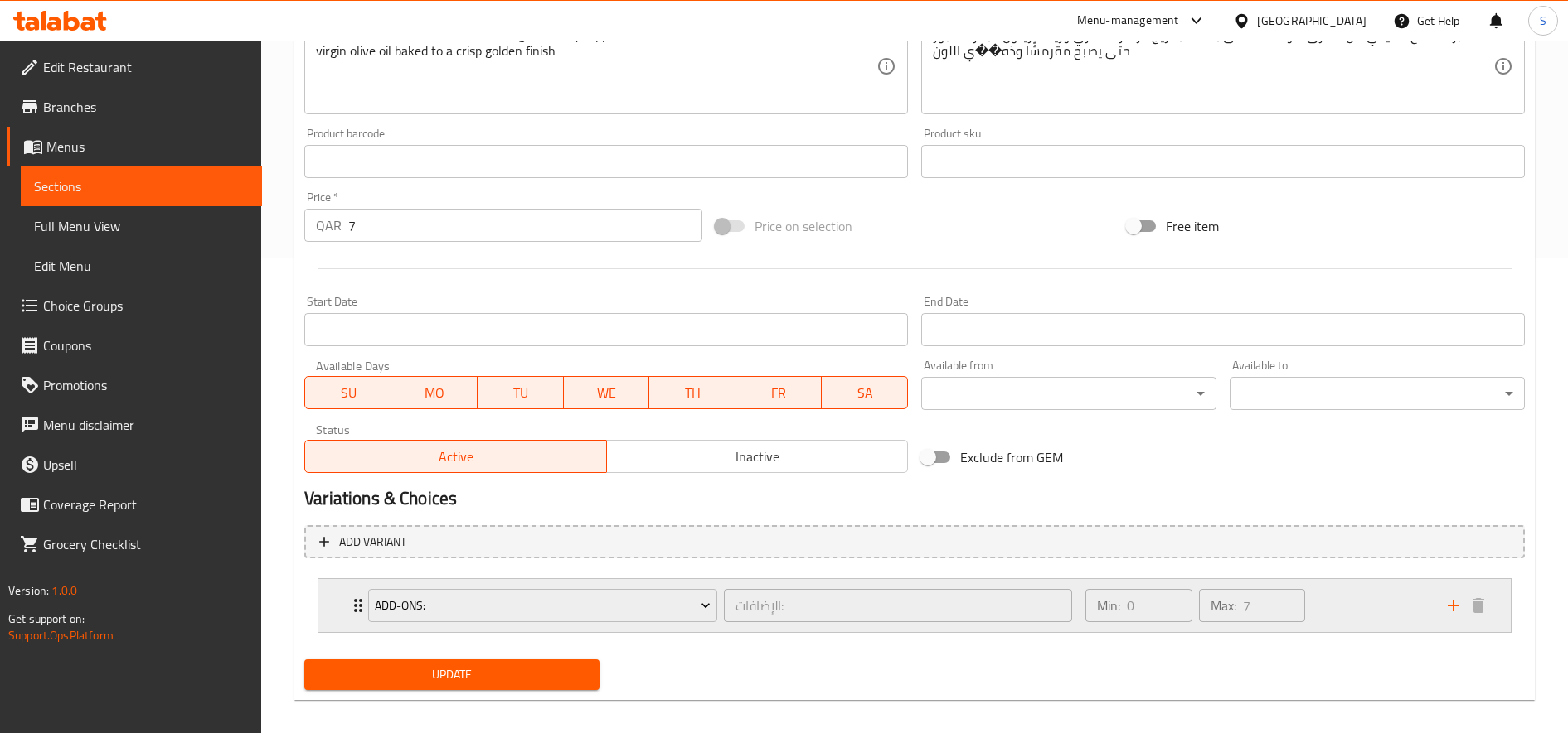
scroll to position [489, 0]
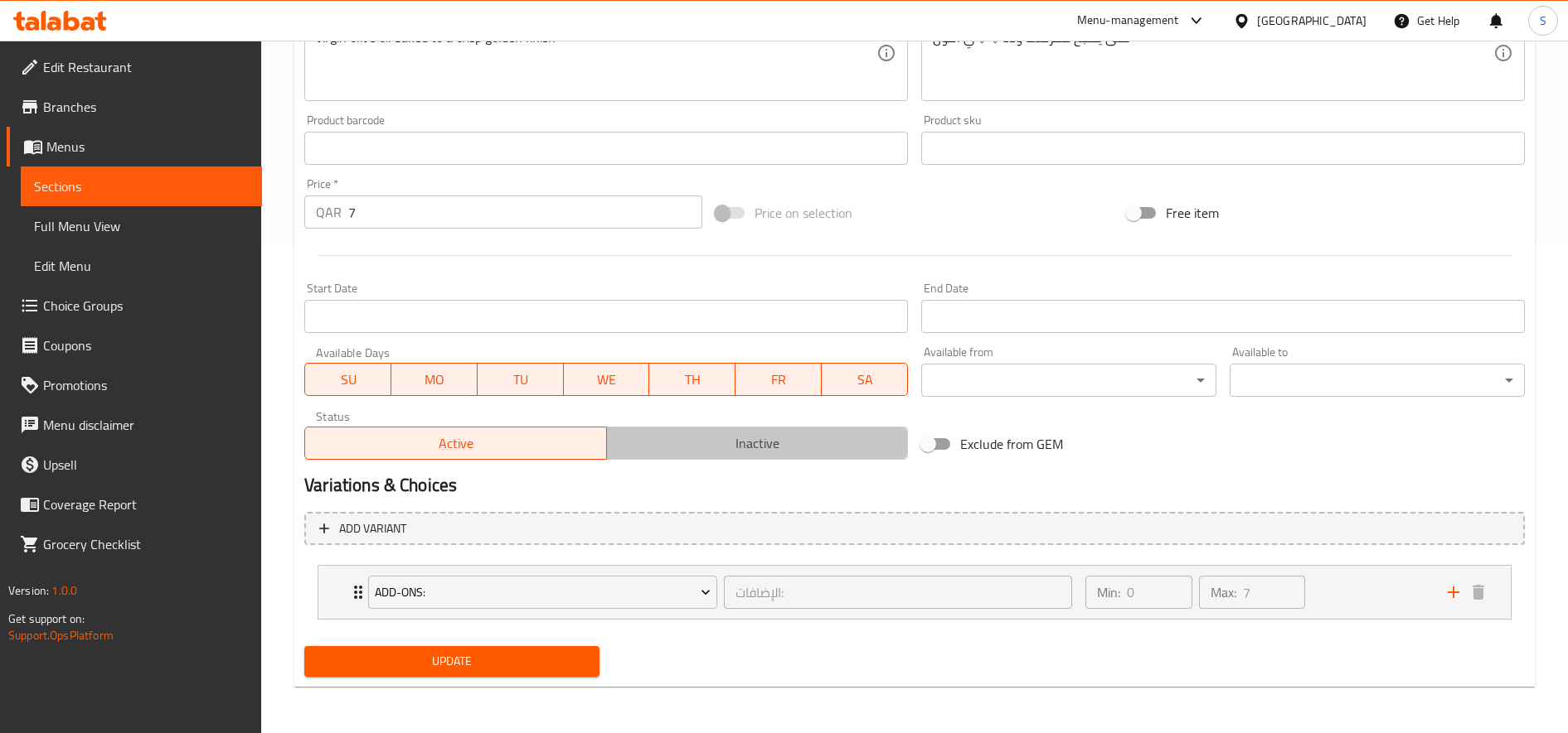
click at [719, 431] on button "Inactive" at bounding box center [757, 443] width 302 height 33
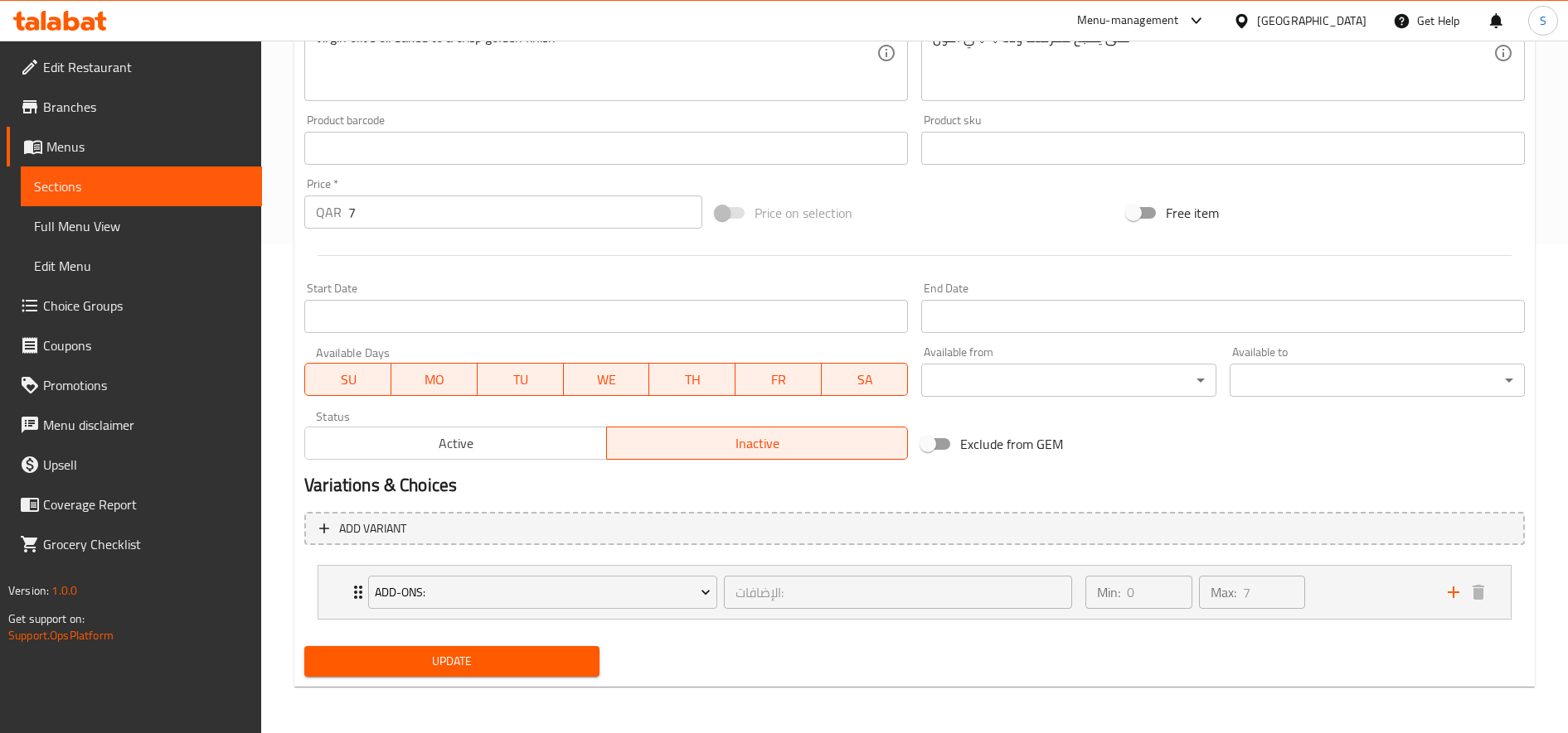
click at [528, 671] on span "Update" at bounding box center [452, 662] width 269 height 21
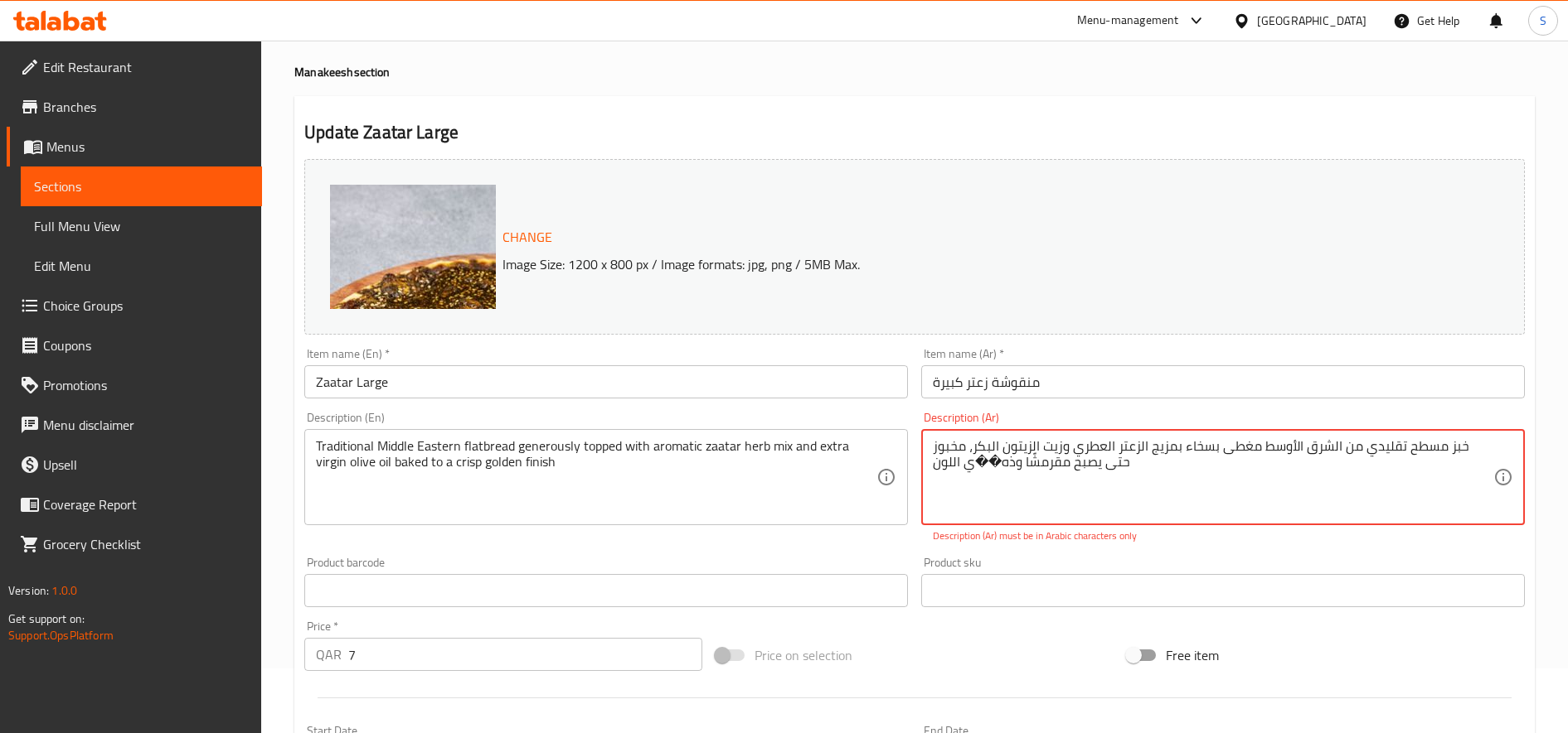
scroll to position [0, 0]
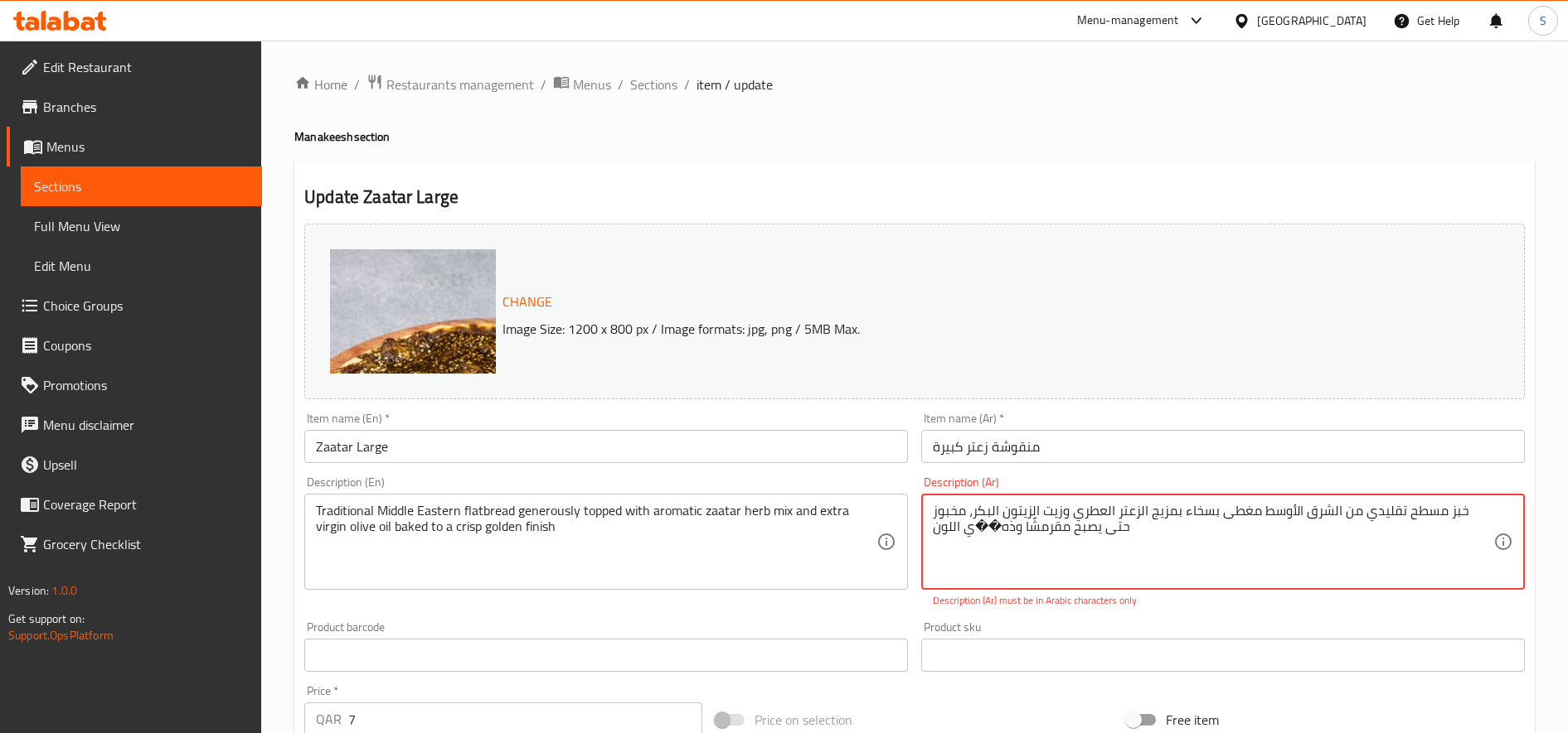
drag, startPoint x: 998, startPoint y: 530, endPoint x: 973, endPoint y: 533, distance: 25.2
click at [973, 533] on textarea "خبز مسطح تقليدي من الشرق الأوسط مغطى بسخاء بمزيج الزعتر العطري وزيت الزيتون الب…" at bounding box center [1213, 543] width 560 height 79
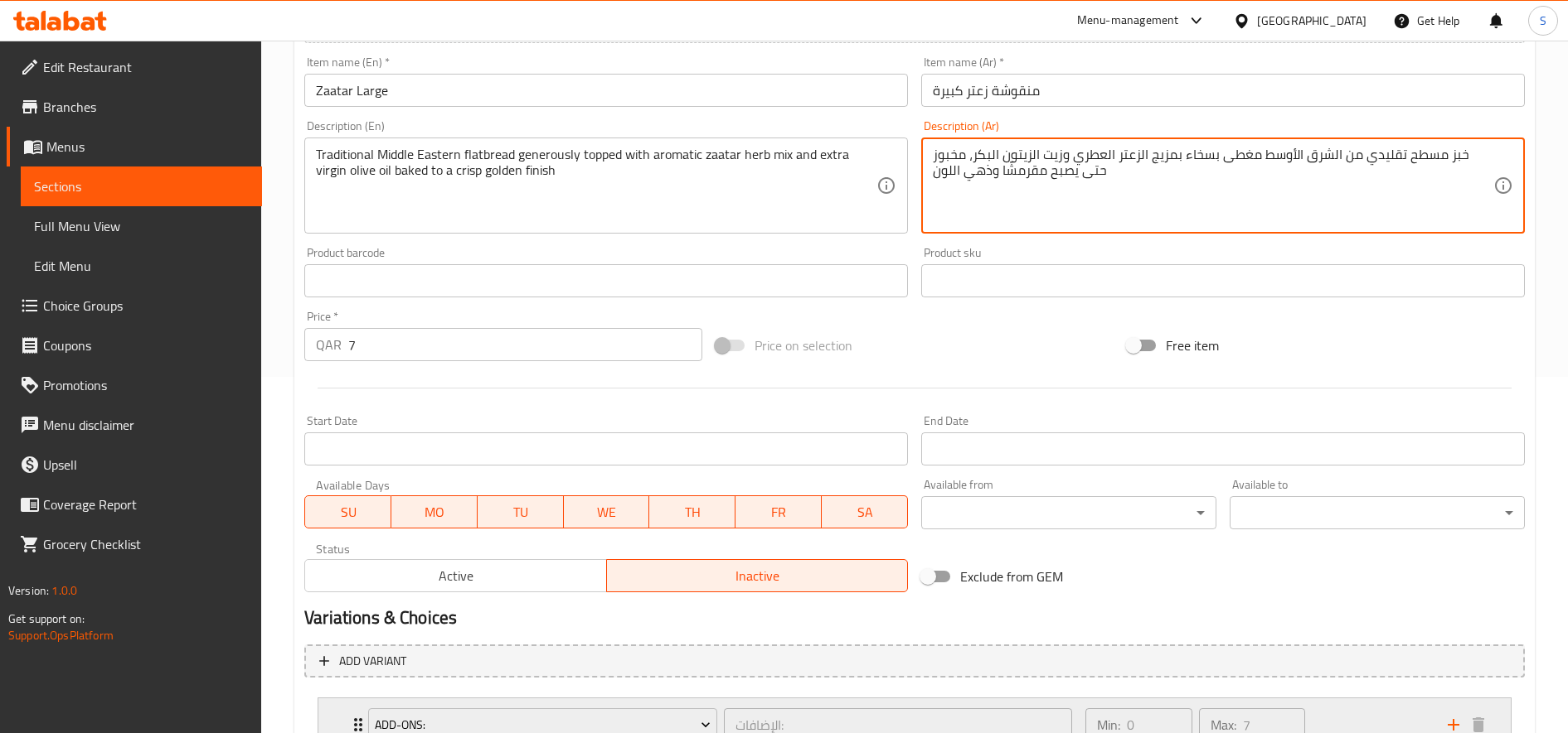
scroll to position [489, 0]
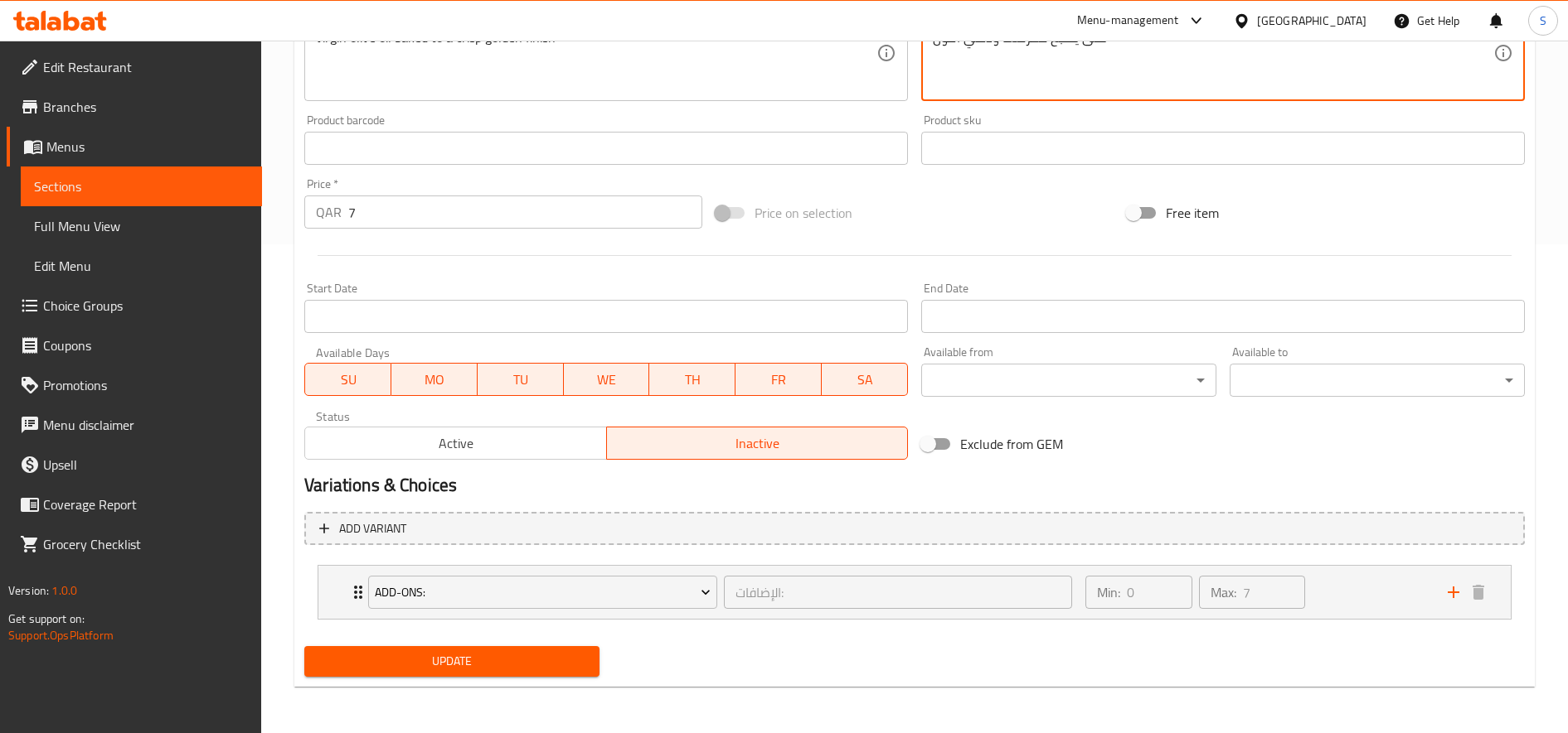
type textarea "خبز مسطح تقليدي من الشرق الأوسط مغطى بسخاء بمزيج الزعتر العطري وزيت الزيتون الب…"
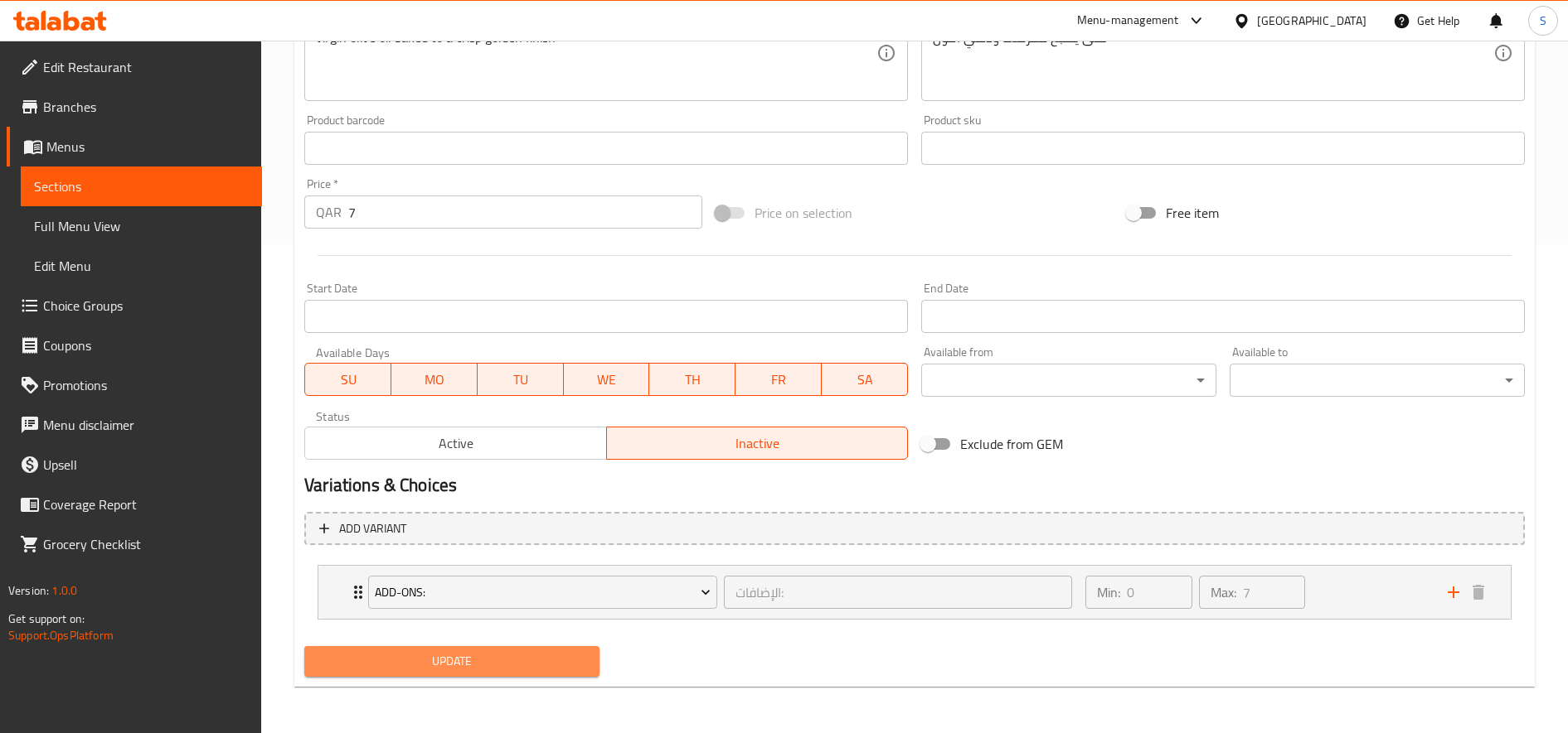
click at [592, 661] on button "Update" at bounding box center [452, 661] width 295 height 31
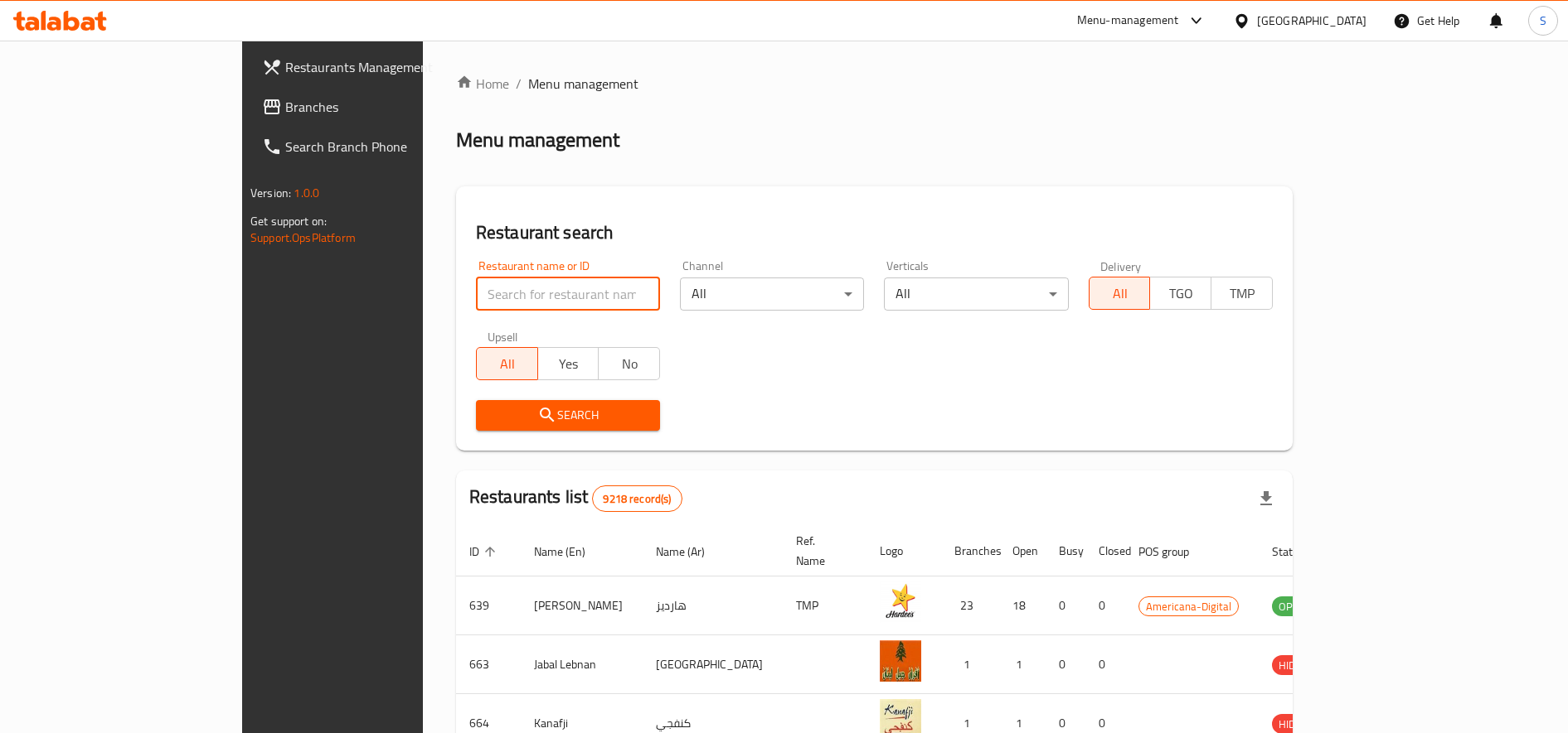
click at [514, 295] on input "search" at bounding box center [568, 294] width 184 height 33
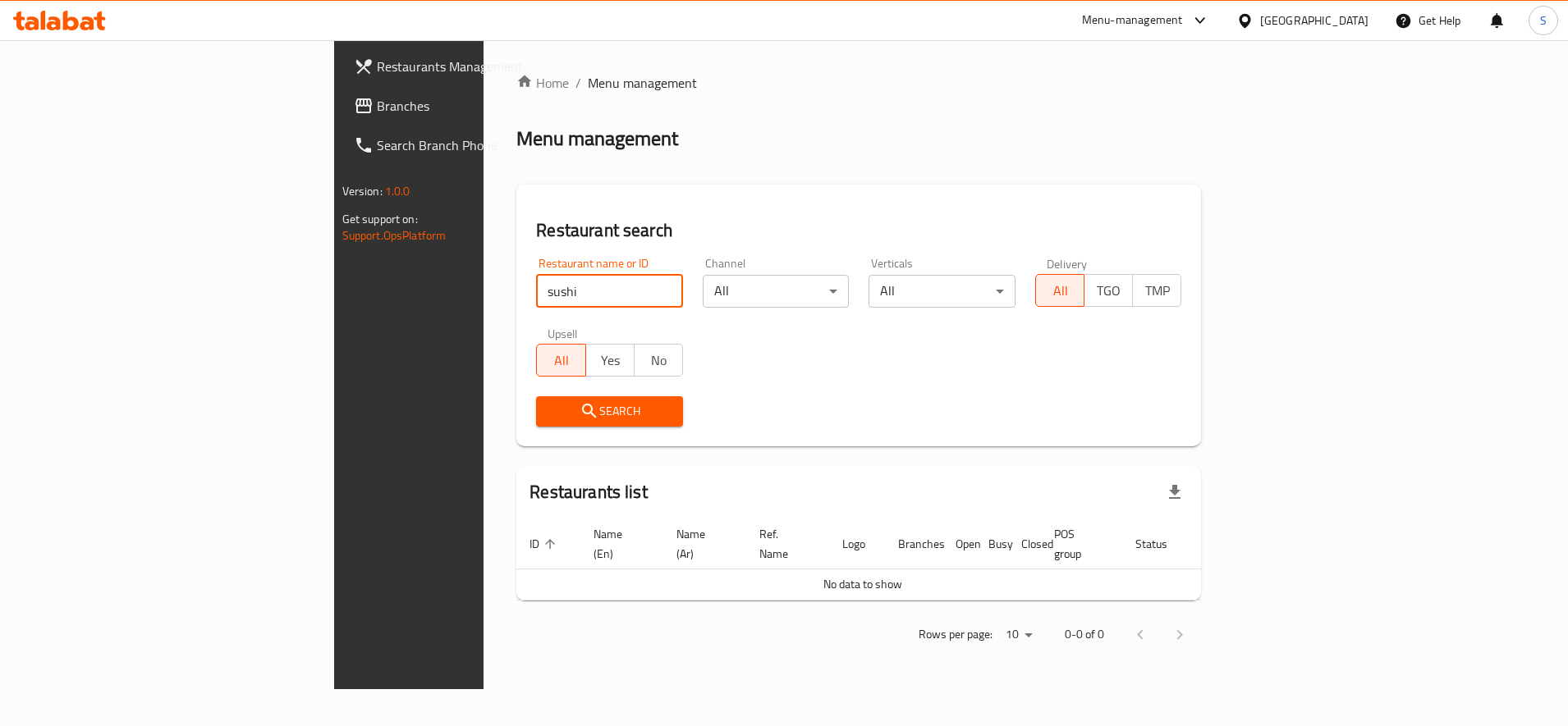
click button "Search" at bounding box center [609, 411] width 147 height 30
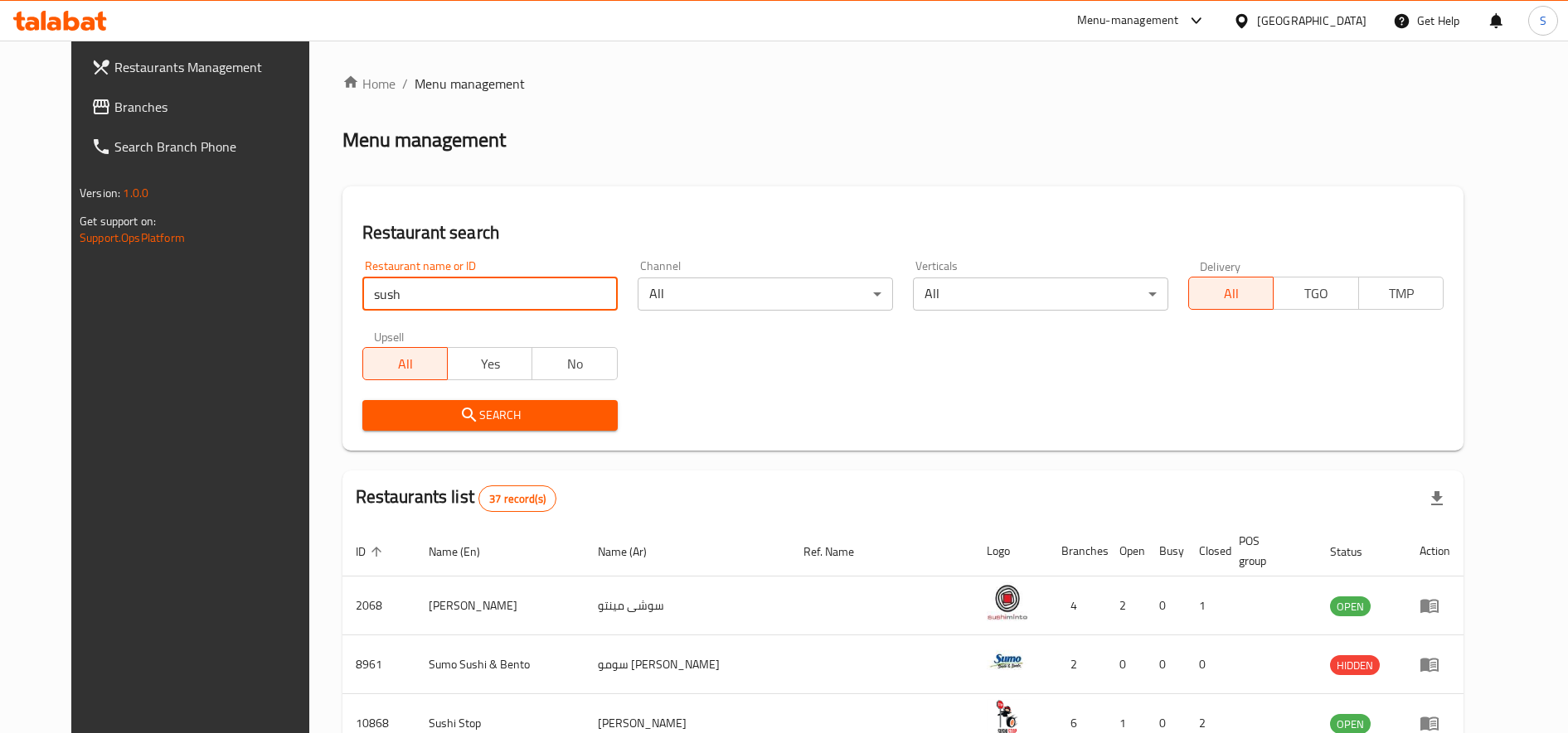
type input "sush"
click button "Search" at bounding box center [489, 415] width 256 height 31
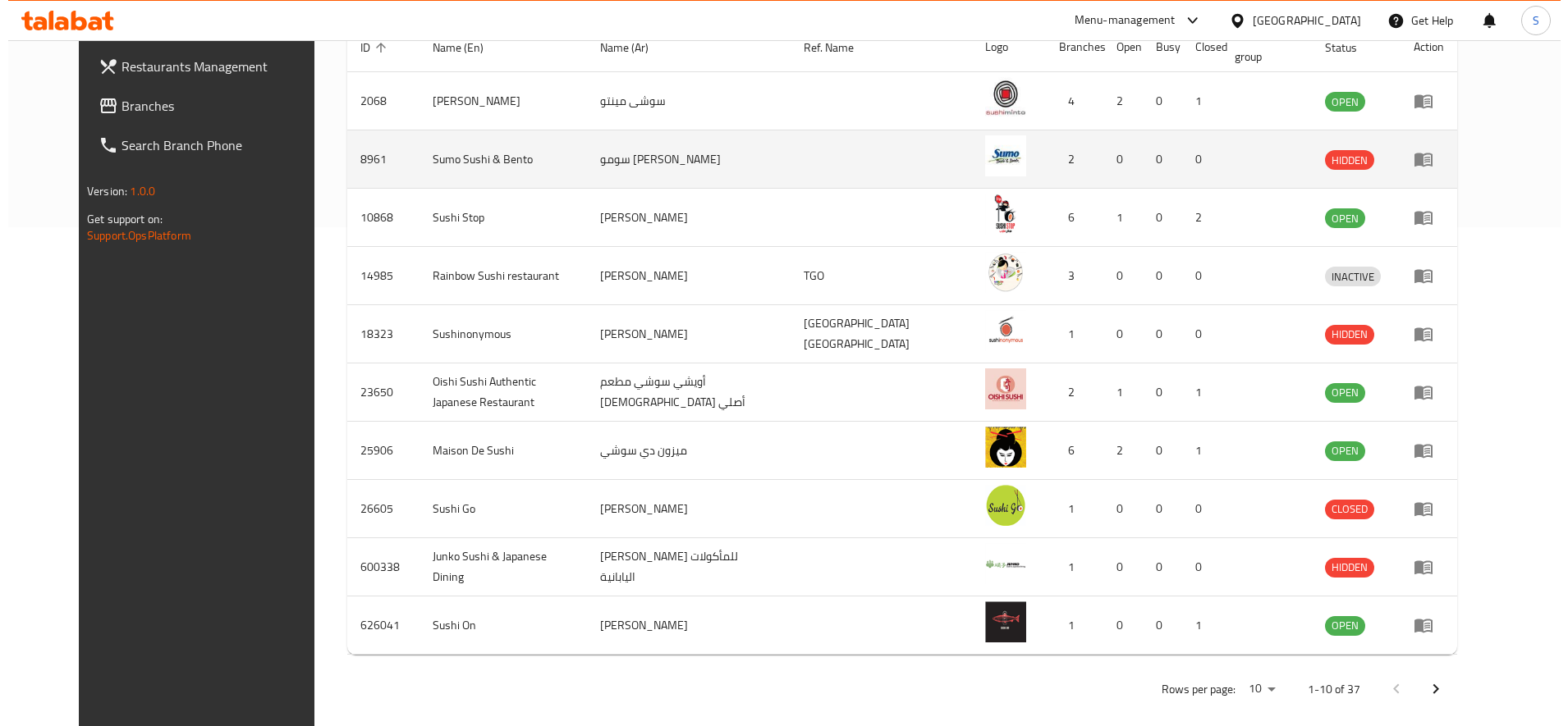
scroll to position [516, 0]
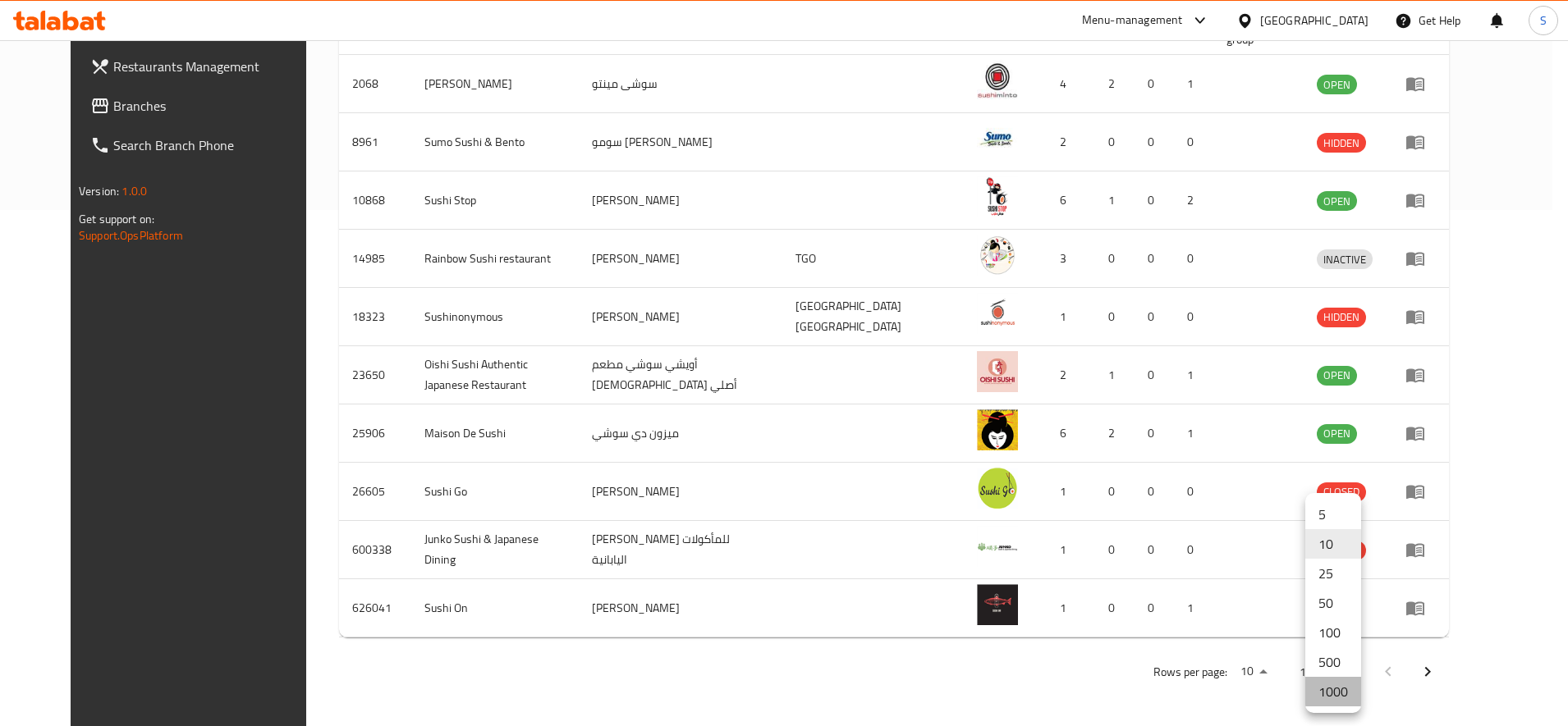
click at [1331, 686] on li "1000" at bounding box center [1333, 692] width 56 height 30
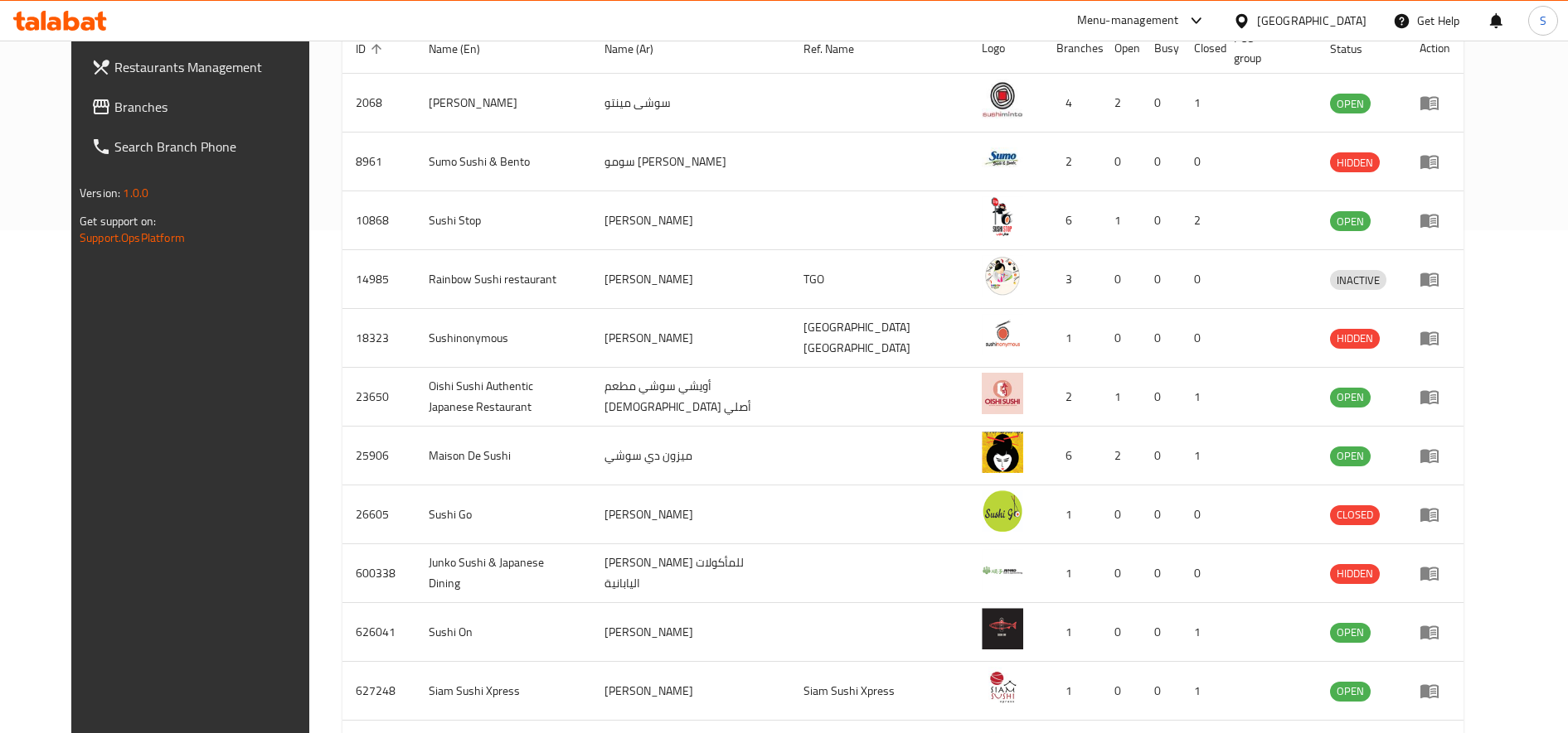
scroll to position [945, 0]
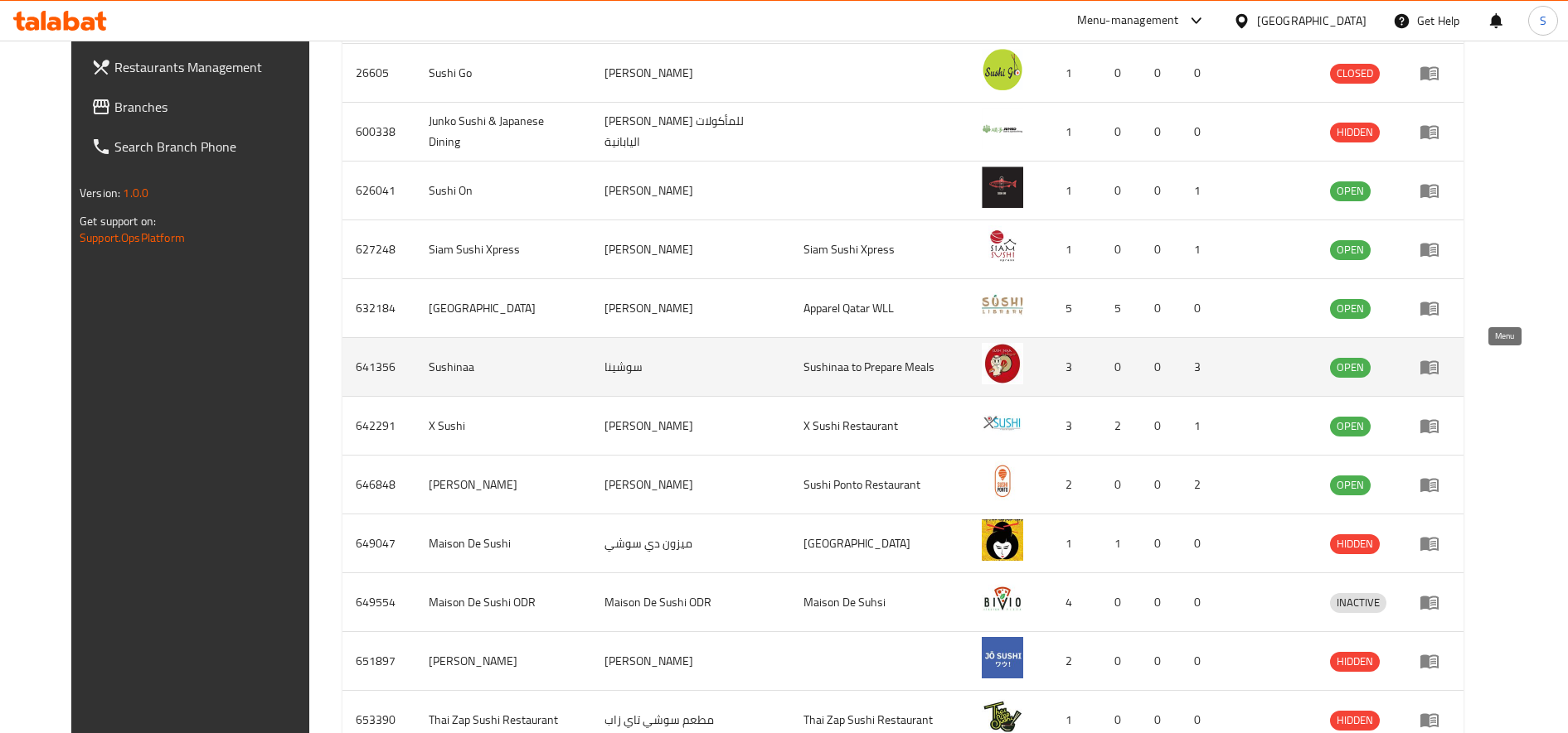
click at [1439, 362] on icon "enhanced table" at bounding box center [1429, 369] width 18 height 14
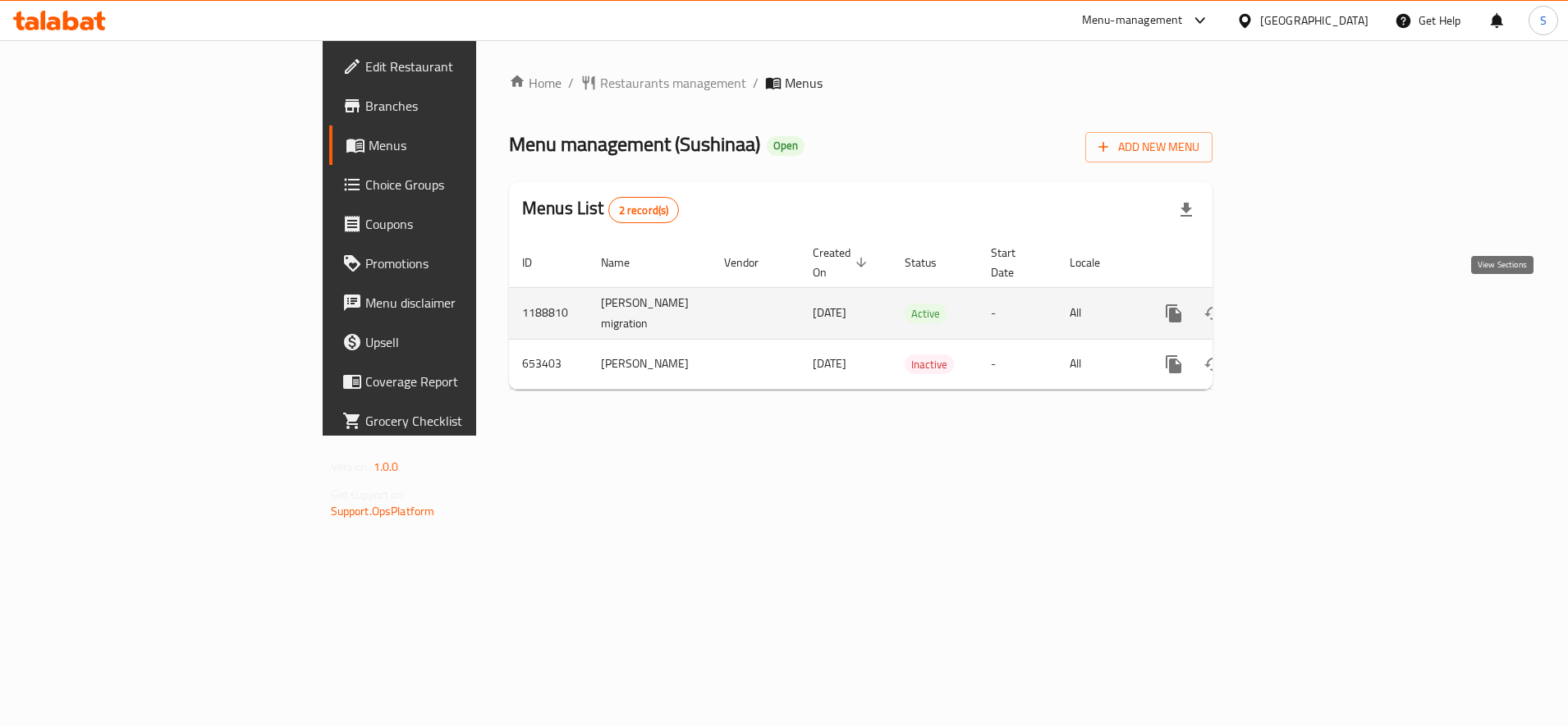
click at [1311, 298] on link "enhanced table" at bounding box center [1291, 313] width 39 height 39
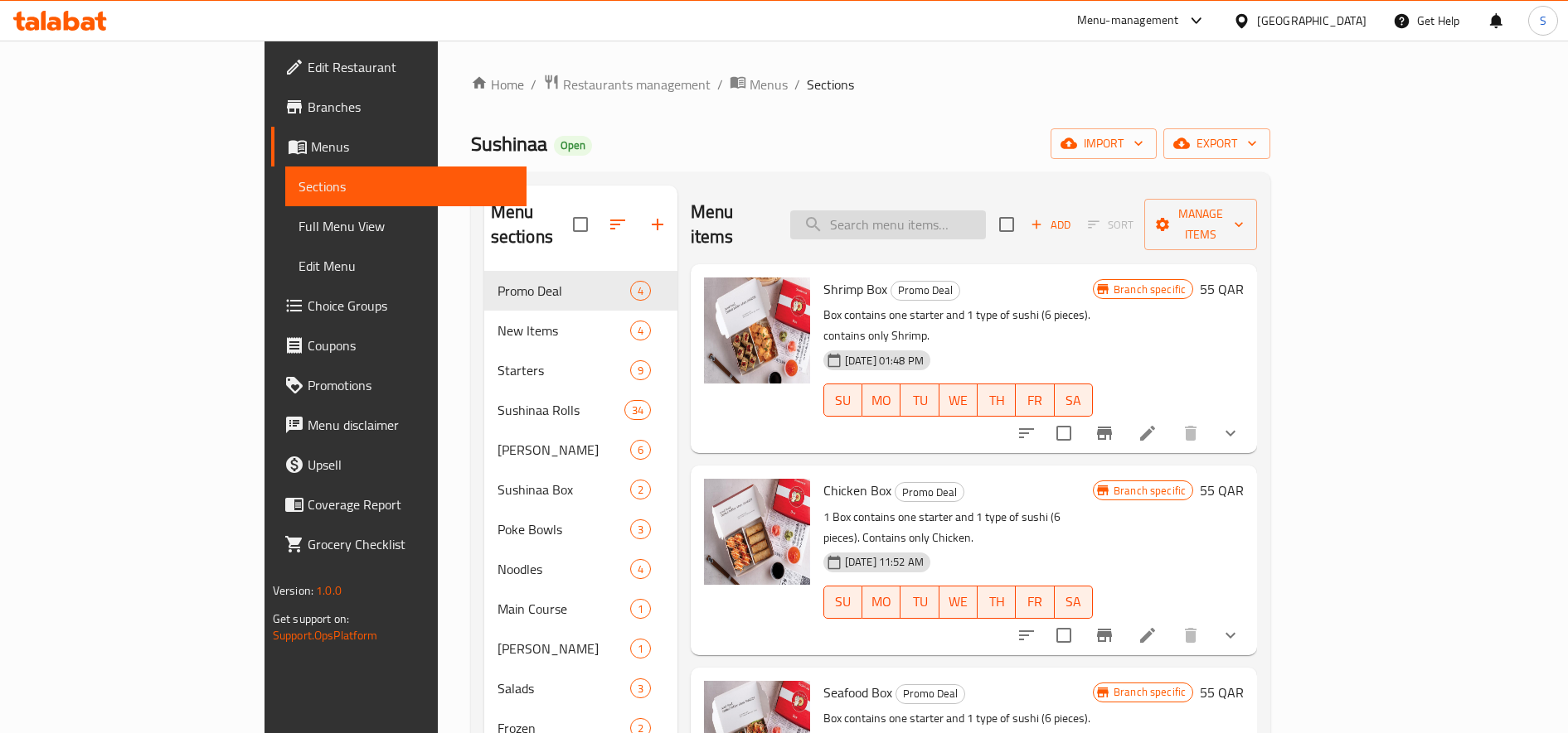
click at [942, 211] on input "search" at bounding box center [888, 225] width 196 height 29
paste input "Avocado Roll 4 pc"
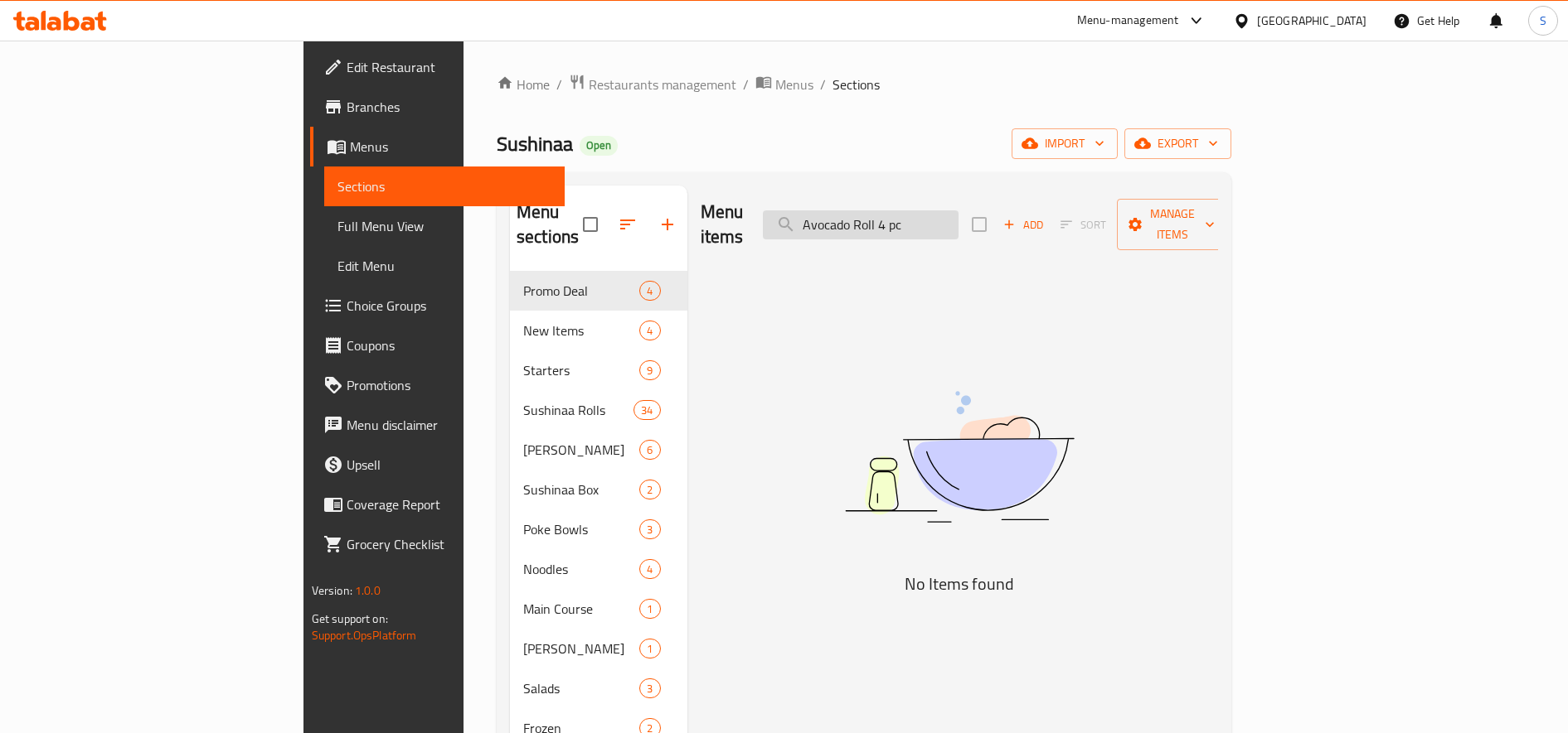
drag, startPoint x: 1042, startPoint y: 206, endPoint x: 989, endPoint y: 209, distance: 53.1
click at [958, 211] on input "Avocado Roll 4 pc" at bounding box center [860, 225] width 196 height 29
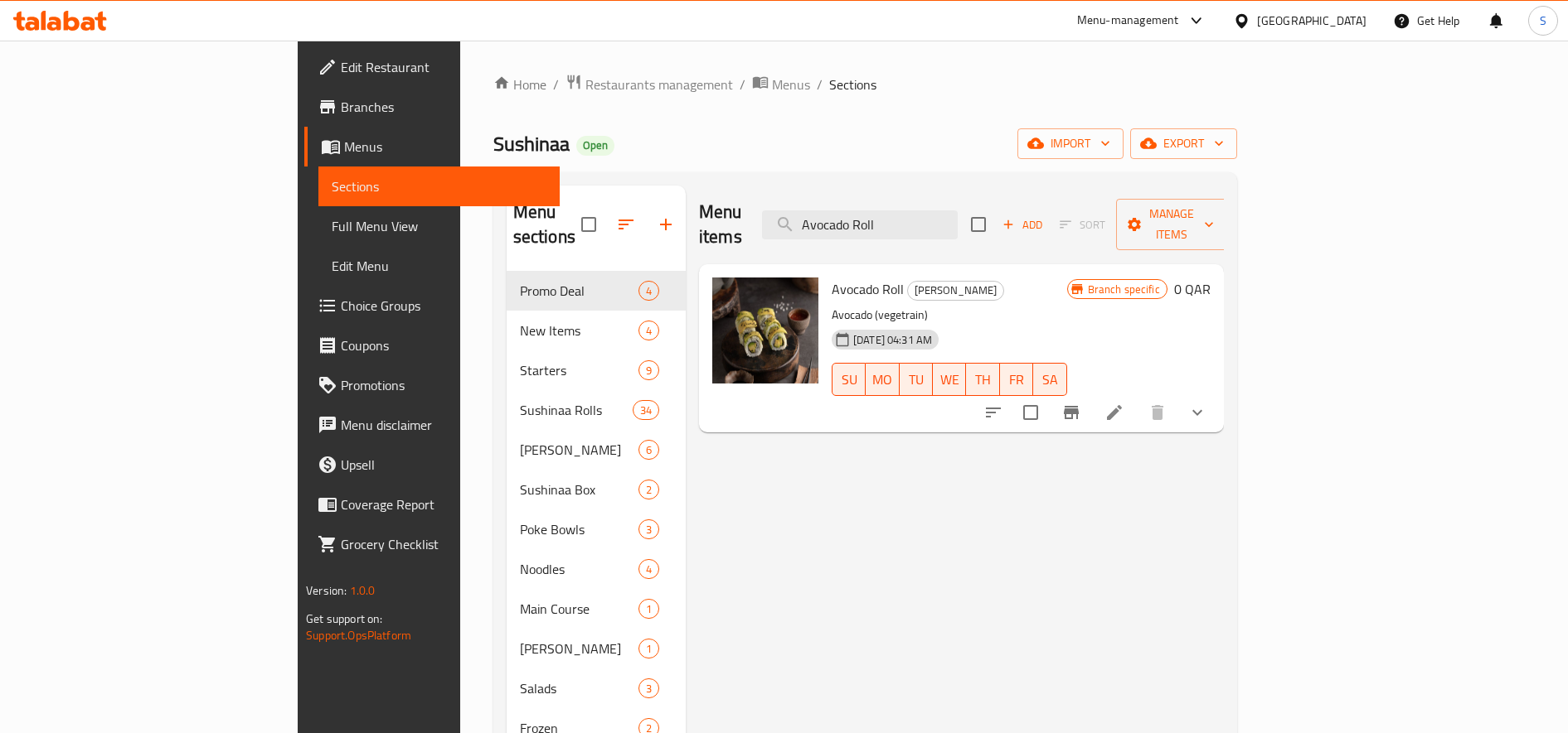
type input "Avocado Roll"
click at [1138, 398] on li at bounding box center [1114, 413] width 47 height 30
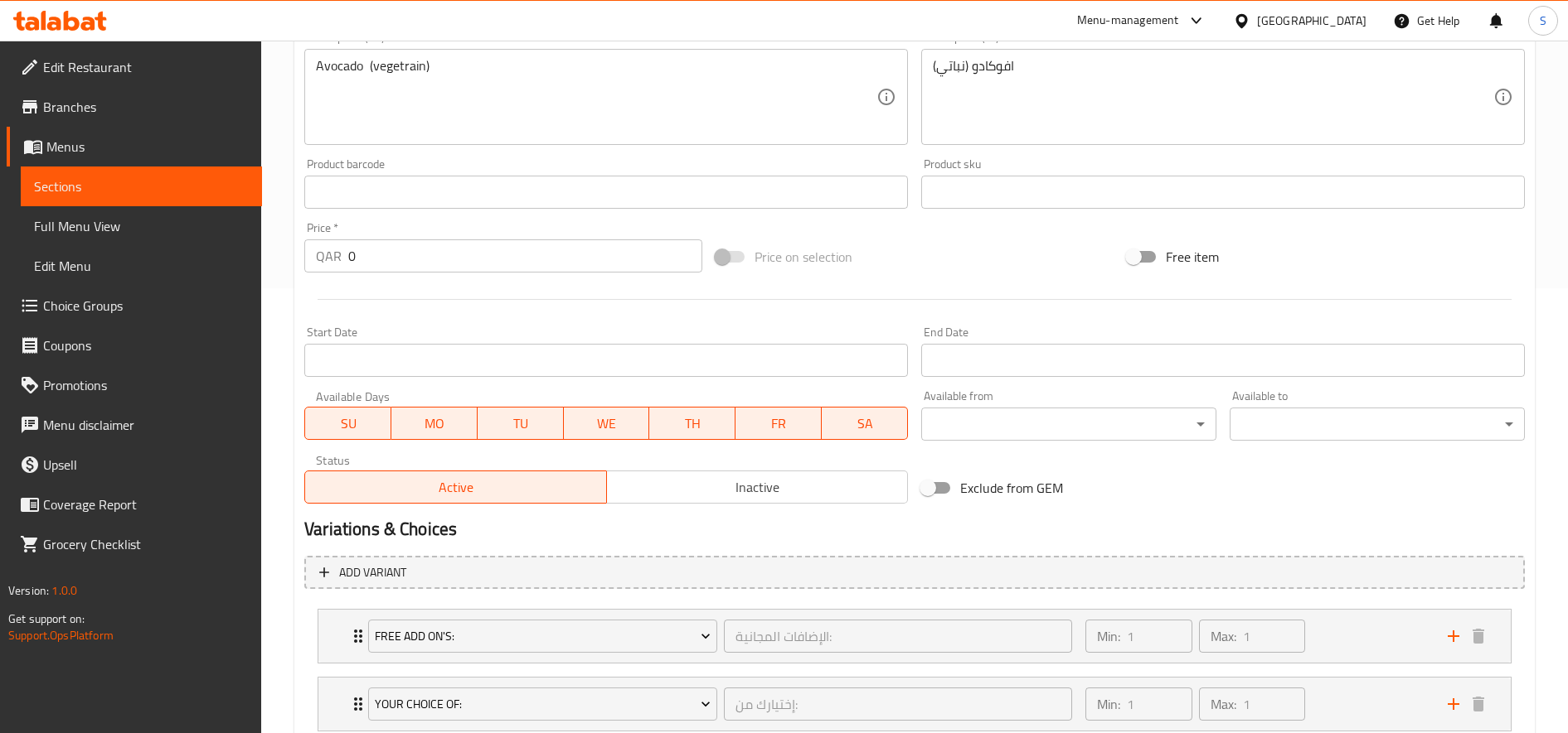
scroll to position [557, 0]
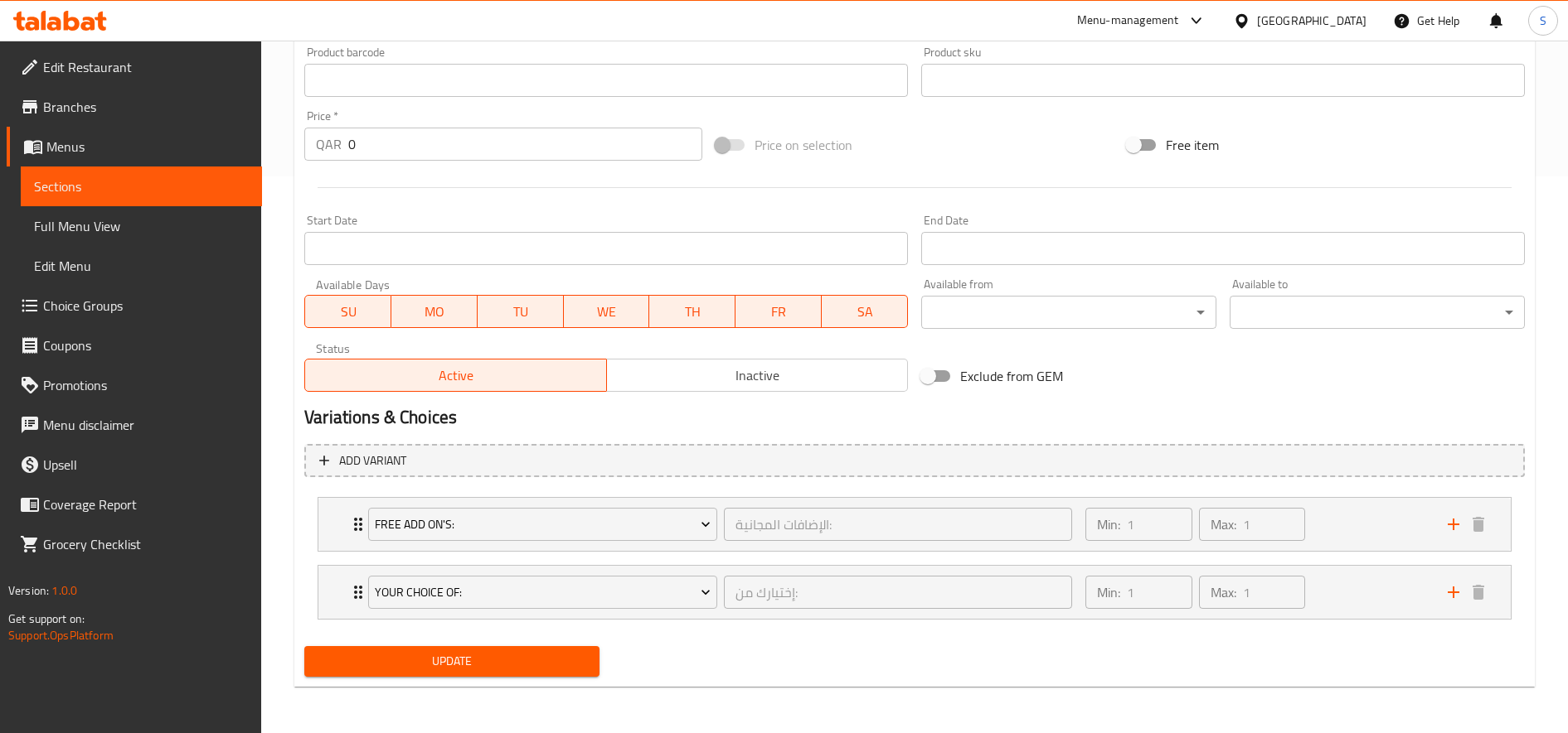
click at [853, 554] on li "free Add On's: الإضافات المجانية: ​ Min: 1 ​ Max: 1 ​ Cheese (ID: 1844355140) 0…" at bounding box center [914, 524] width 1220 height 68
click at [858, 544] on div "[DEMOGRAPHIC_DATA] المجانية: ​" at bounding box center [898, 524] width 356 height 40
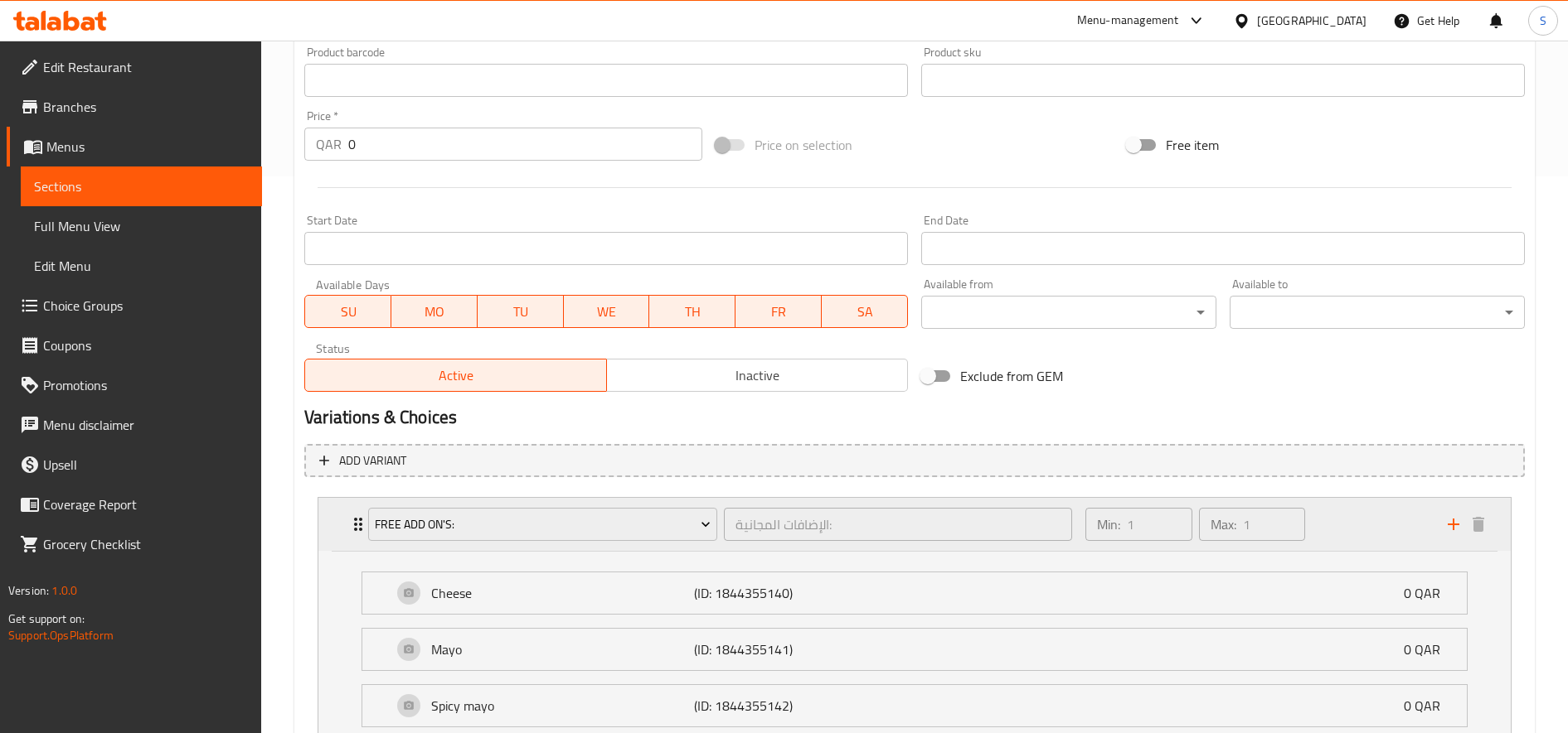
scroll to position [760, 0]
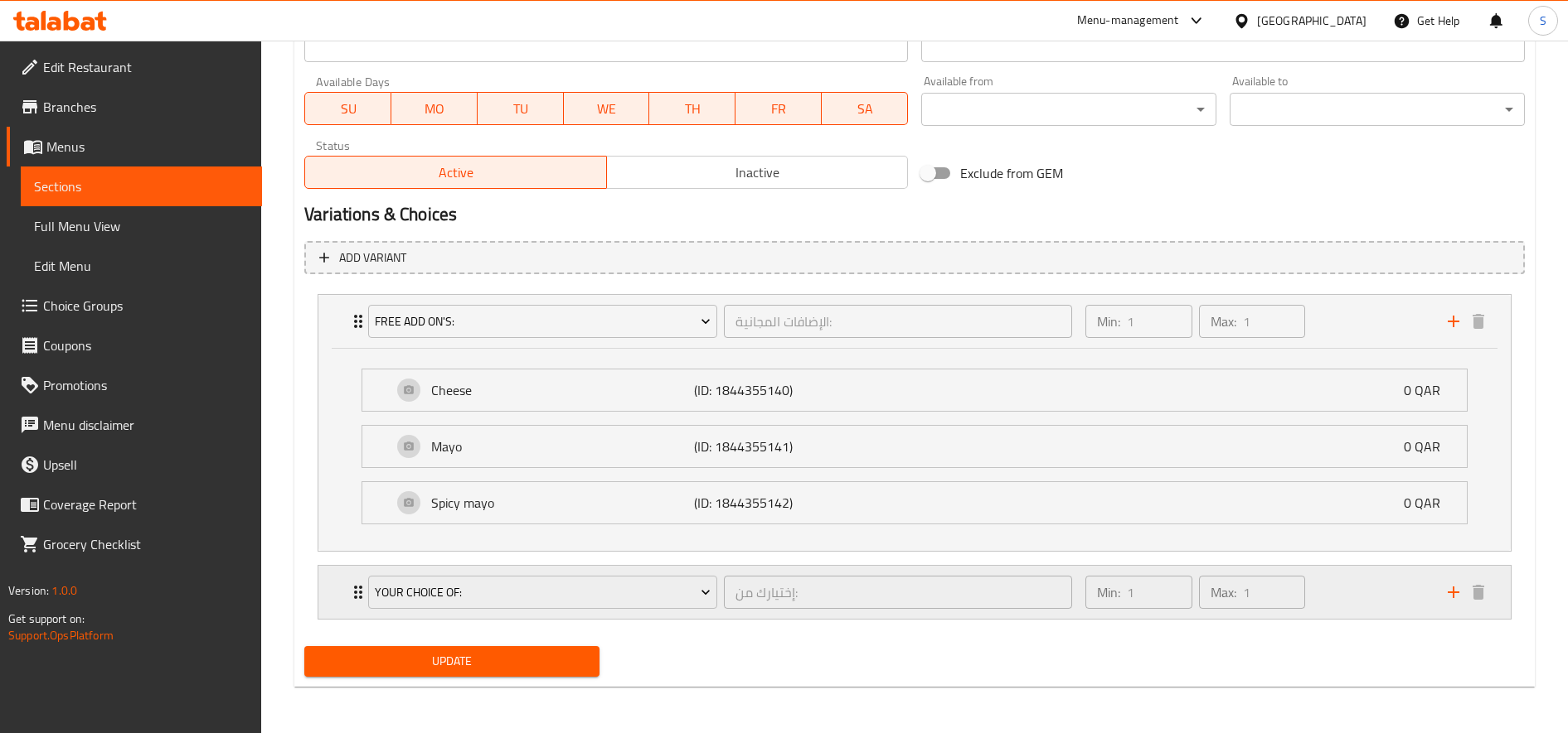
click at [823, 616] on div "Your Choice Of: إختيارك من: ​" at bounding box center [720, 593] width 724 height 53
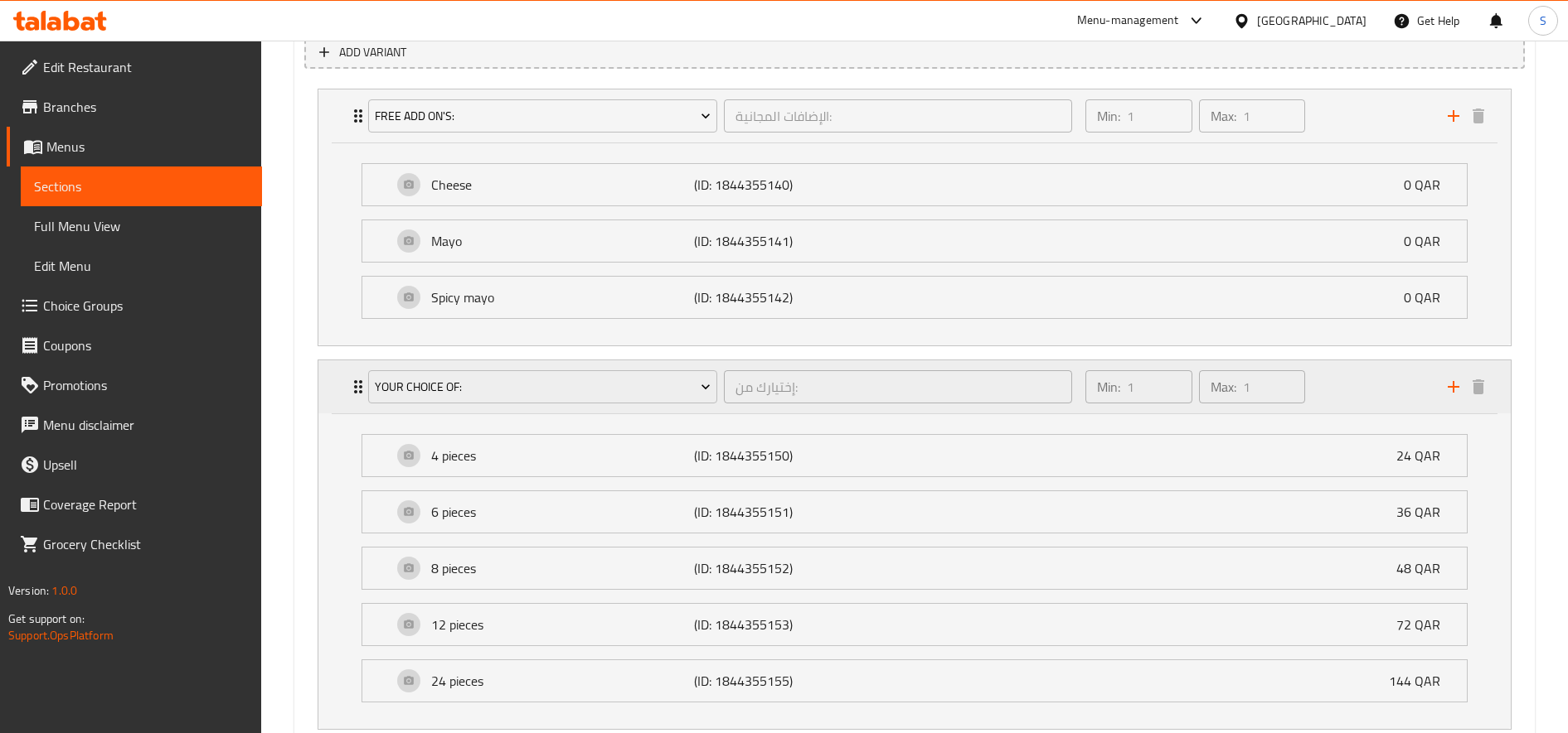
scroll to position [1075, 0]
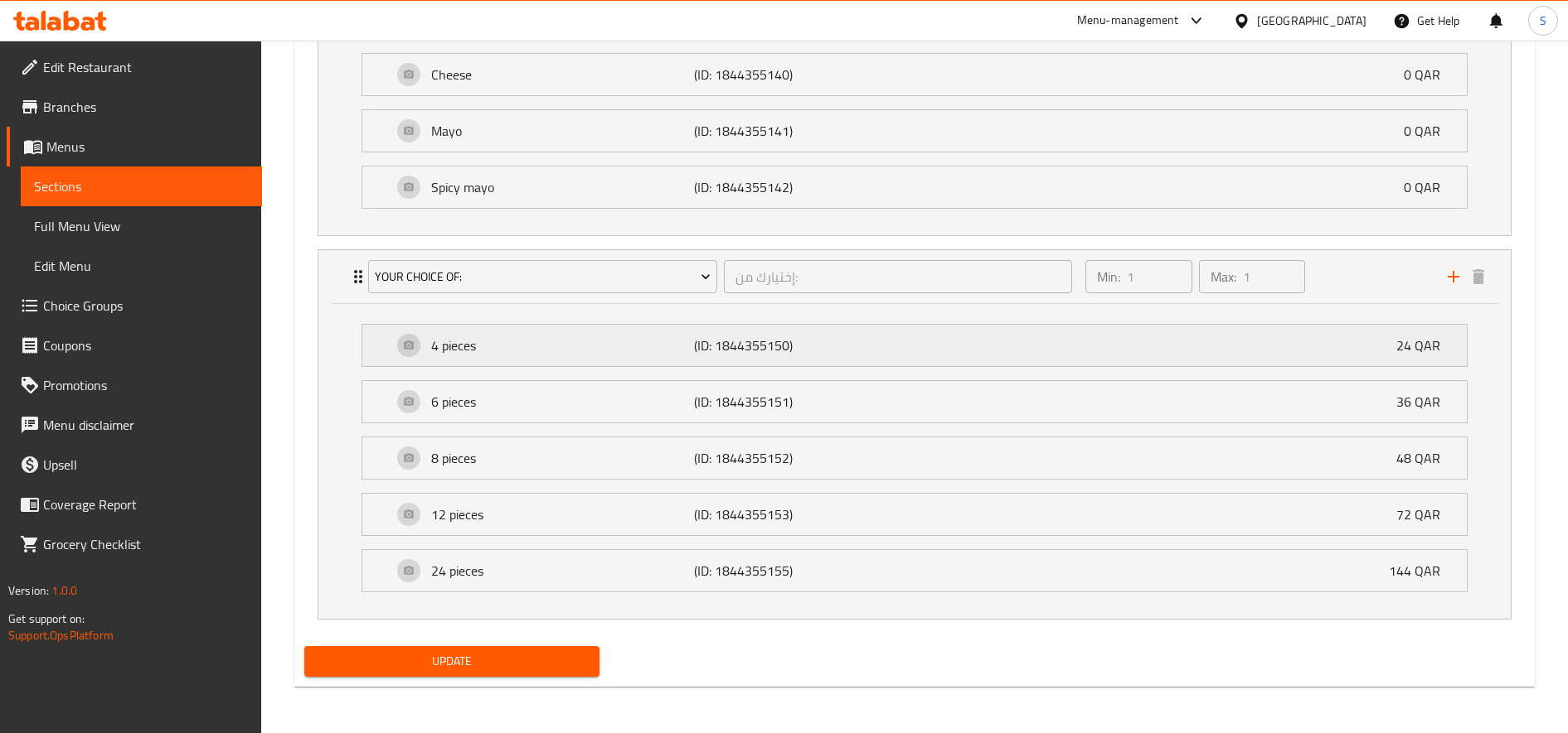
click at [664, 358] on div "4 pieces (ID: 1844355150) 24 QAR" at bounding box center [919, 345] width 1055 height 41
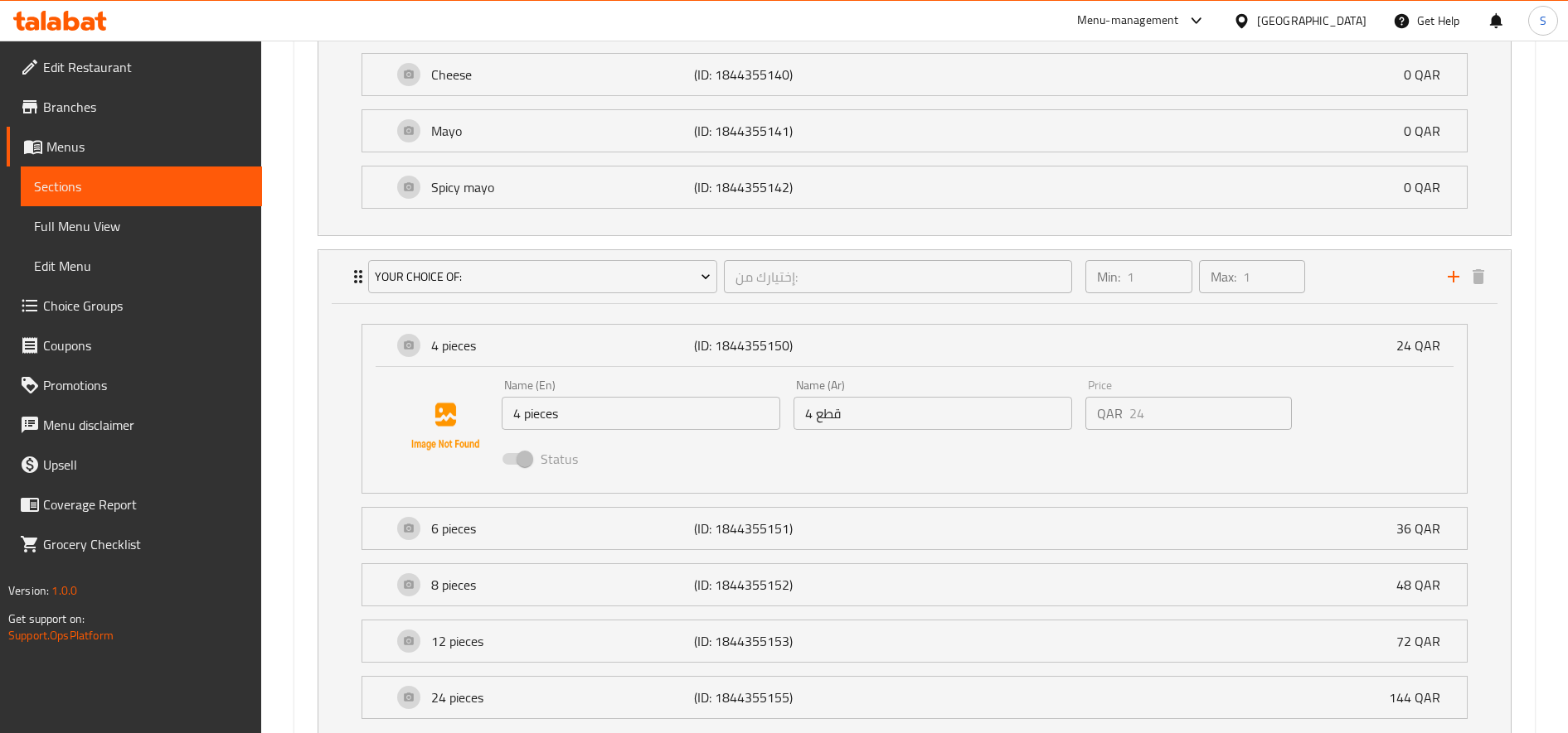
drag, startPoint x: 1188, startPoint y: 418, endPoint x: 1039, endPoint y: 453, distance: 153.1
click at [1039, 453] on div "Status" at bounding box center [933, 458] width 877 height 45
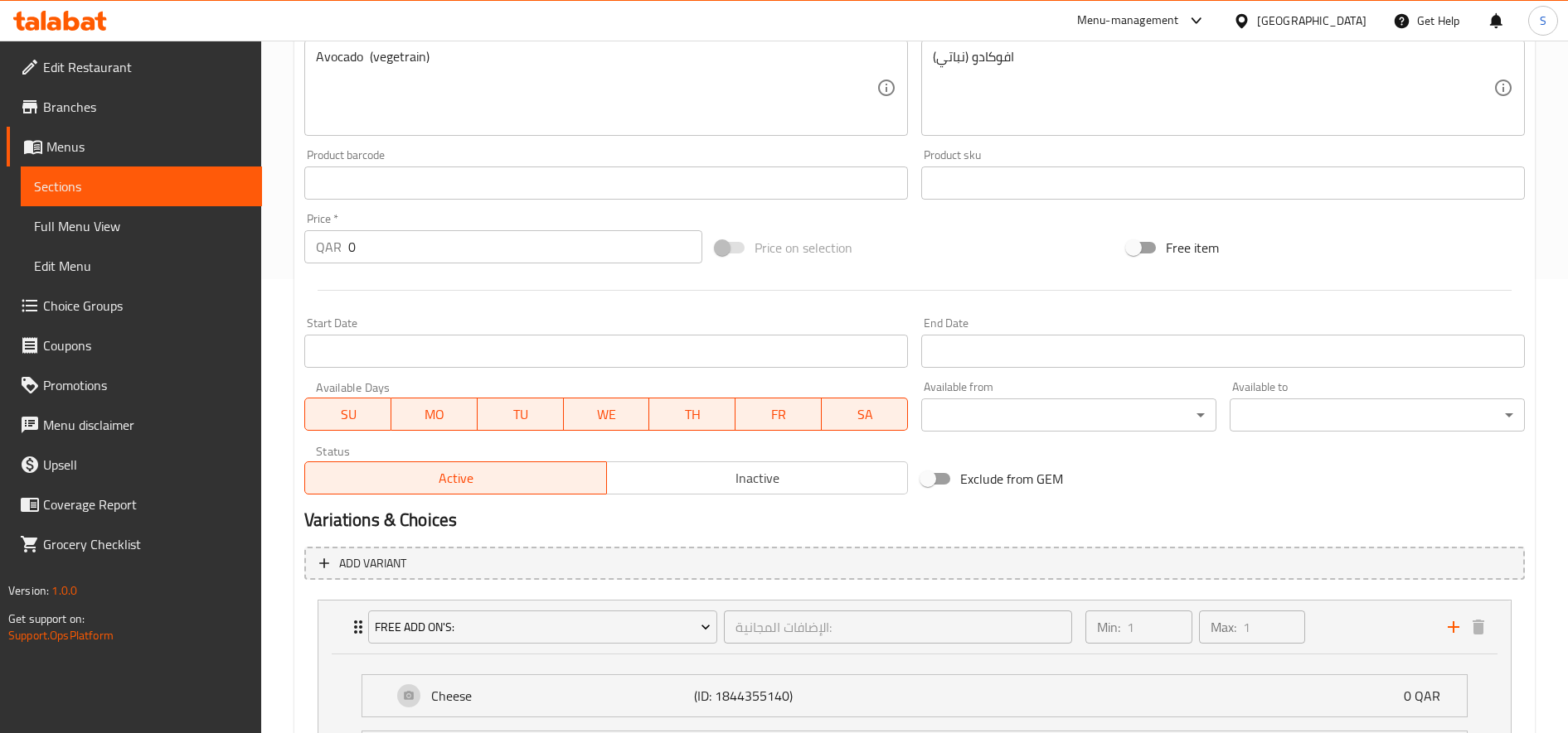
scroll to position [0, 0]
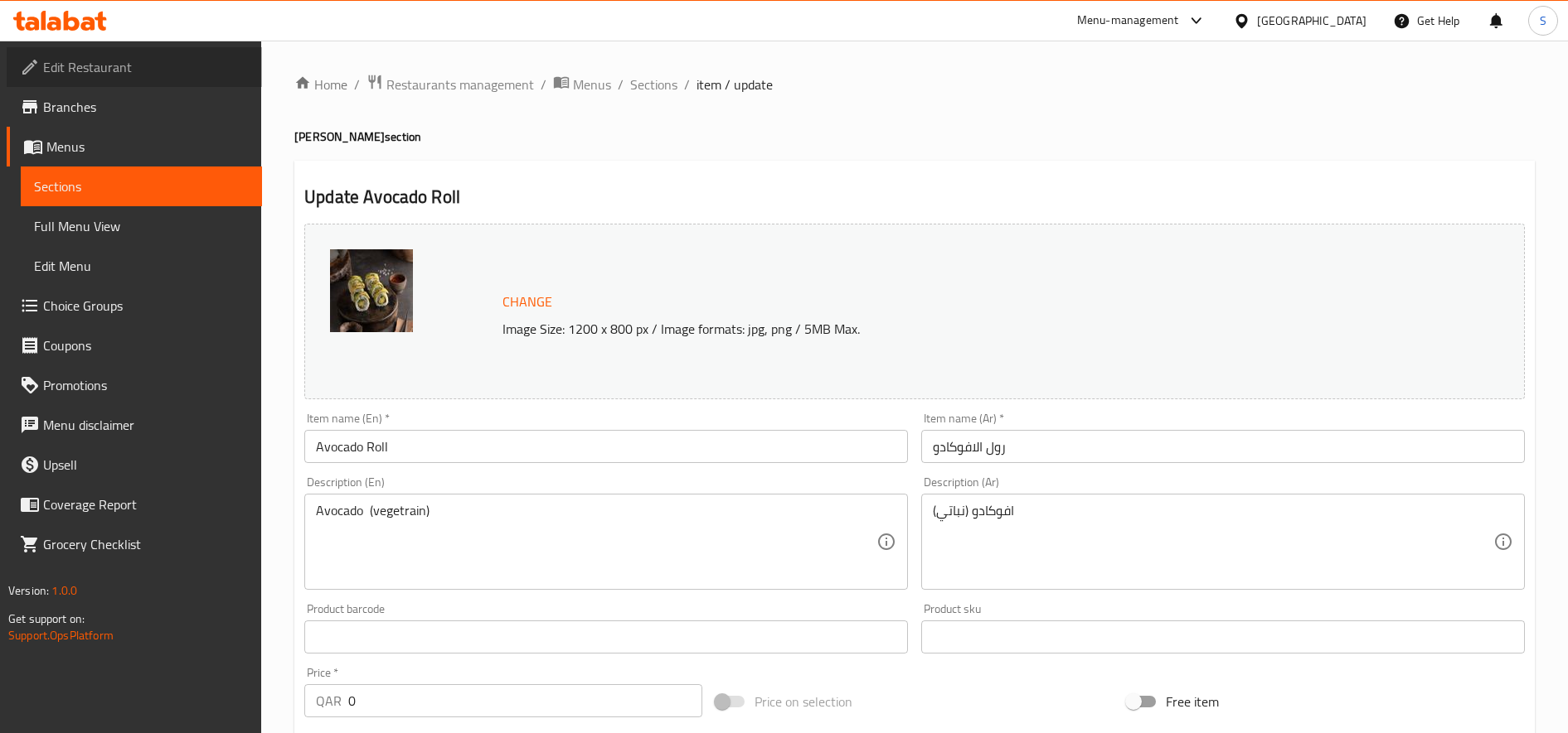
click at [170, 68] on span "Edit Restaurant" at bounding box center [146, 67] width 206 height 20
